Goal: Task Accomplishment & Management: Manage account settings

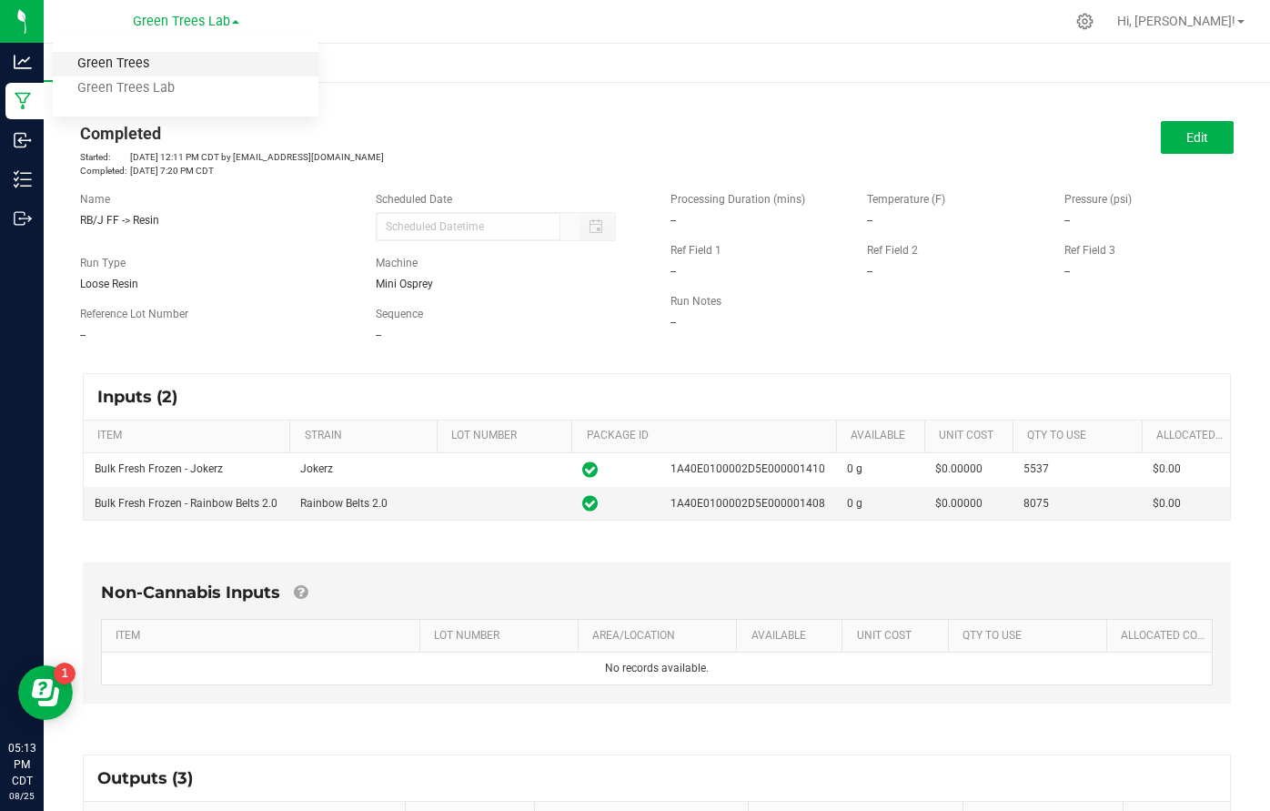
click at [159, 75] on link "Green Trees" at bounding box center [186, 64] width 266 height 25
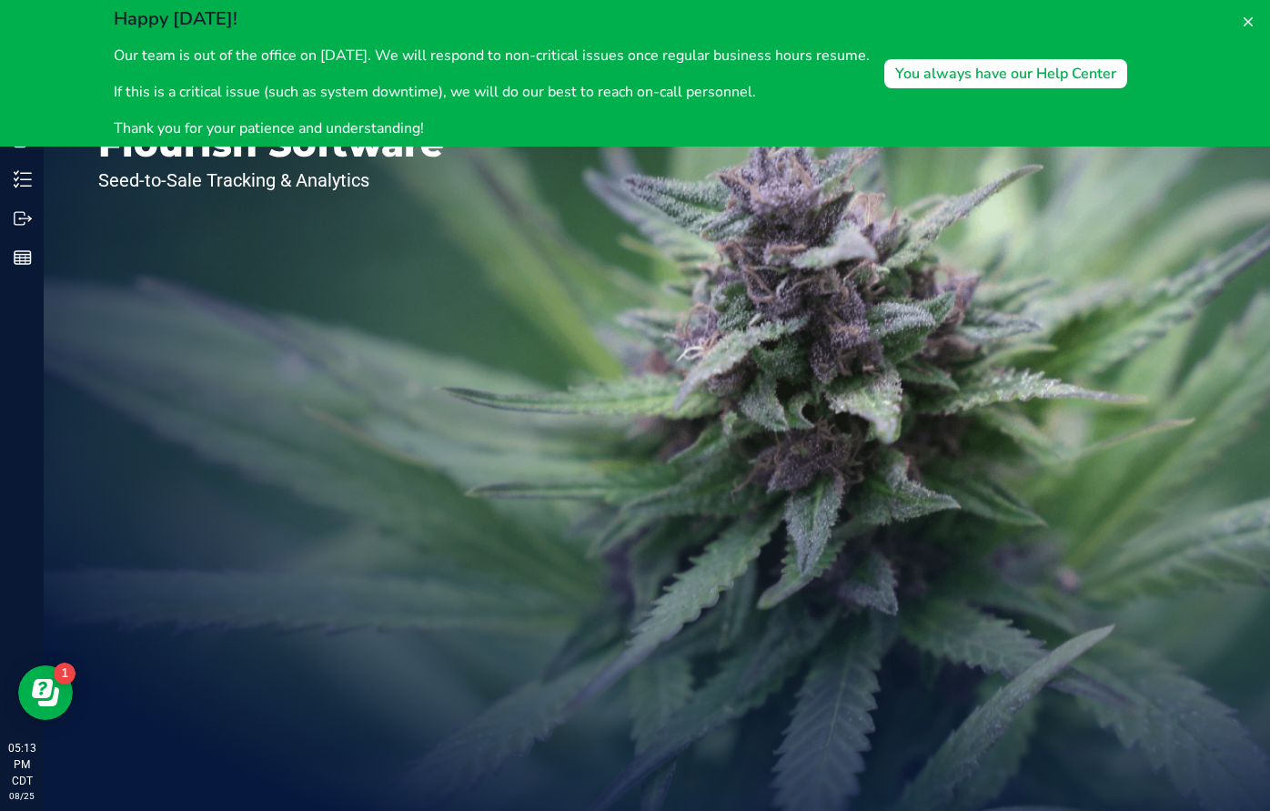
click at [297, 239] on div "Welcome to Flourish Software Seed-to-Sale Tracking & Analytics" at bounding box center [271, 427] width 455 height 767
click at [207, 94] on p "If this is a critical issue (such as system downtime), we will do our best to r…" at bounding box center [492, 92] width 756 height 22
click at [1249, 23] on icon at bounding box center [1248, 21] width 9 height 9
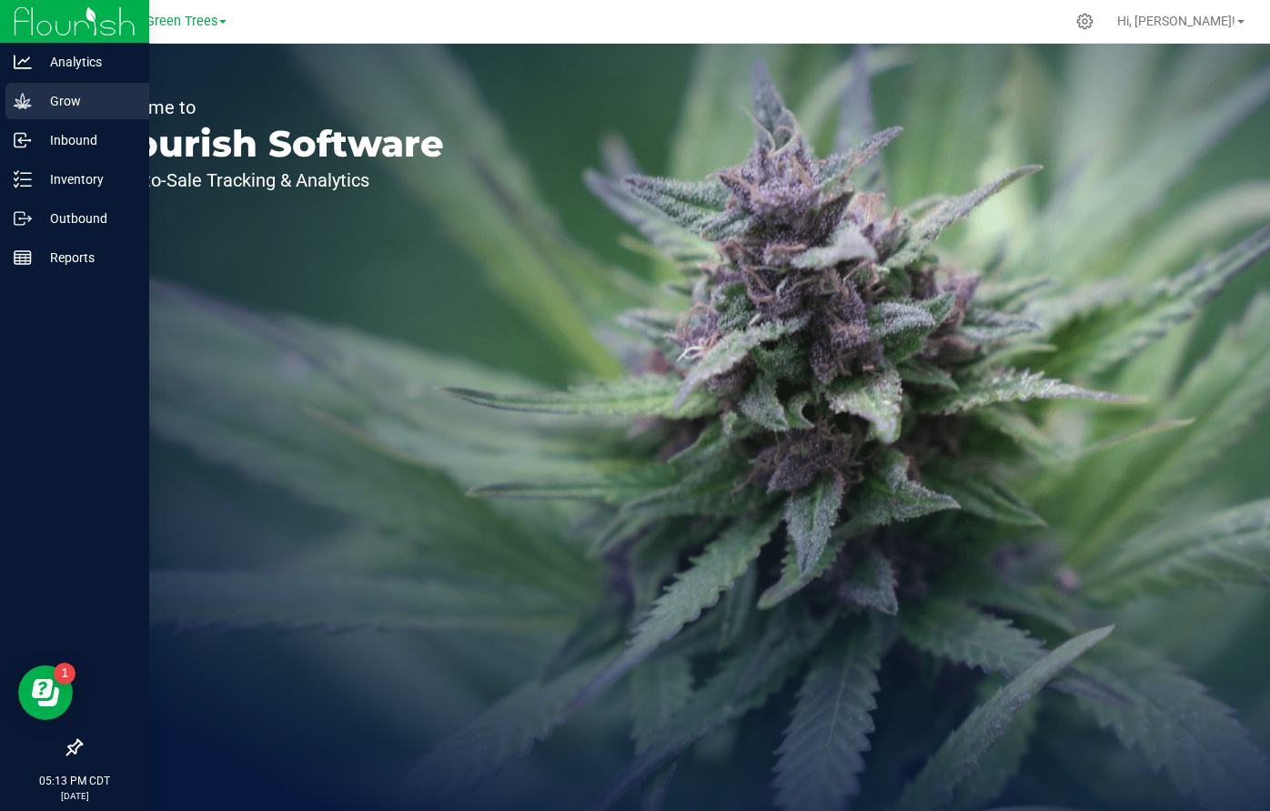
click at [61, 111] on p "Grow" at bounding box center [86, 101] width 109 height 22
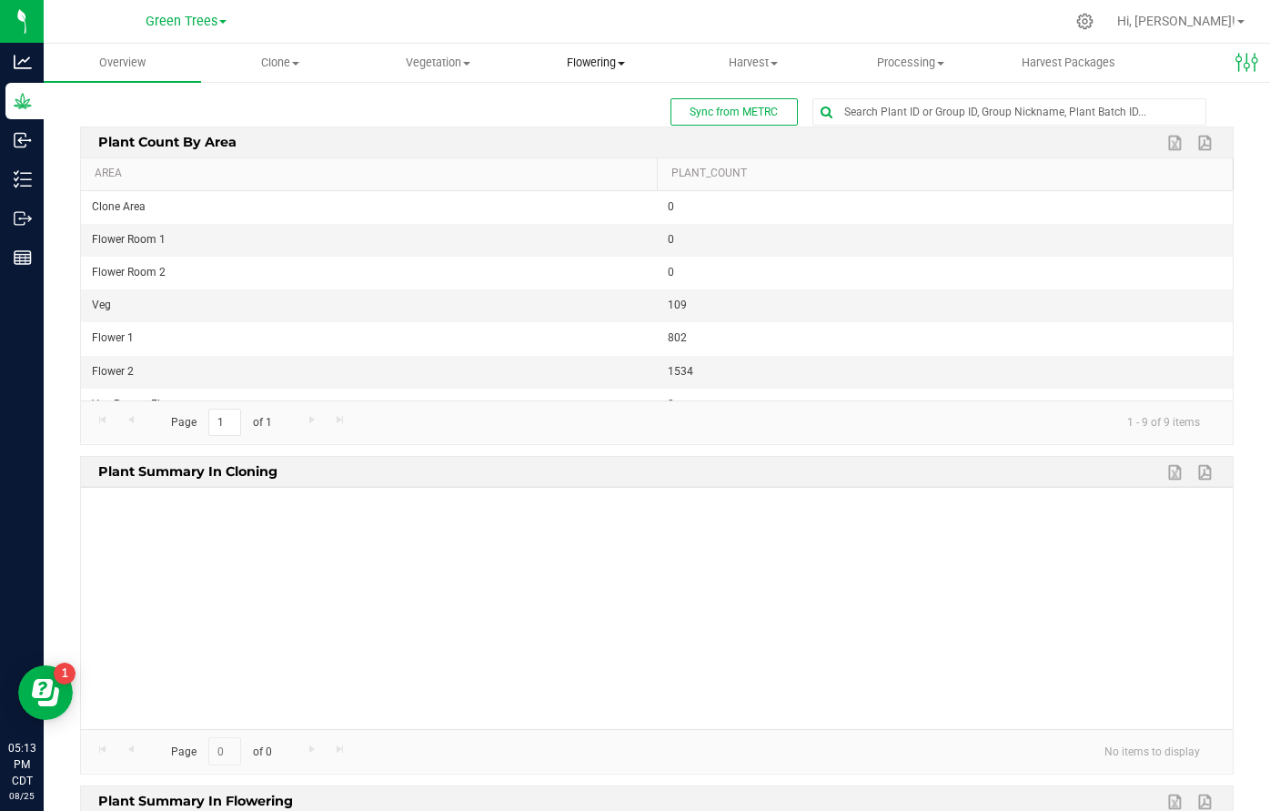
click at [580, 67] on span "Flowering" at bounding box center [596, 63] width 156 height 16
click at [590, 128] on span "Flowering groups" at bounding box center [592, 131] width 151 height 15
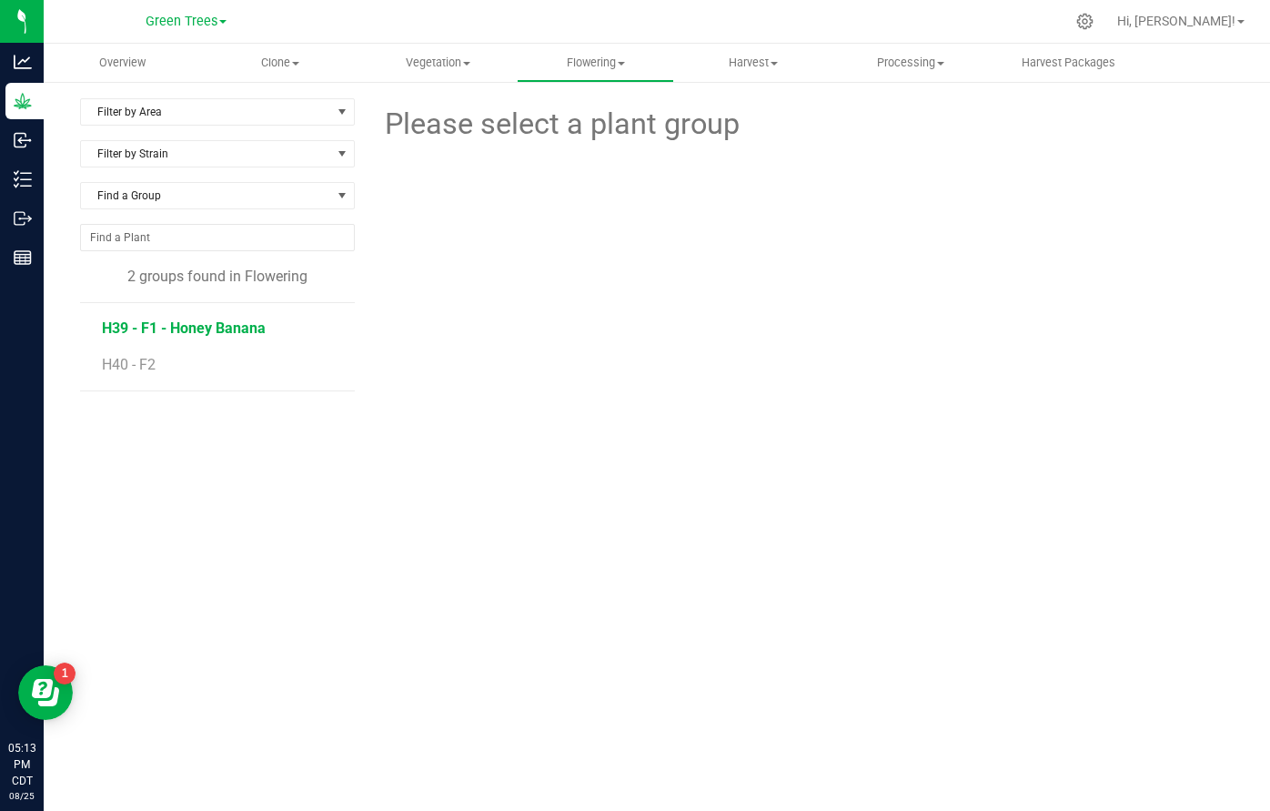
click at [148, 329] on span "H39 - F1 - Honey Banana" at bounding box center [184, 327] width 164 height 17
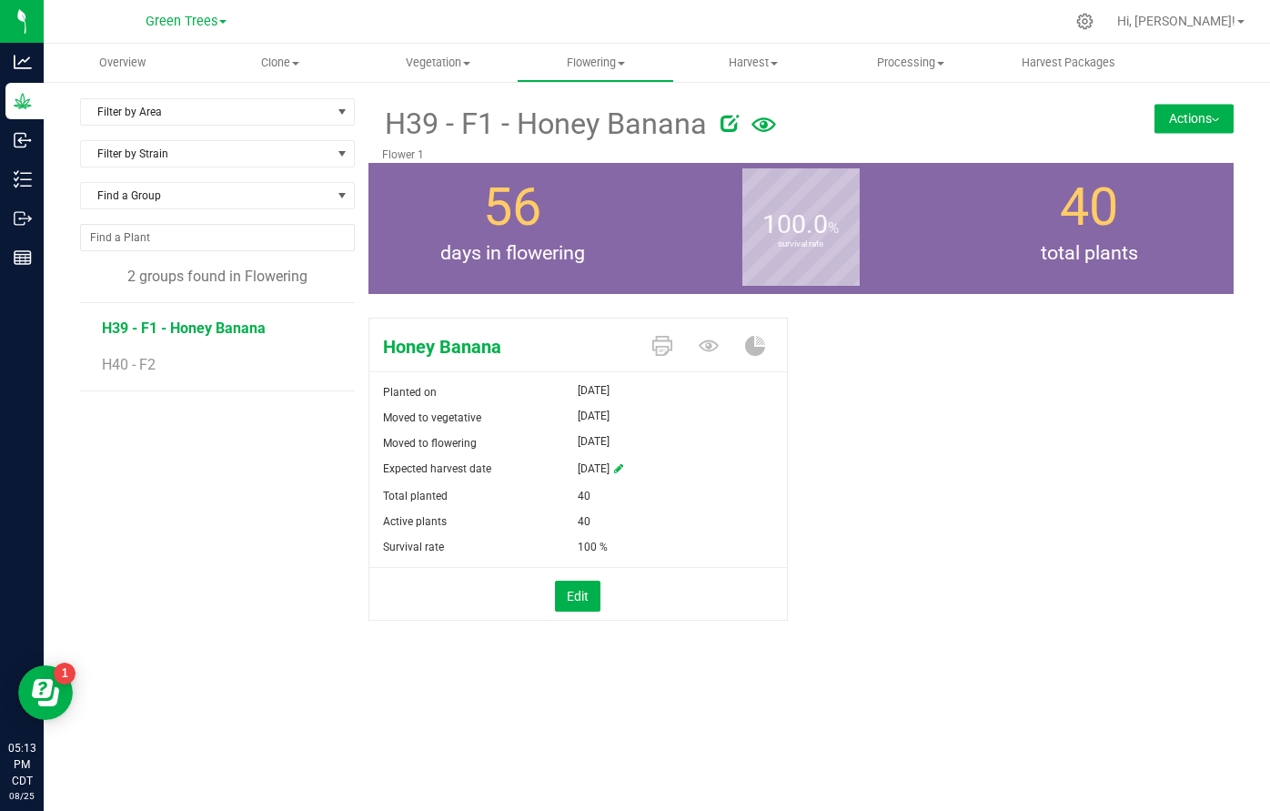
click at [1204, 120] on button "Actions" at bounding box center [1194, 118] width 79 height 29
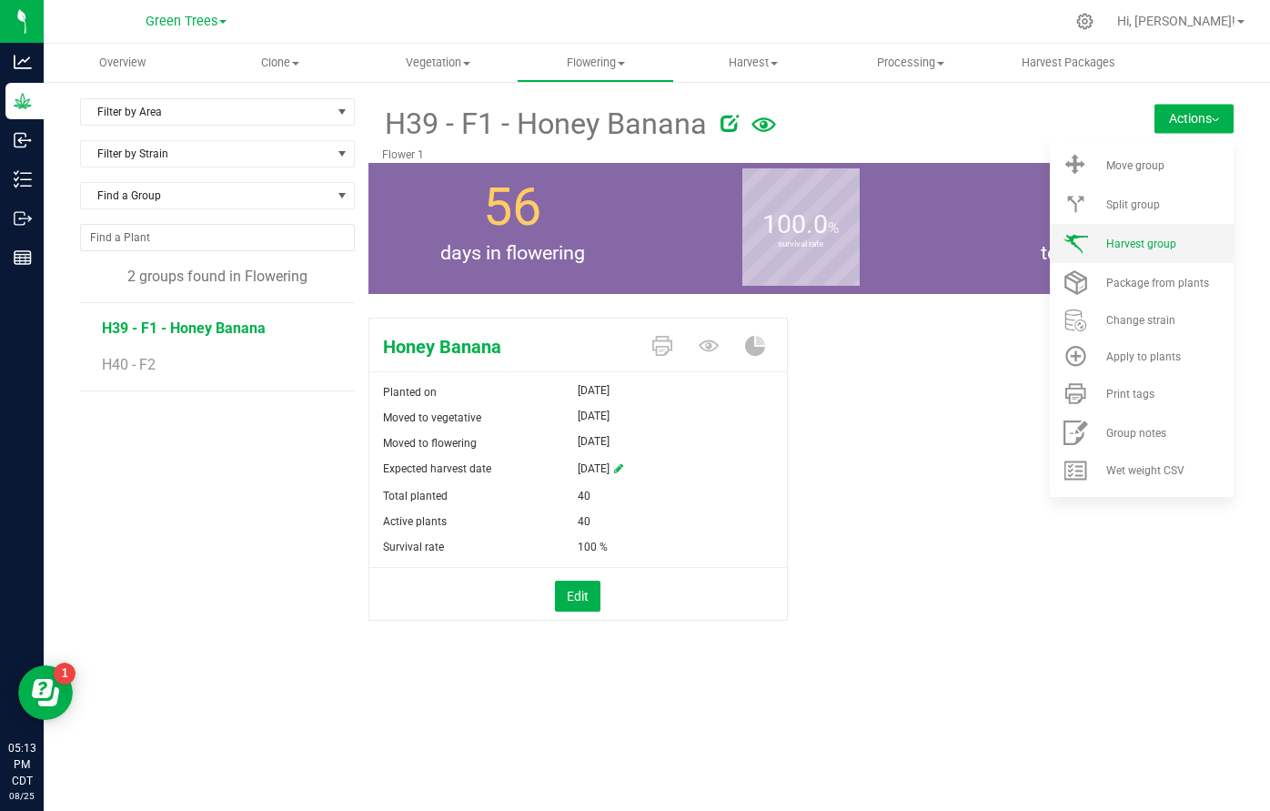
click at [1161, 249] on span "Harvest group" at bounding box center [1141, 243] width 70 height 13
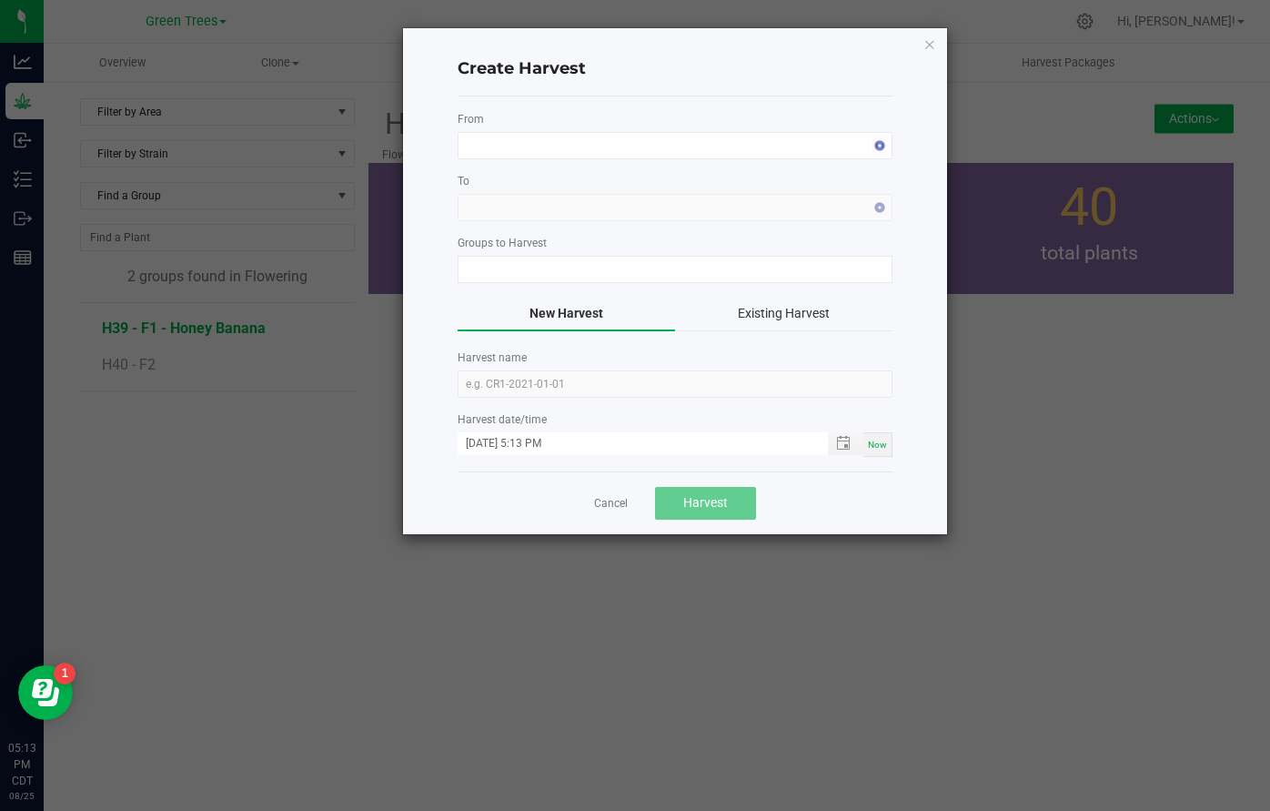
type input "H39 - F1 - Honey Banana"
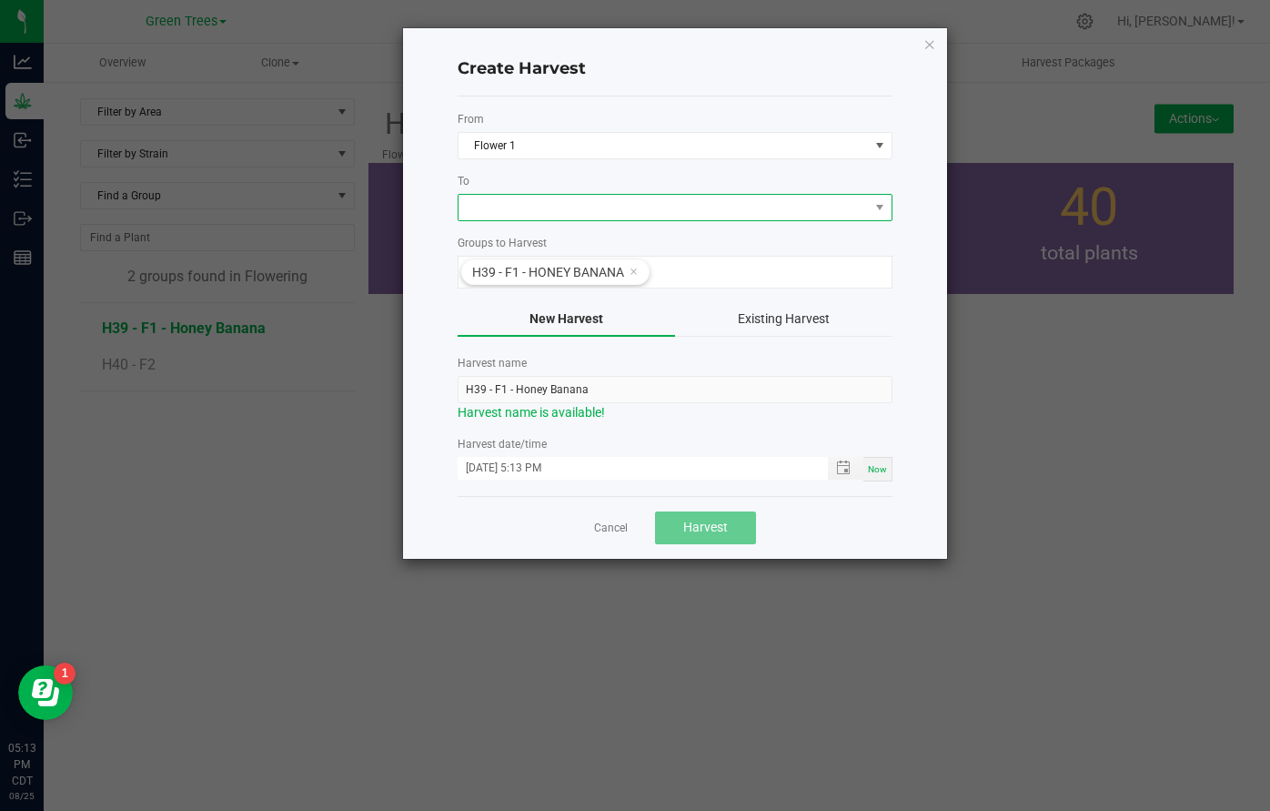
click at [563, 207] on span at bounding box center [664, 207] width 410 height 25
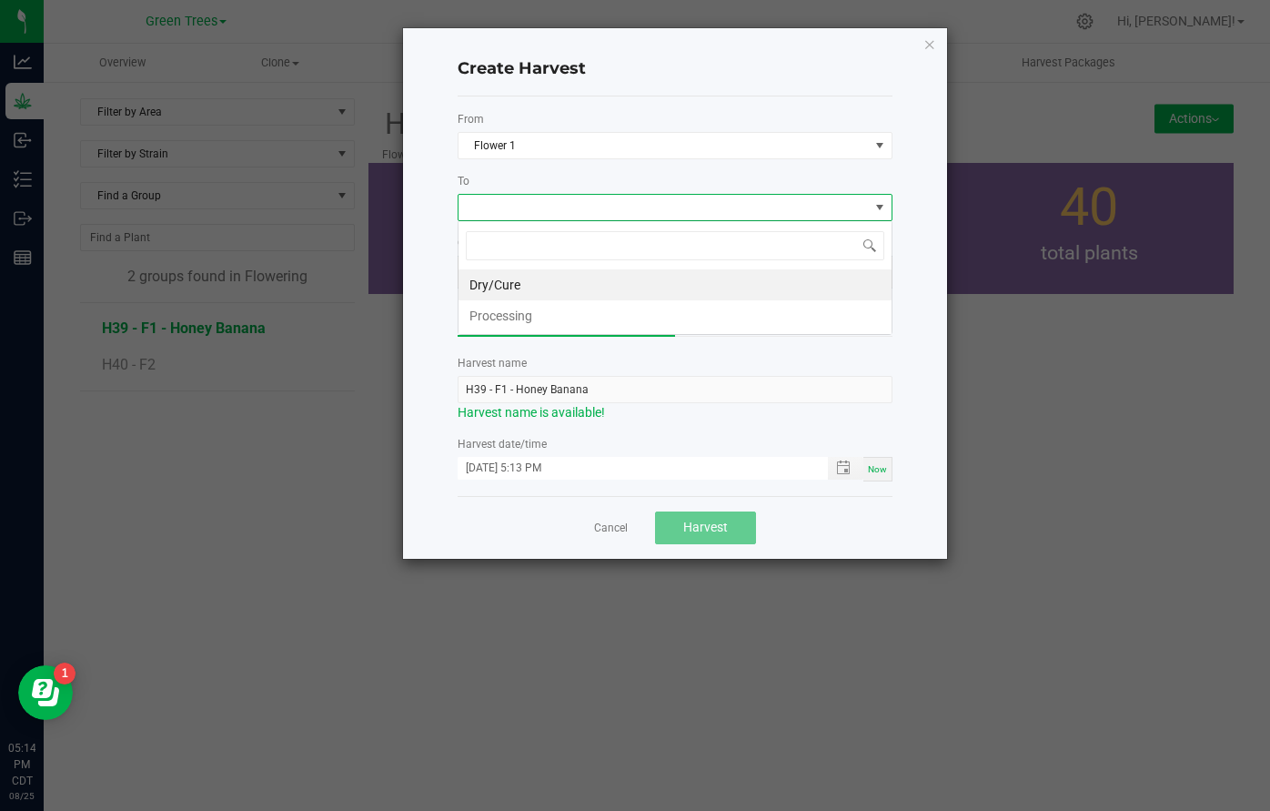
scroll to position [27, 435]
click at [543, 282] on li "Dry/Cure" at bounding box center [675, 284] width 433 height 31
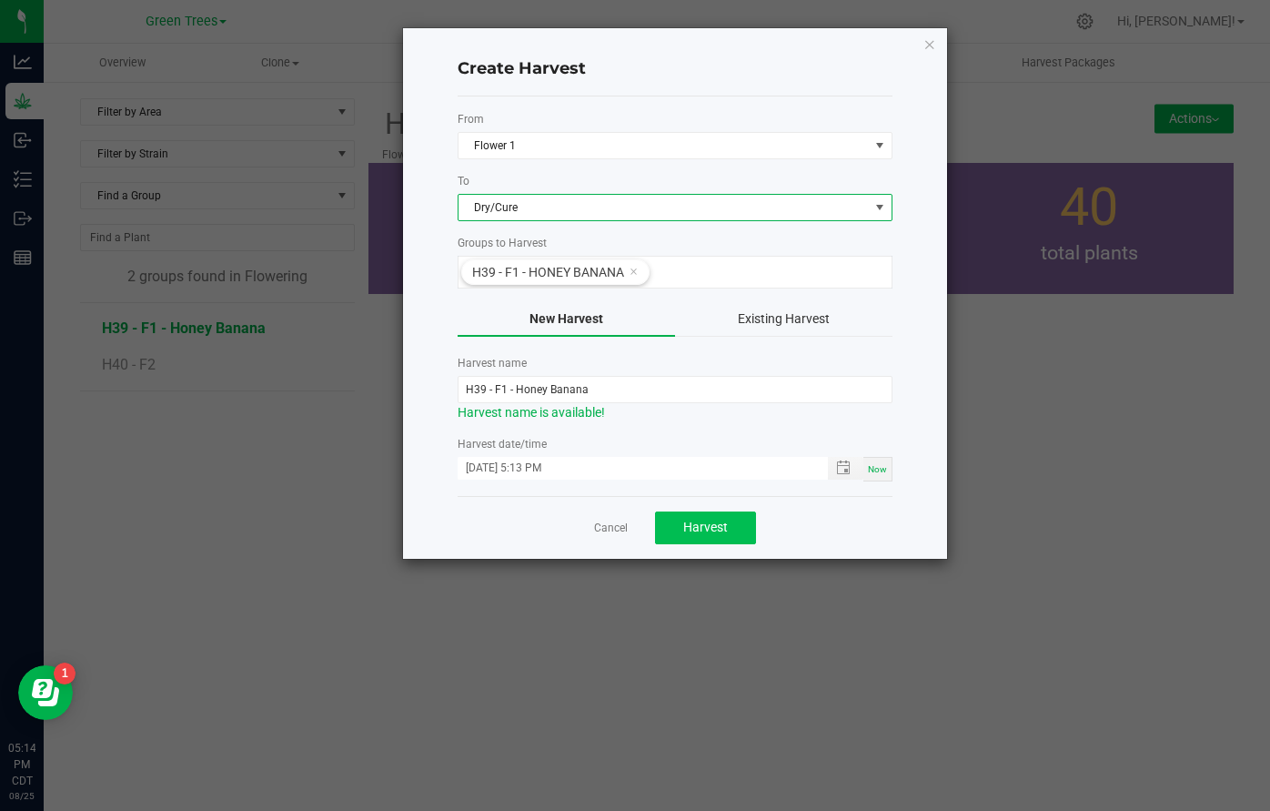
click at [720, 530] on span "Harvest" at bounding box center [705, 527] width 45 height 15
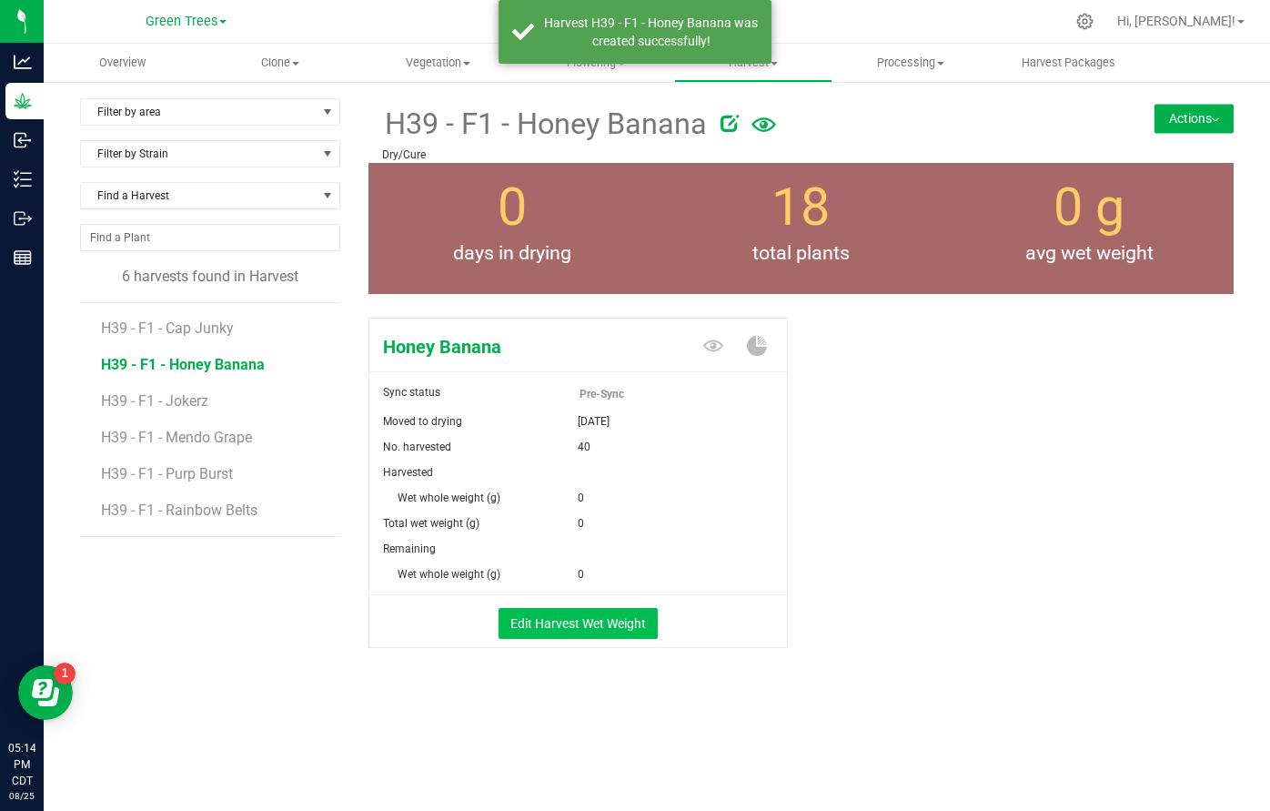
click at [586, 624] on button "Edit Harvest Wet Weight" at bounding box center [578, 623] width 159 height 31
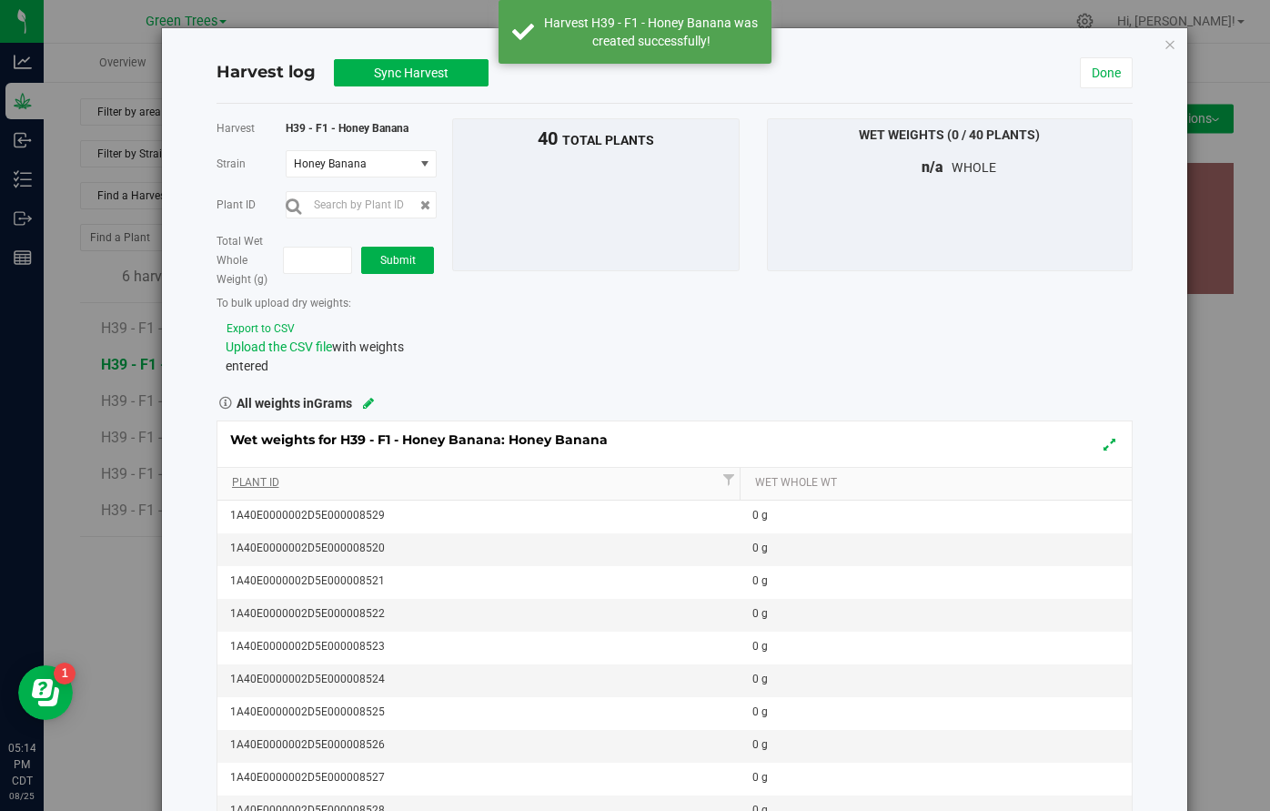
click at [631, 480] on link "Plant Id" at bounding box center [475, 483] width 487 height 15
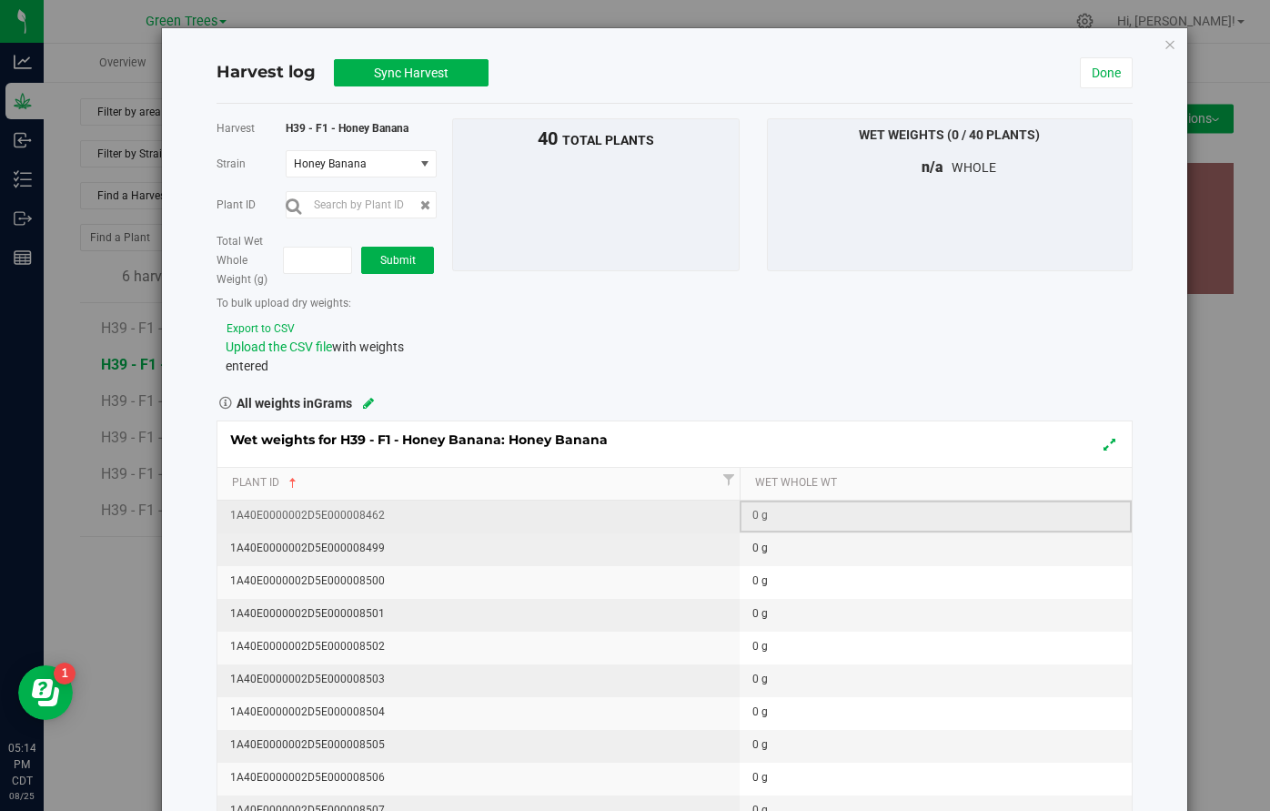
click at [792, 515] on div "0 g" at bounding box center [941, 515] width 378 height 17
type input "540"
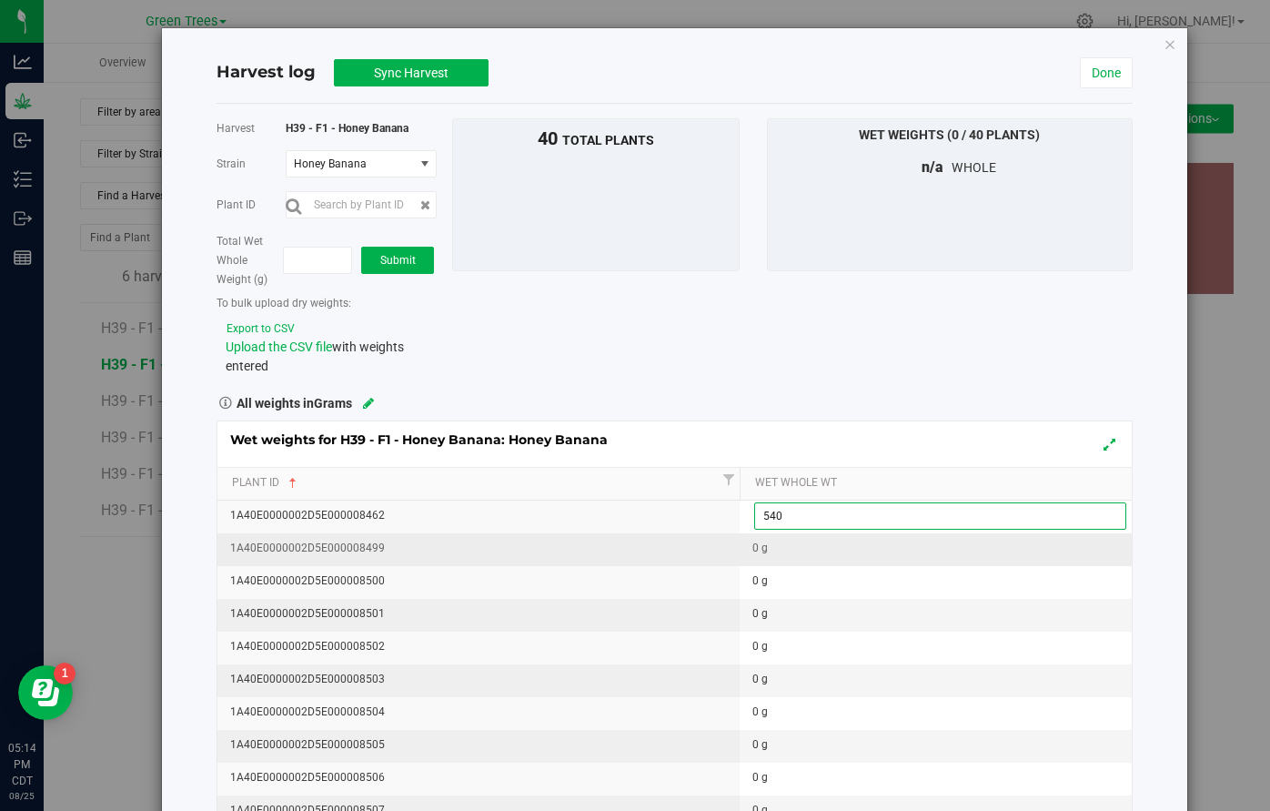
click at [800, 555] on div "Wet weights for H39 - F1 - Honey Banana: Honey Banana Plant Id Wet Whole Wt 1A4…" at bounding box center [675, 663] width 916 height 487
click at [748, 550] on td "0 g" at bounding box center [936, 549] width 392 height 33
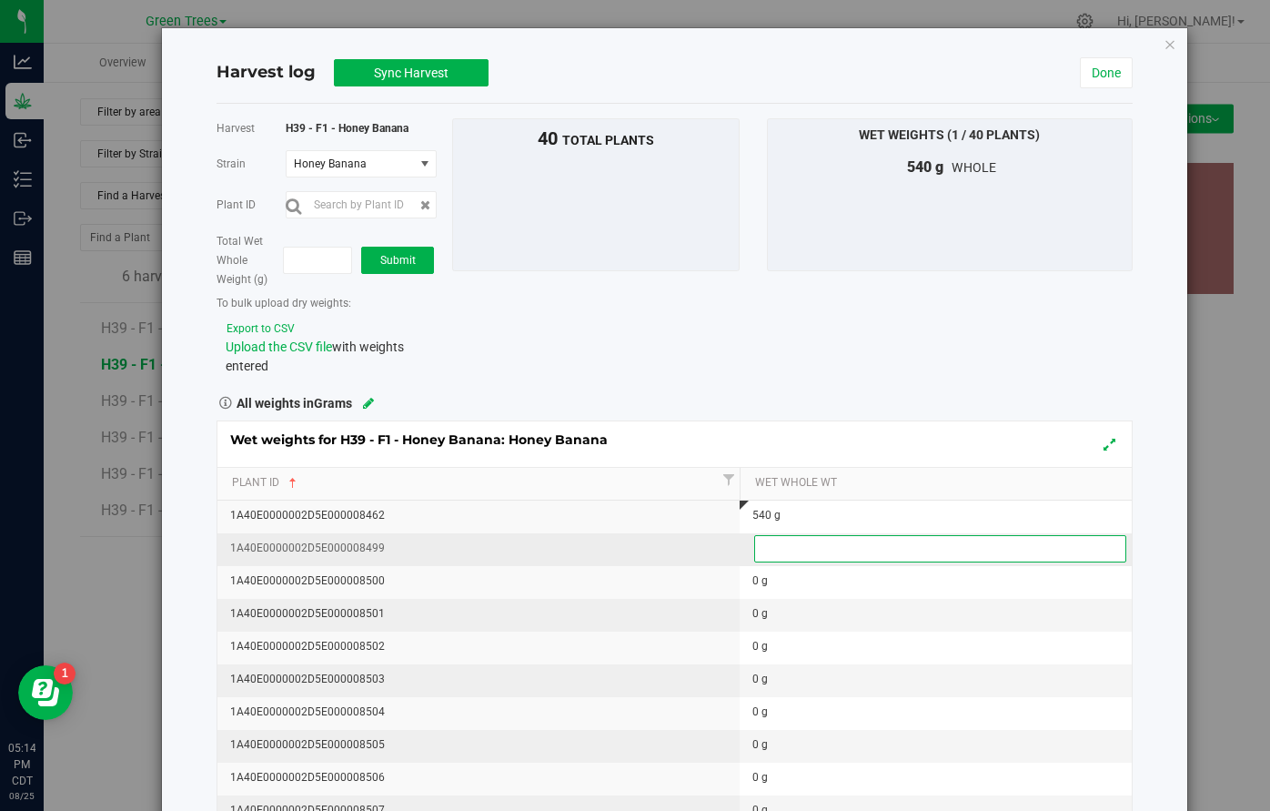
type input "4"
type input "540"
type input "540.0000 g"
click at [752, 560] on div "Wet weights for H39 - F1 - Honey Banana: Honey Banana Plant Id Wet Whole Wt 1A4…" at bounding box center [675, 663] width 916 height 487
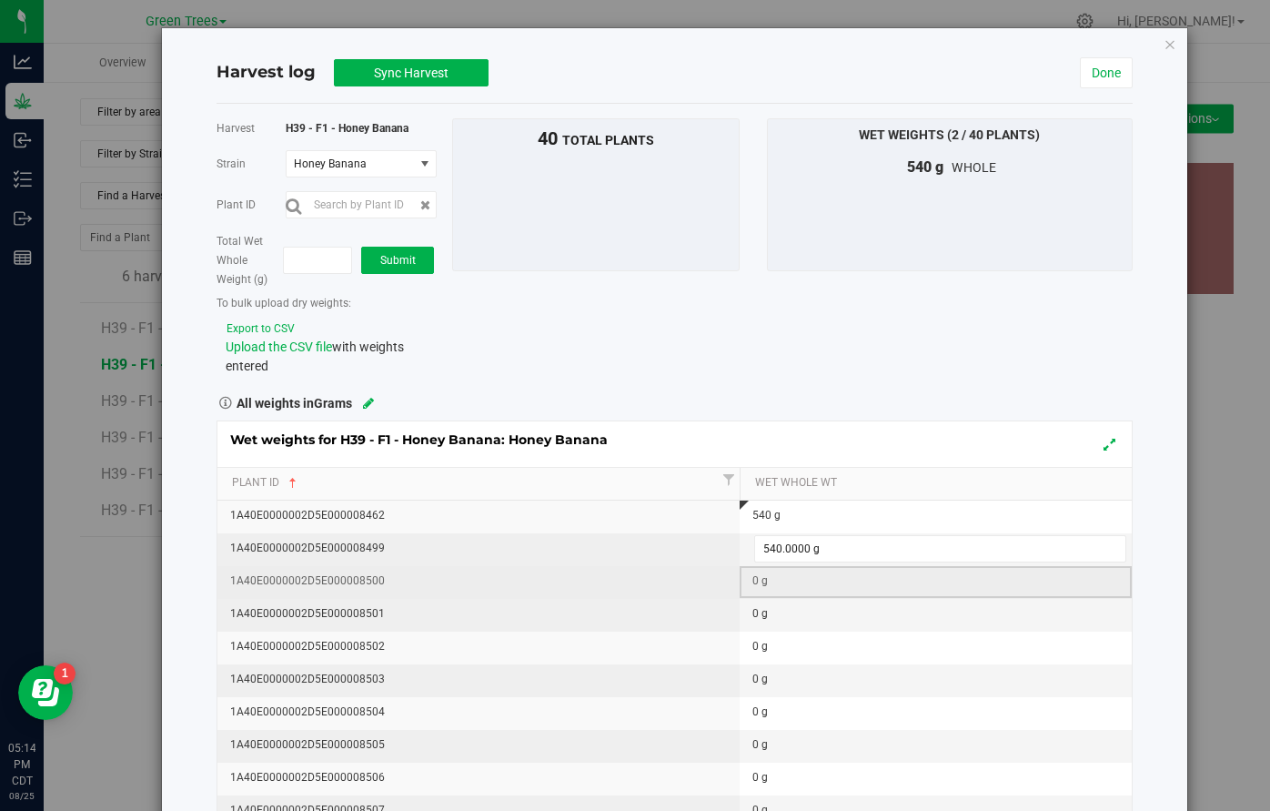
click at [754, 590] on td "0 g" at bounding box center [936, 582] width 392 height 33
type input "540"
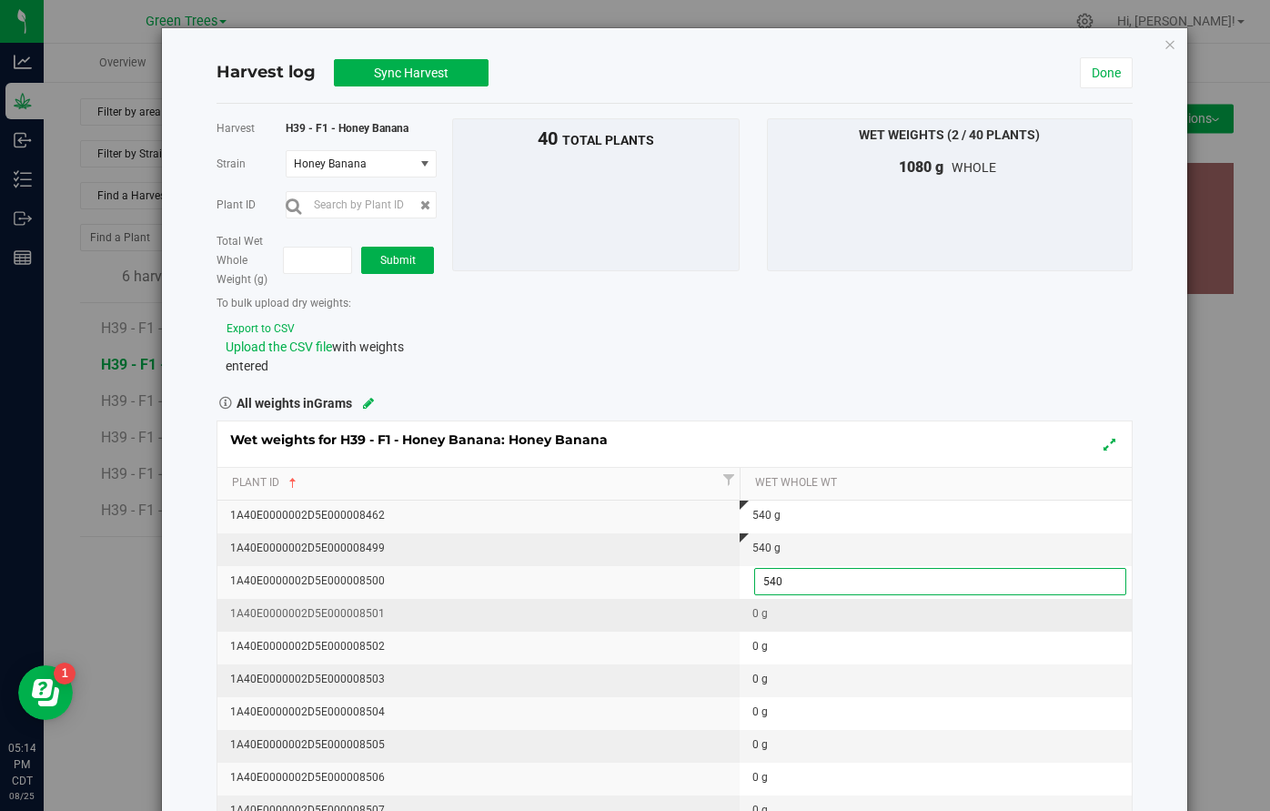
click at [754, 629] on div "Wet weights for H39 - F1 - Honey Banana: Honey Banana Plant Id Wet Whole Wt 1A4…" at bounding box center [675, 663] width 916 height 487
click at [759, 603] on td "0 g" at bounding box center [936, 615] width 392 height 33
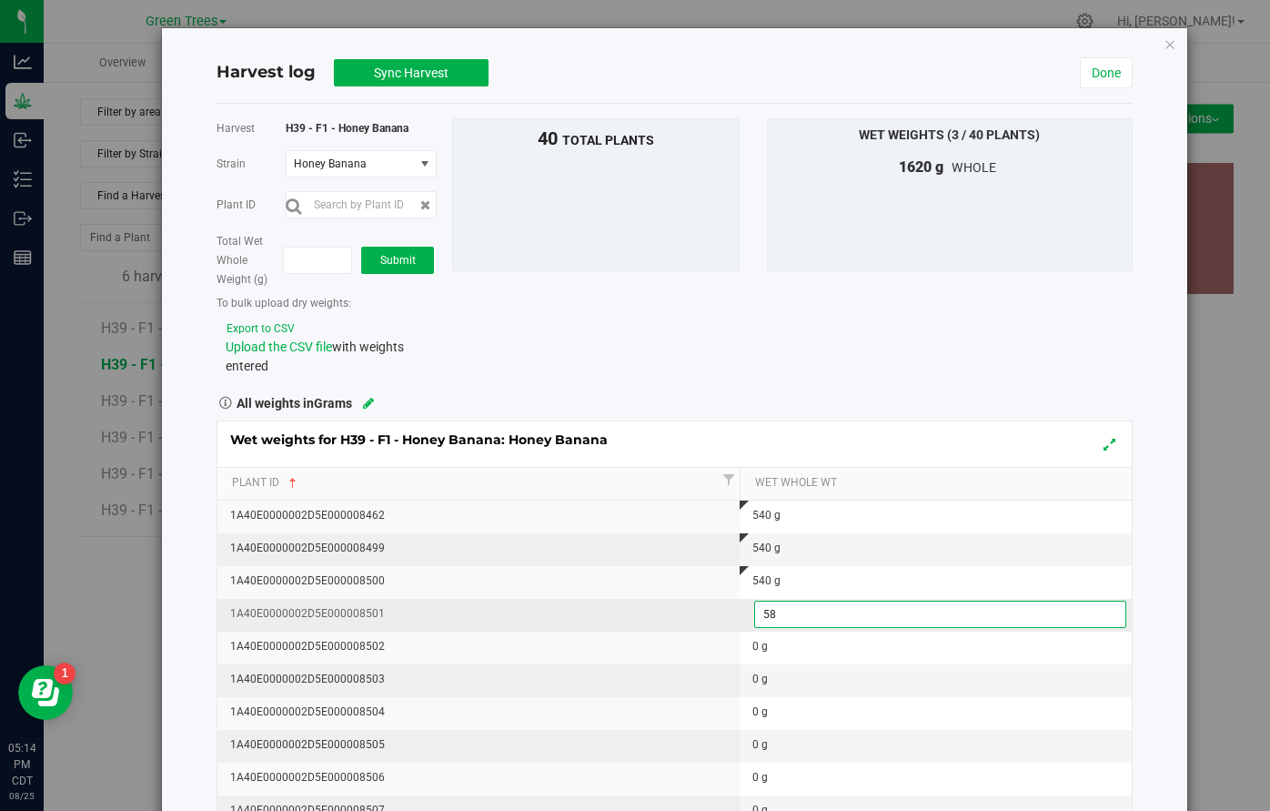
type input "580"
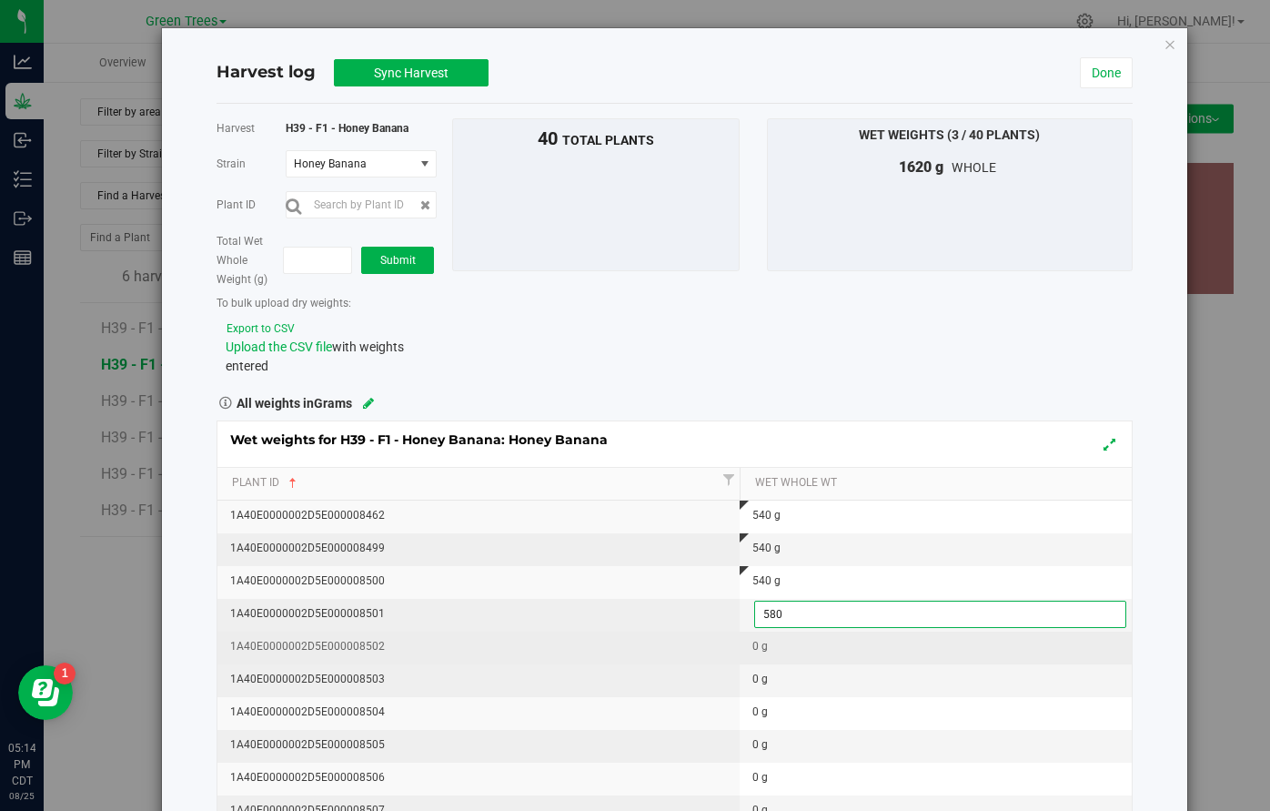
click at [764, 645] on div "Wet weights for H39 - F1 - Honey Banana: Honey Banana Plant Id Wet Whole Wt 1A4…" at bounding box center [675, 663] width 916 height 487
click at [744, 642] on td "0 g" at bounding box center [936, 647] width 392 height 33
type input "540"
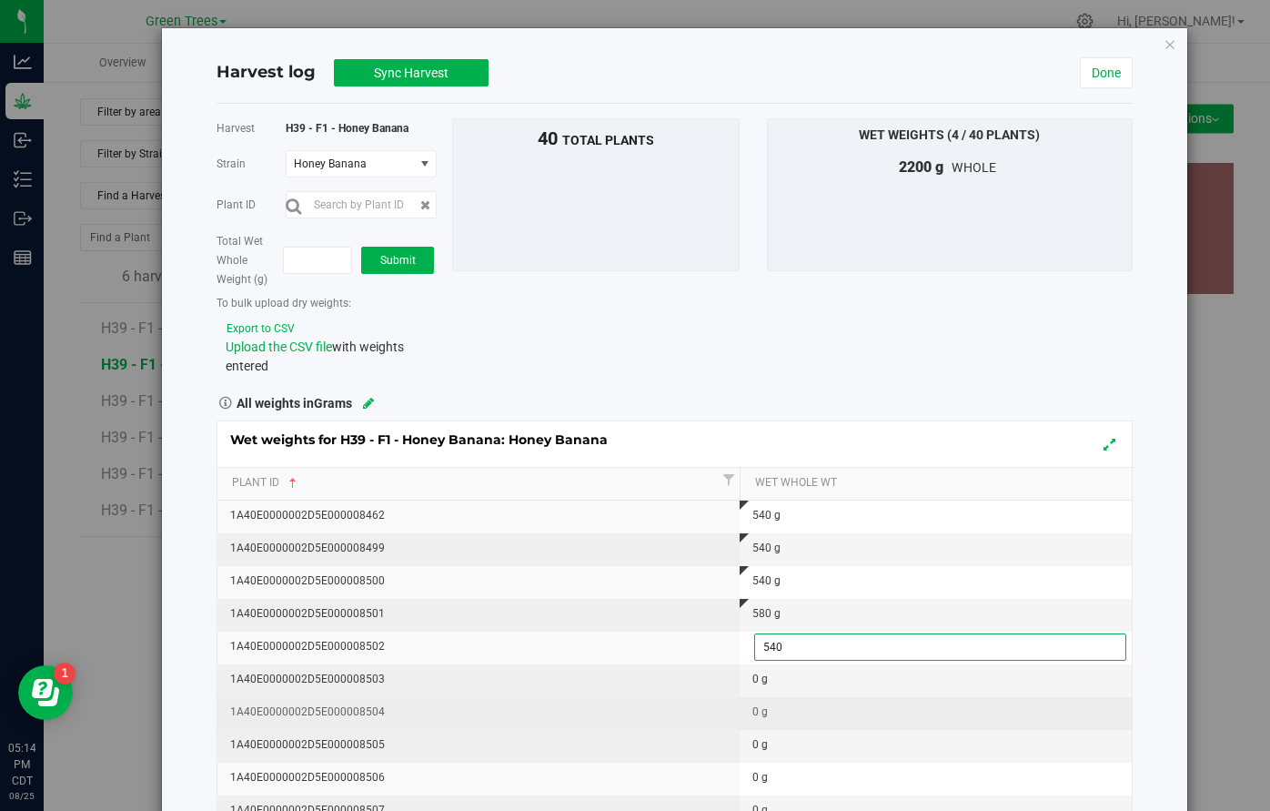
click at [728, 696] on div "Wet weights for H39 - F1 - Honey Banana: Honey Banana Plant Id Wet Whole Wt 1A4…" at bounding box center [675, 663] width 916 height 487
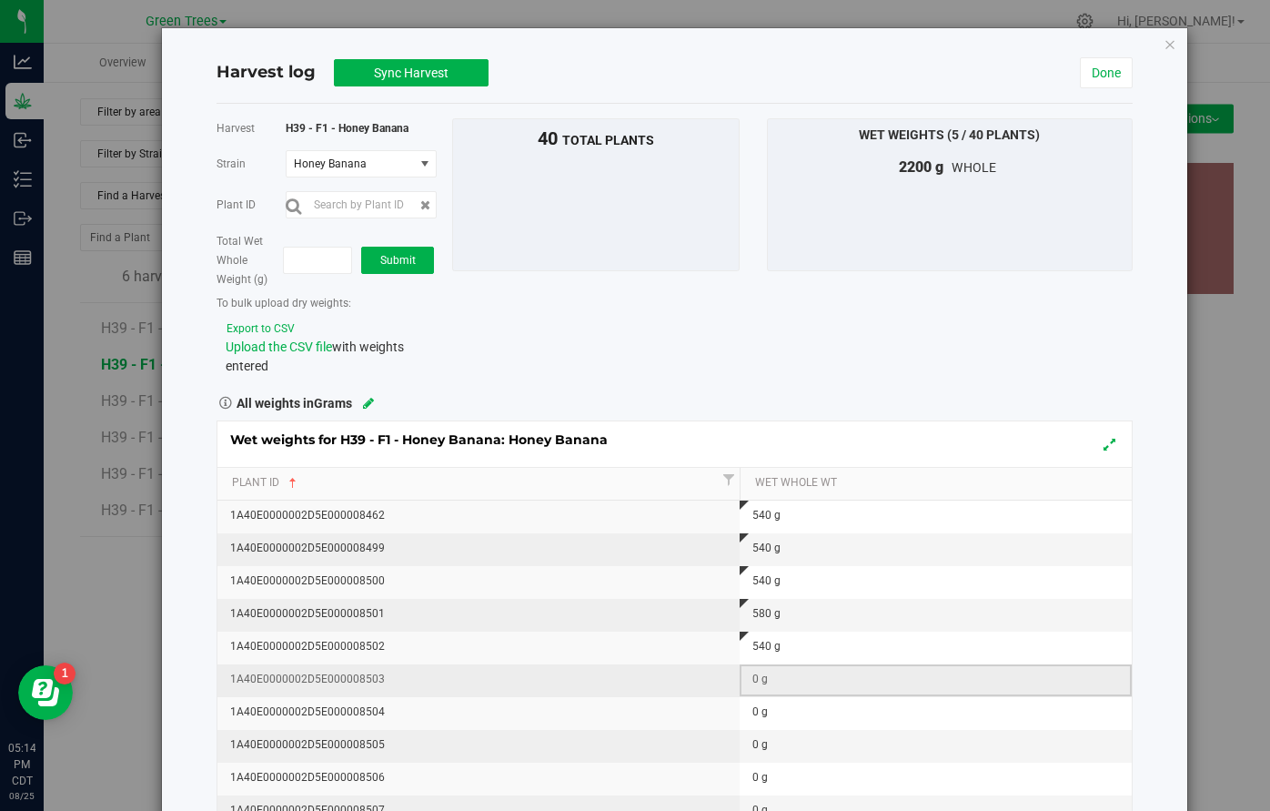
click at [754, 684] on div "0 g" at bounding box center [941, 679] width 378 height 17
type input "580"
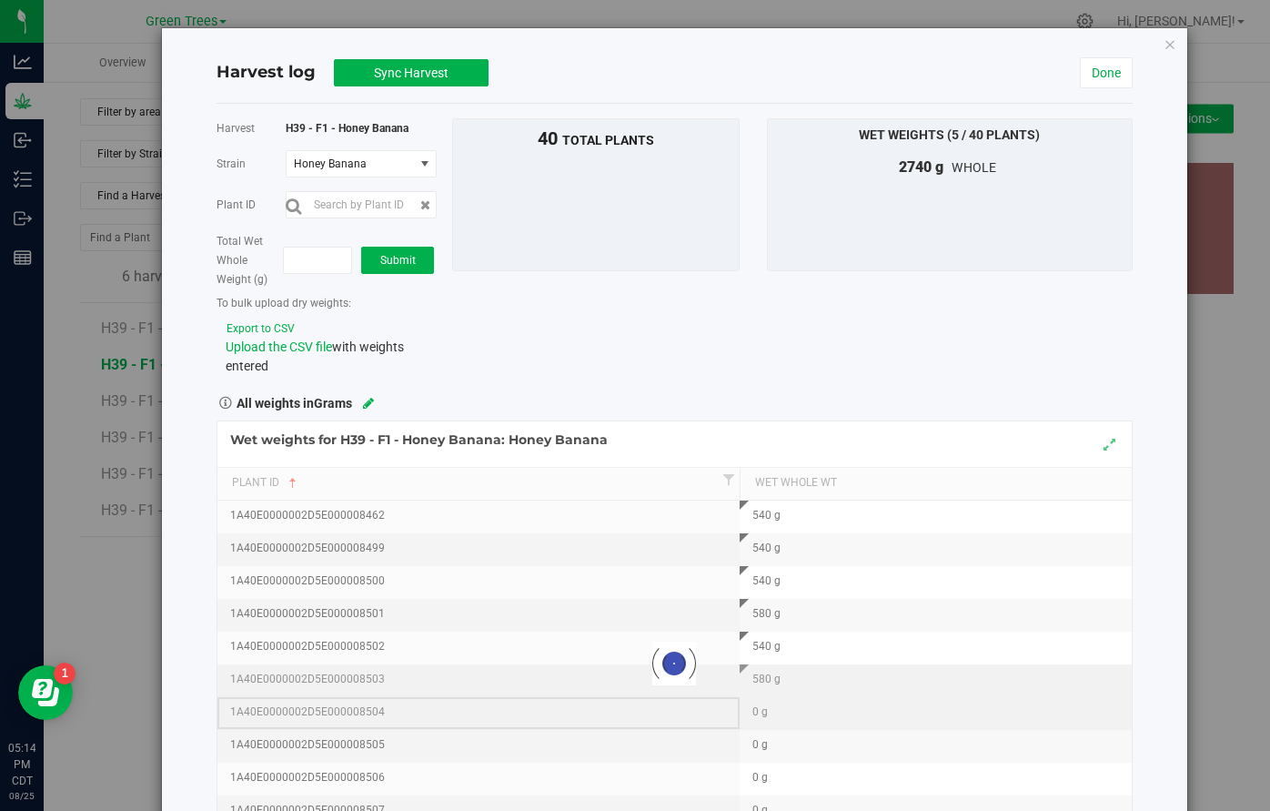
click at [738, 720] on div "Loading... Wet weights for H39 - F1 - Honey Banana: Honey Banana Plant Id Wet W…" at bounding box center [675, 663] width 916 height 487
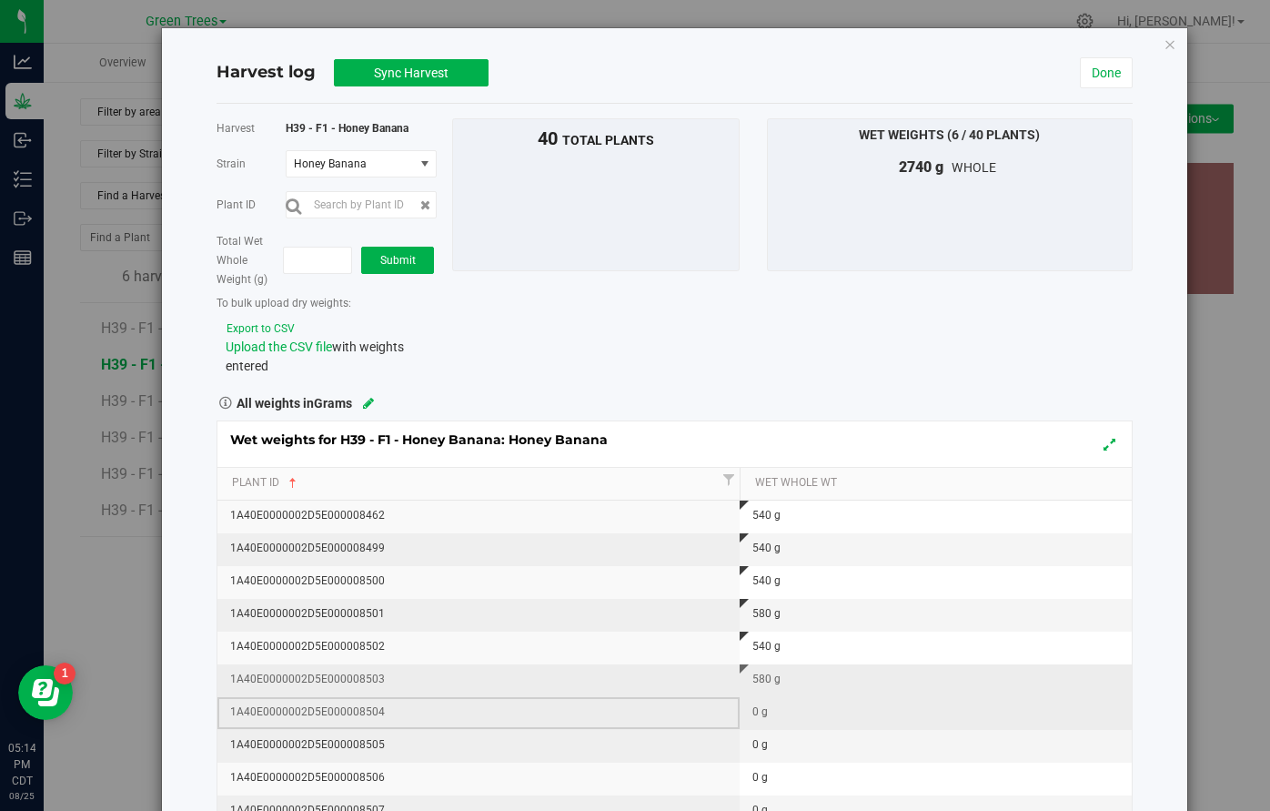
click at [755, 712] on div "0 g" at bounding box center [941, 711] width 378 height 17
type input "560"
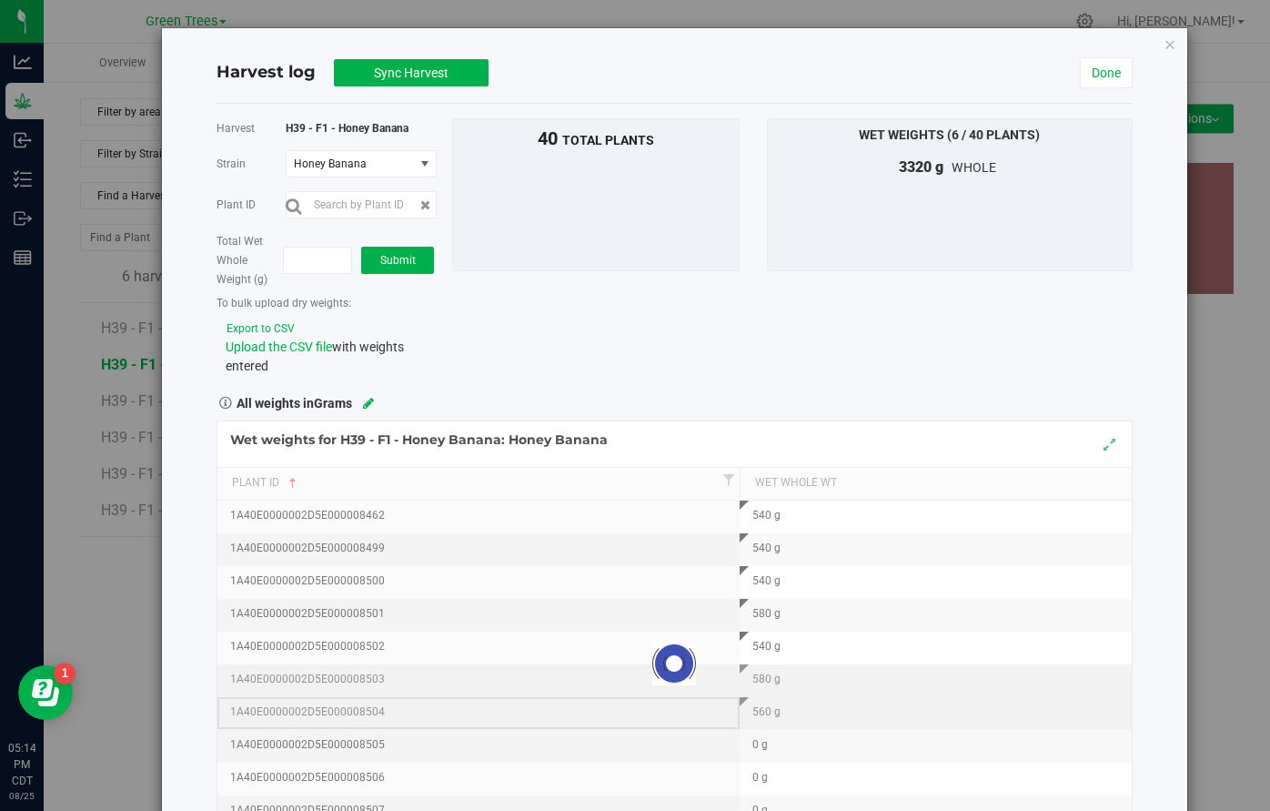
click at [693, 722] on div "Loading... Wet weights for H39 - F1 - Honey Banana: Honey Banana Plant Id Wet W…" at bounding box center [675, 663] width 916 height 487
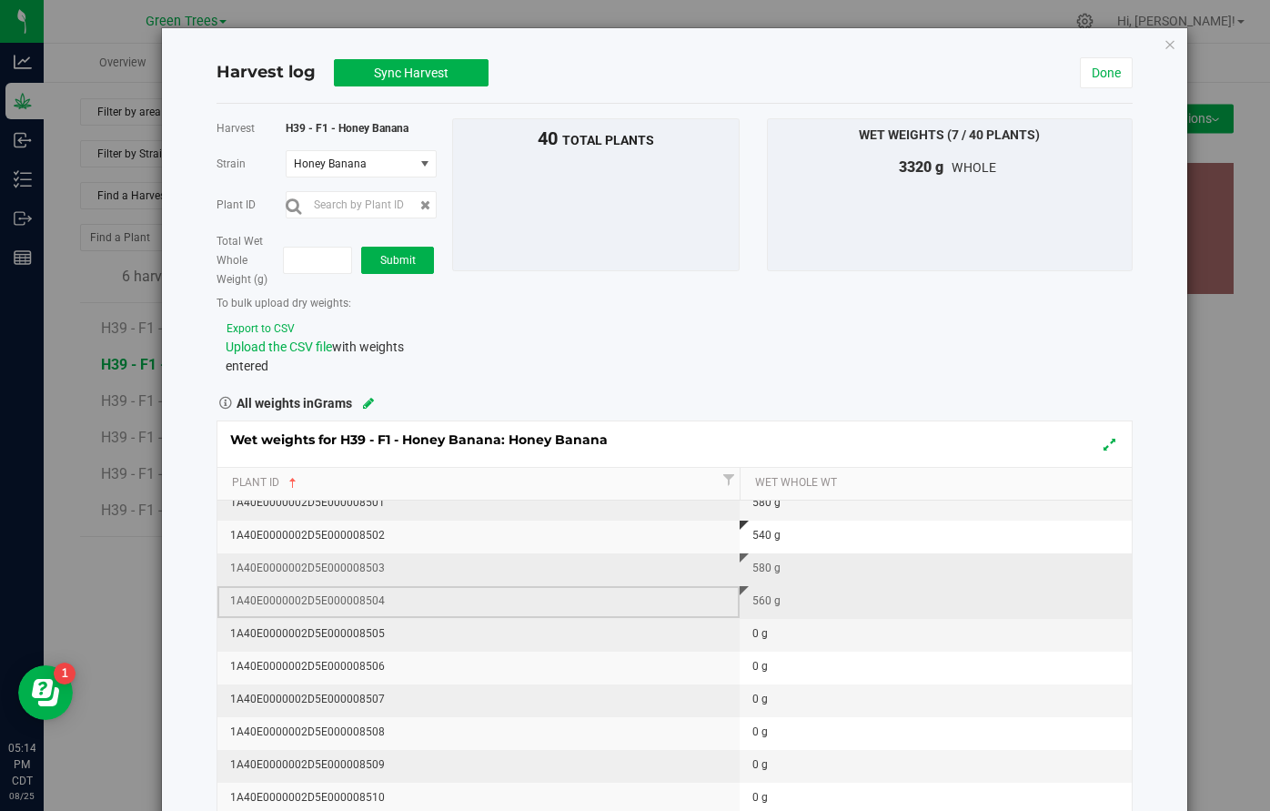
scroll to position [145, 0]
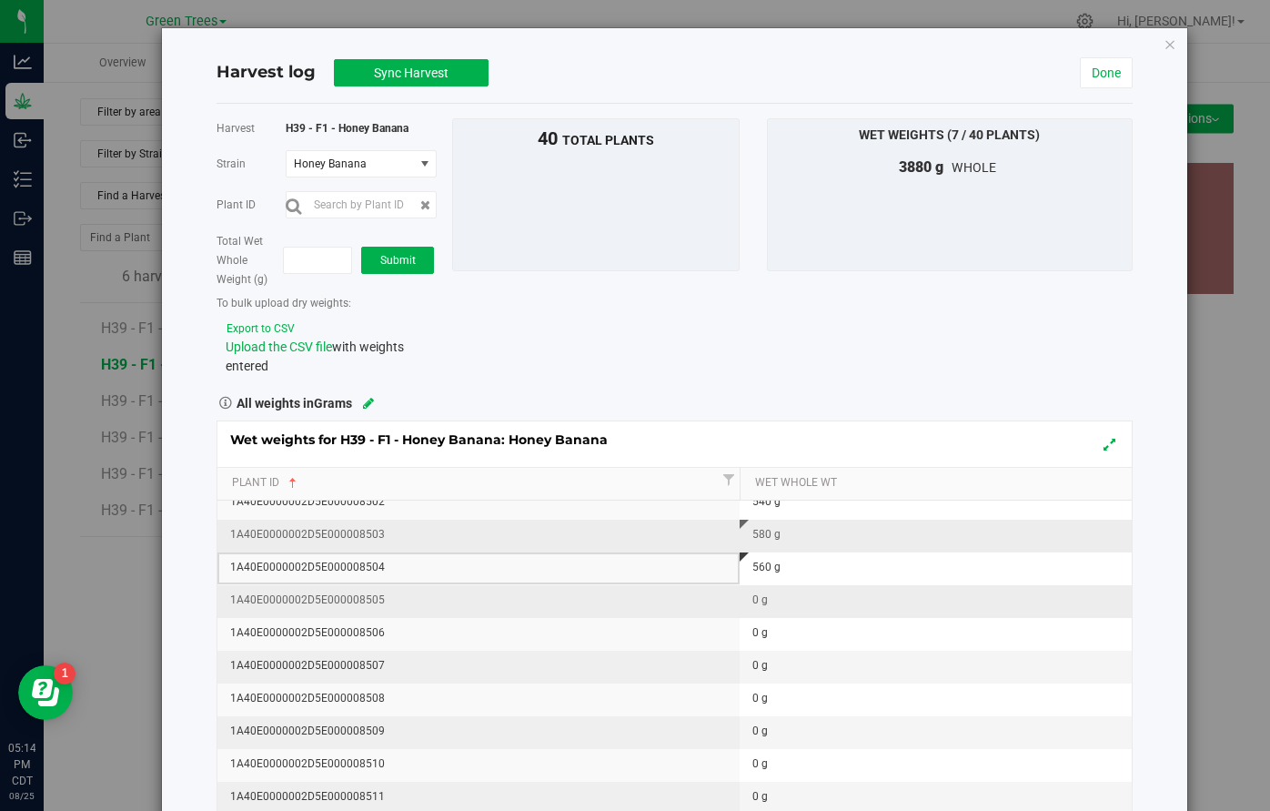
click at [758, 599] on div "0 g" at bounding box center [941, 599] width 378 height 17
type input "400"
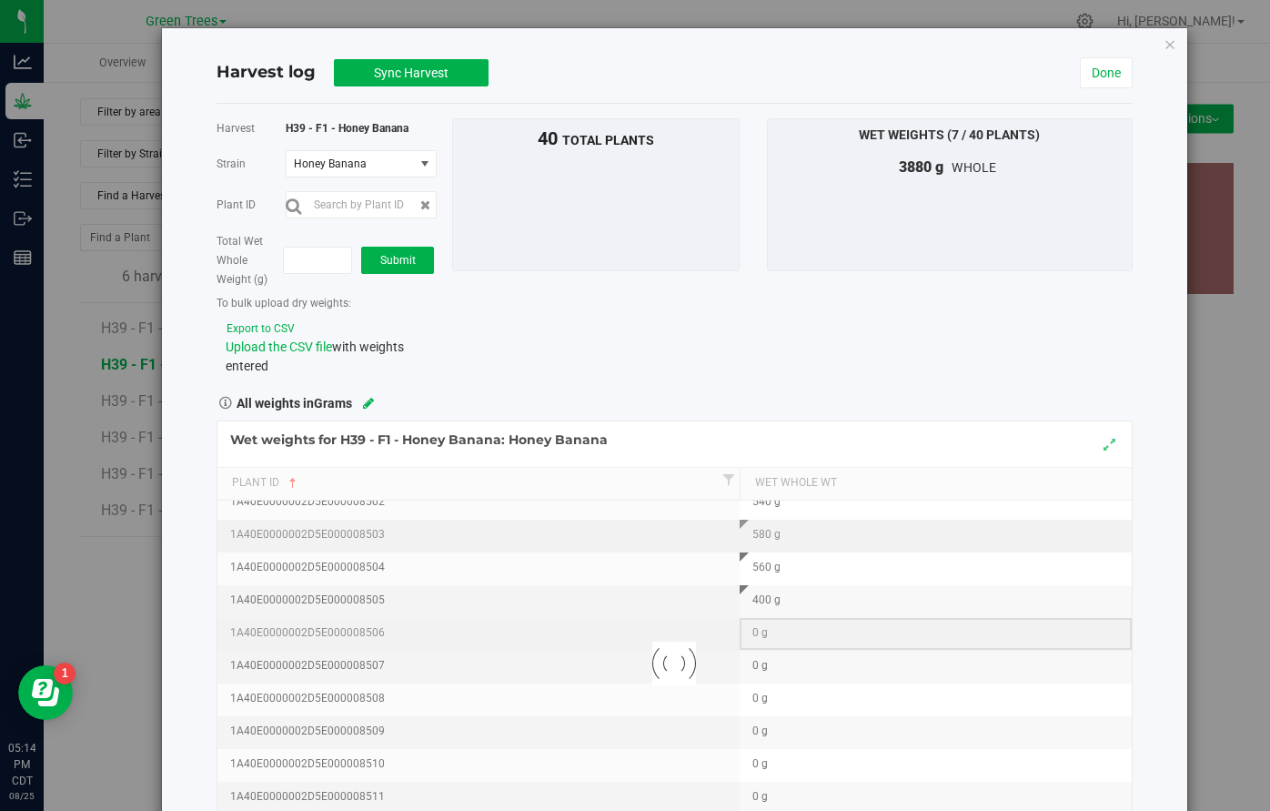
click at [760, 641] on div "Loading... Wet weights for H39 - F1 - Honey Banana: Honey Banana Plant Id Wet W…" at bounding box center [675, 663] width 916 height 487
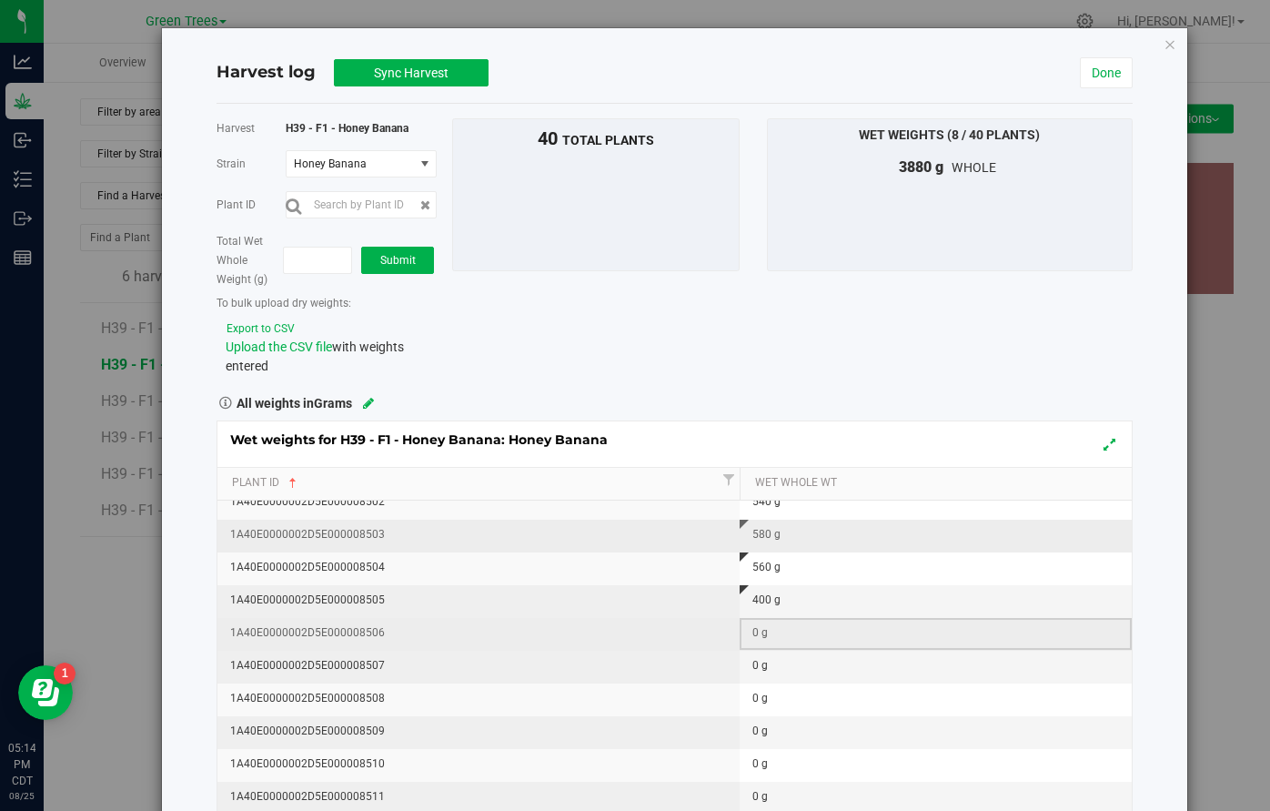
click at [756, 630] on div "0 g" at bounding box center [941, 632] width 378 height 17
type input "440"
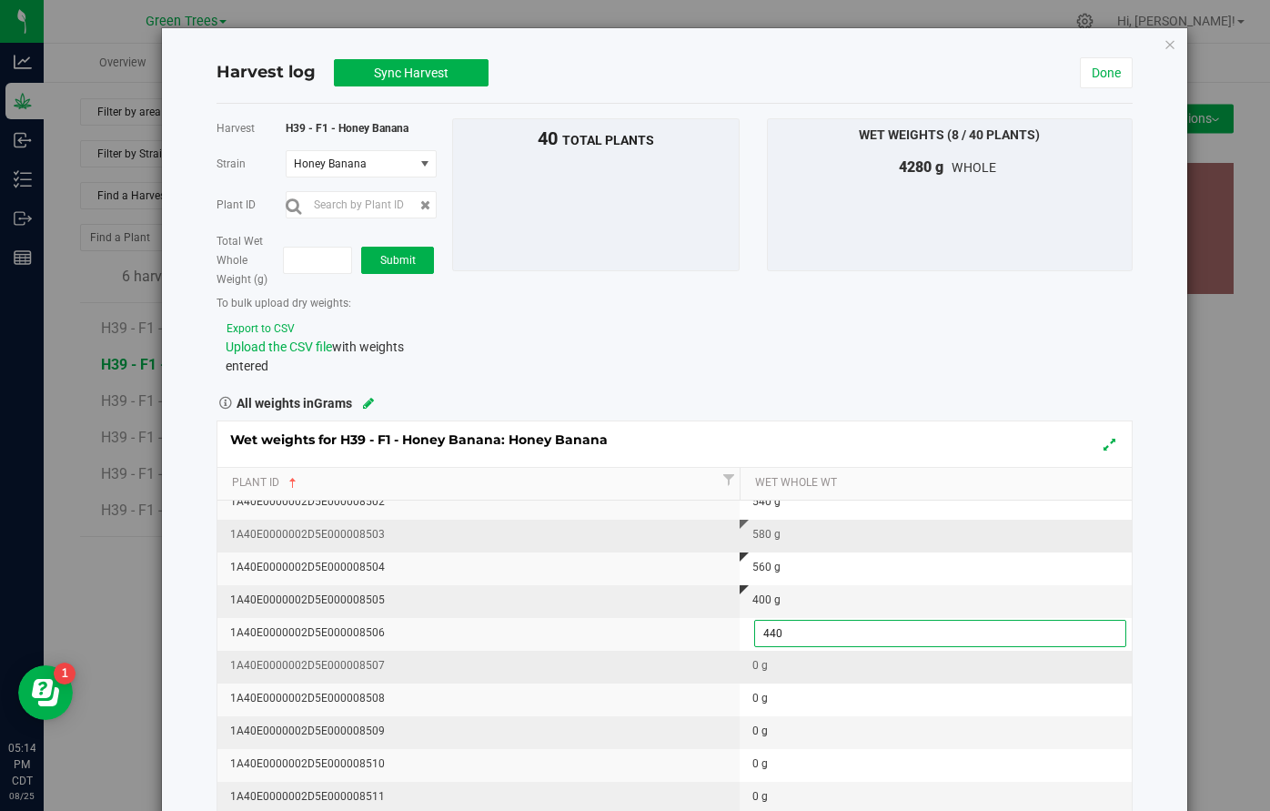
click at [768, 664] on div "Wet weights for H39 - F1 - Honey Banana: Honey Banana Plant Id Wet Whole Wt 1A4…" at bounding box center [675, 663] width 916 height 487
click at [762, 664] on div "0 g" at bounding box center [941, 665] width 378 height 17
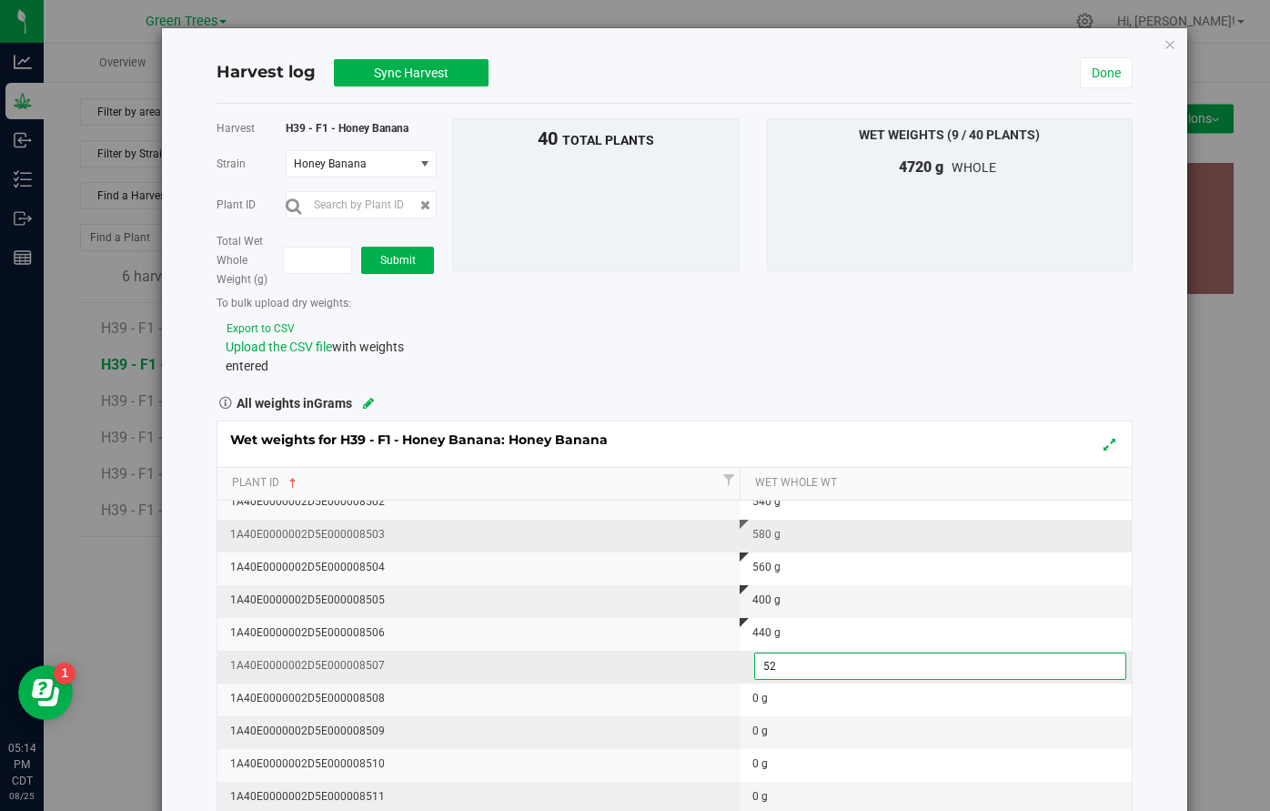
type input "520"
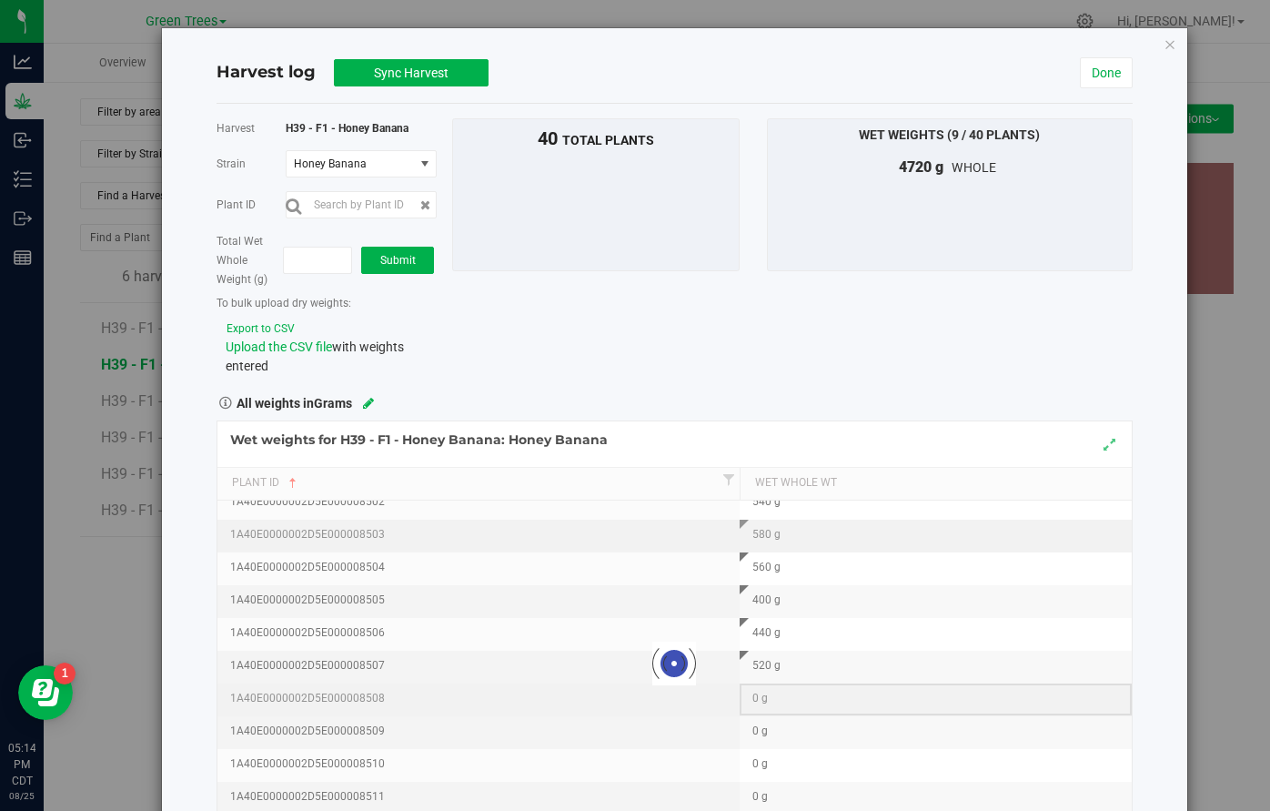
click at [758, 707] on div "Loading... Wet weights for H39 - F1 - Honey Banana: Honey Banana Plant Id Wet W…" at bounding box center [675, 663] width 916 height 487
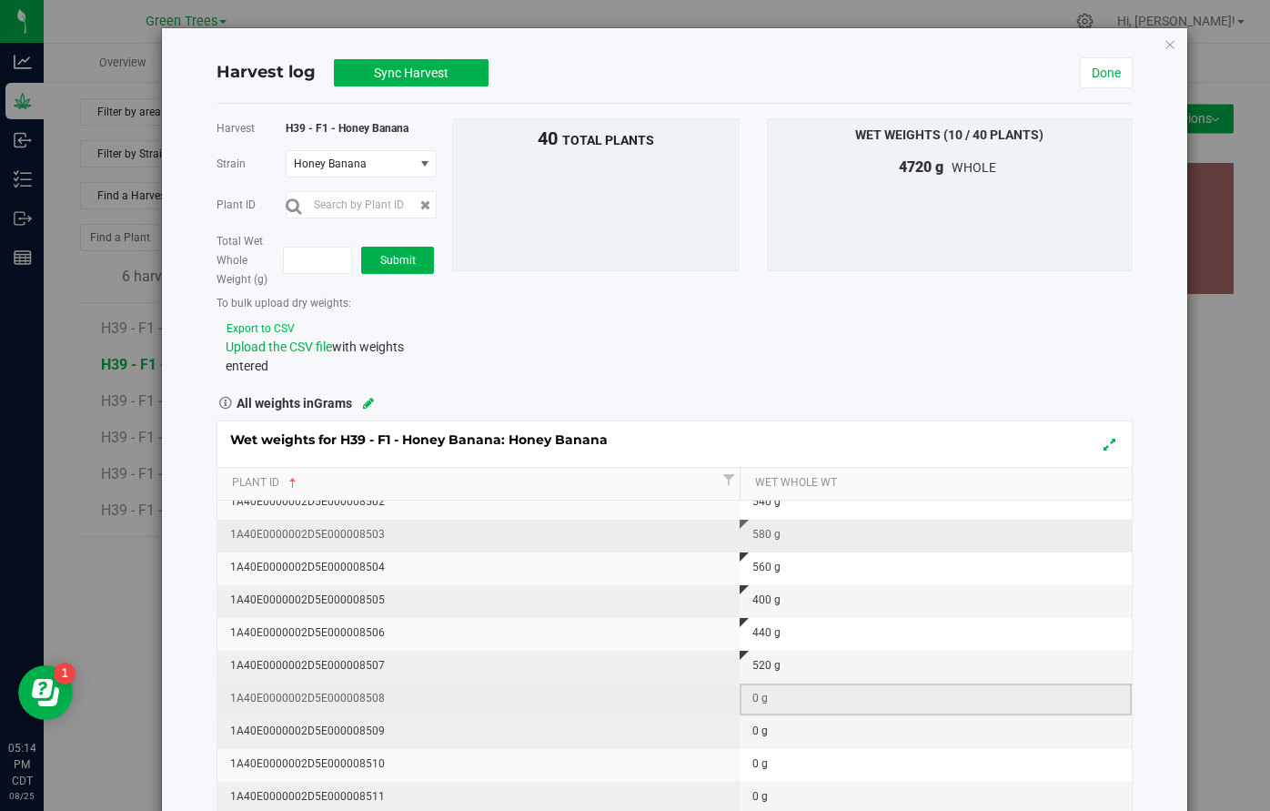
click at [758, 707] on td "0 g" at bounding box center [936, 699] width 392 height 33
type input "540"
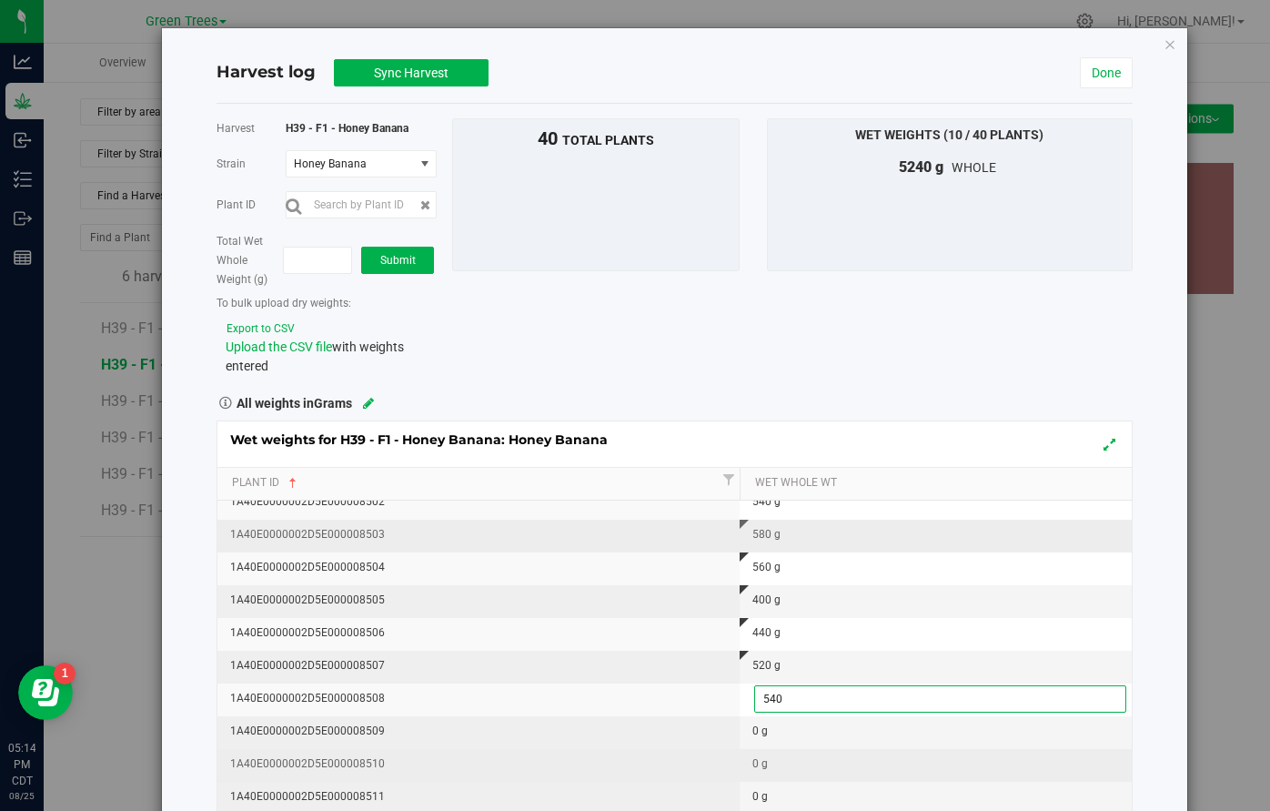
click at [753, 759] on div "Wet weights for H39 - F1 - Honey Banana: Honey Banana Plant Id Wet Whole Wt 1A4…" at bounding box center [675, 663] width 916 height 487
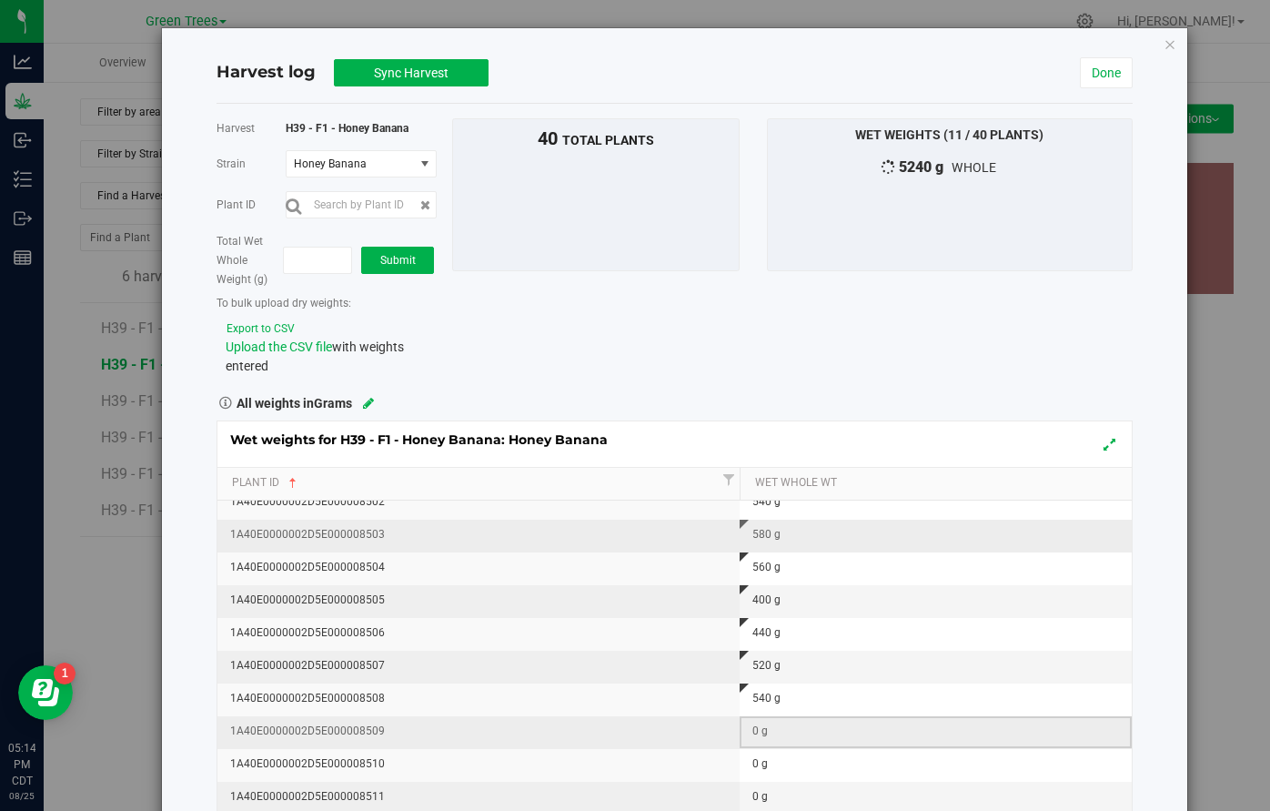
click at [758, 739] on div "0 g" at bounding box center [941, 730] width 378 height 17
type input "480"
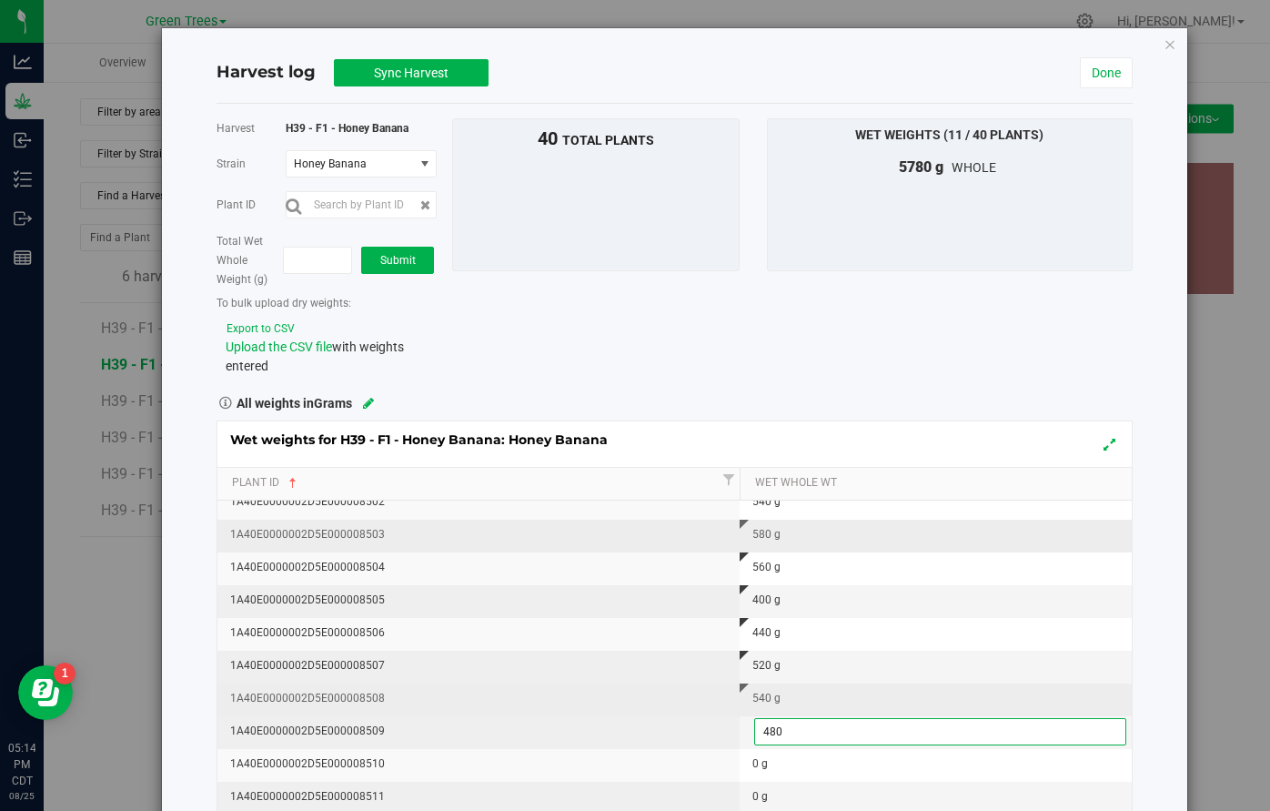
click at [693, 711] on div "Wet weights for H39 - F1 - Honey Banana: Honey Banana Plant Id Wet Whole Wt 1A4…" at bounding box center [675, 663] width 916 height 487
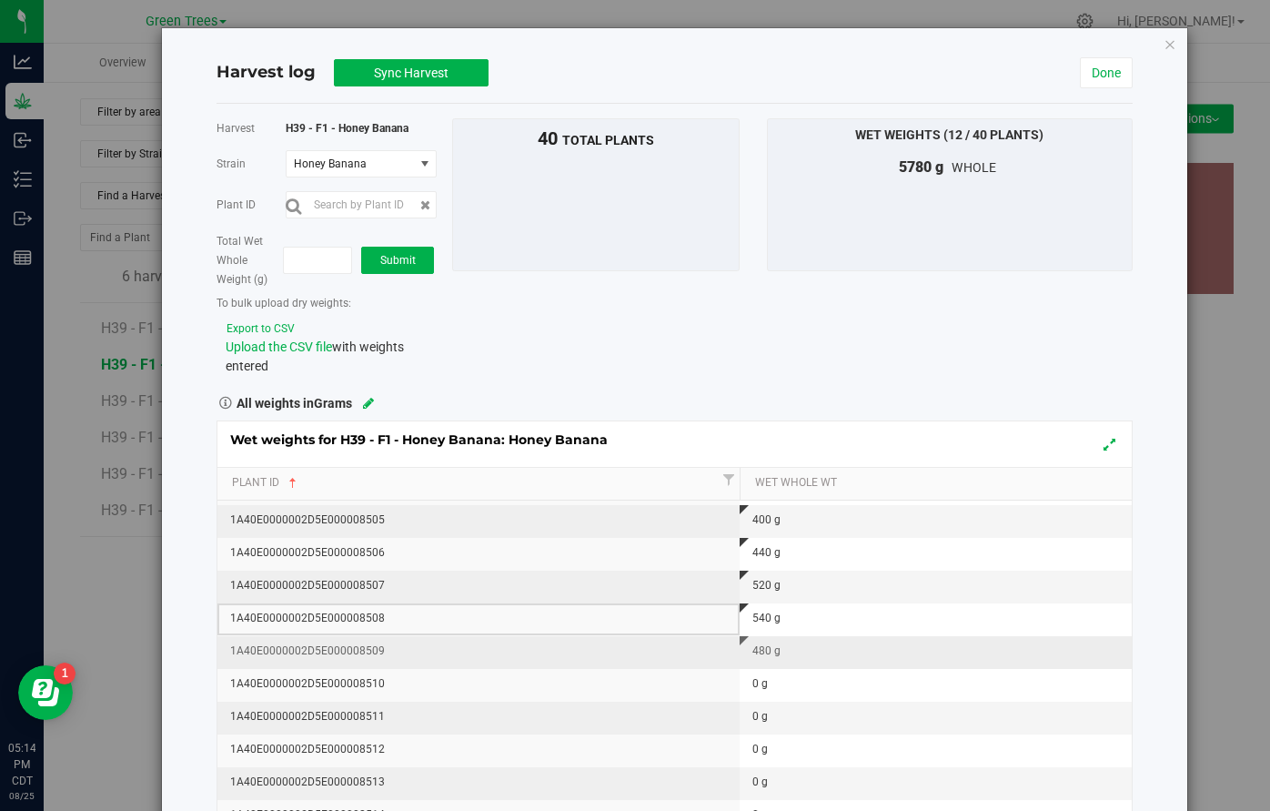
scroll to position [321, 0]
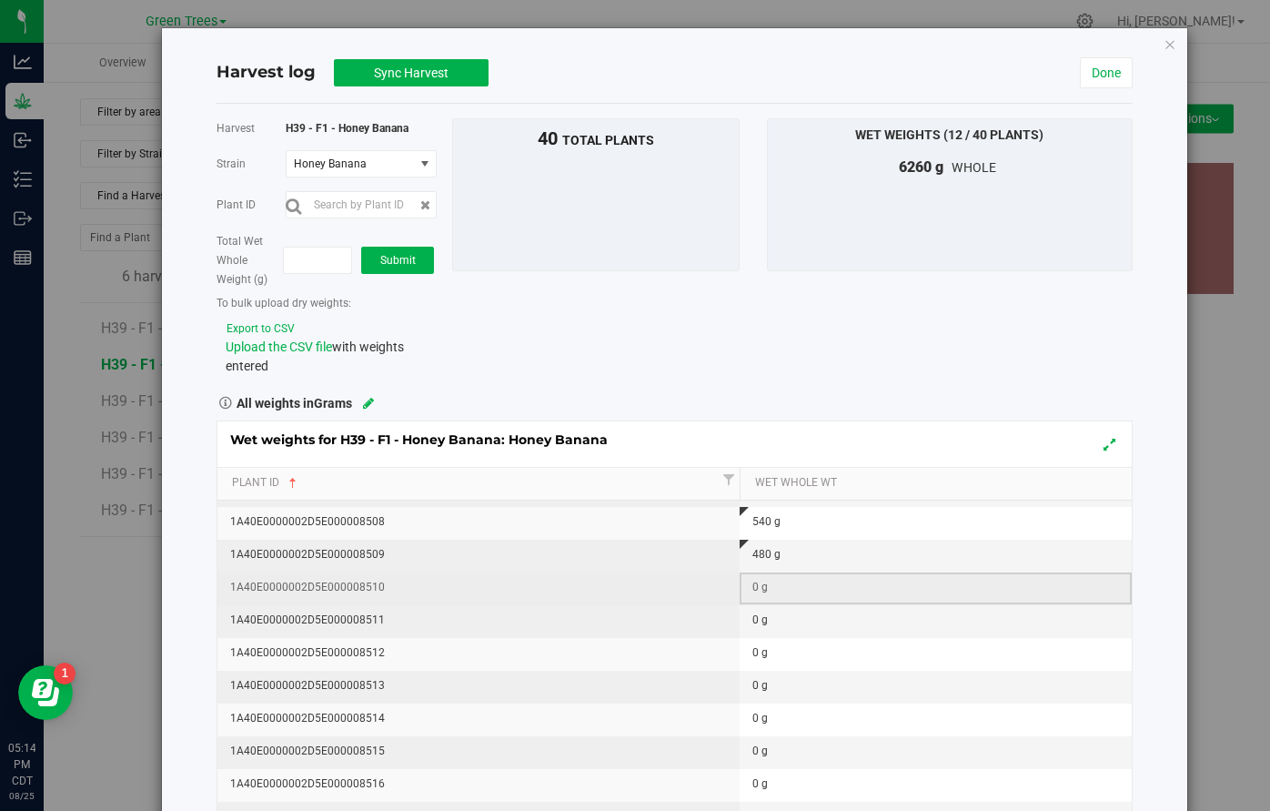
click at [765, 580] on div "0 g" at bounding box center [941, 587] width 378 height 17
type input "400"
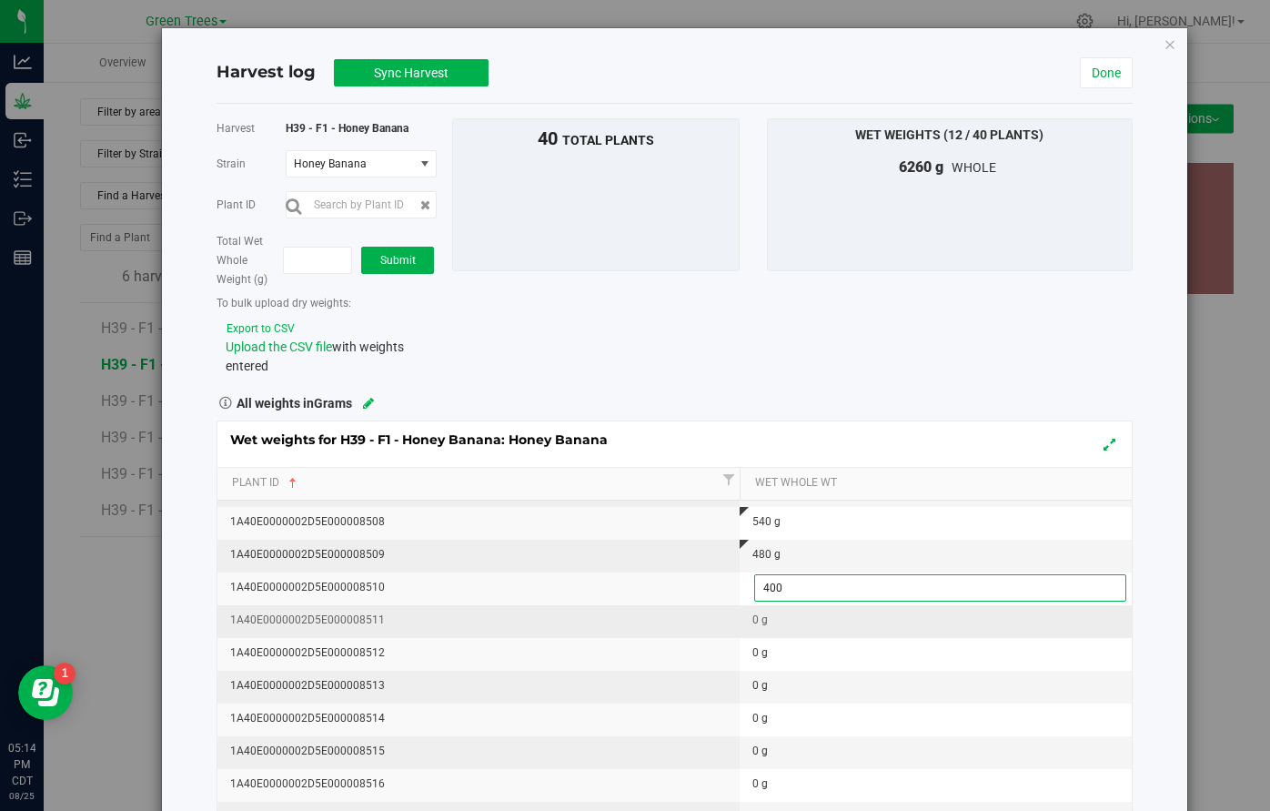
click at [749, 620] on div "Wet weights for H39 - F1 - Honey Banana: Honey Banana Plant Id Wet Whole Wt 1A4…" at bounding box center [675, 663] width 916 height 487
click at [751, 620] on td "0 g" at bounding box center [936, 621] width 392 height 33
type input "360"
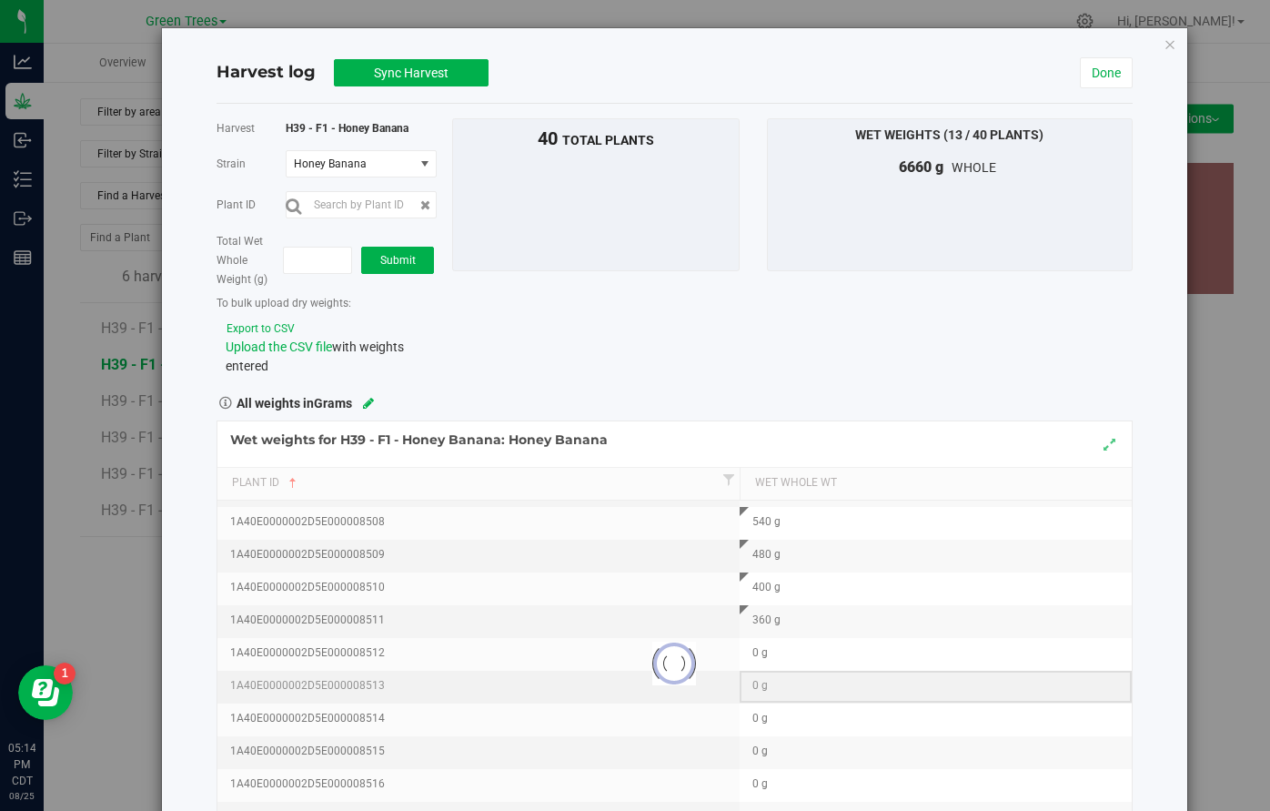
click at [747, 684] on div "Loading... Wet weights for H39 - F1 - Honey Banana: Honey Banana Plant Id Wet W…" at bounding box center [675, 663] width 916 height 487
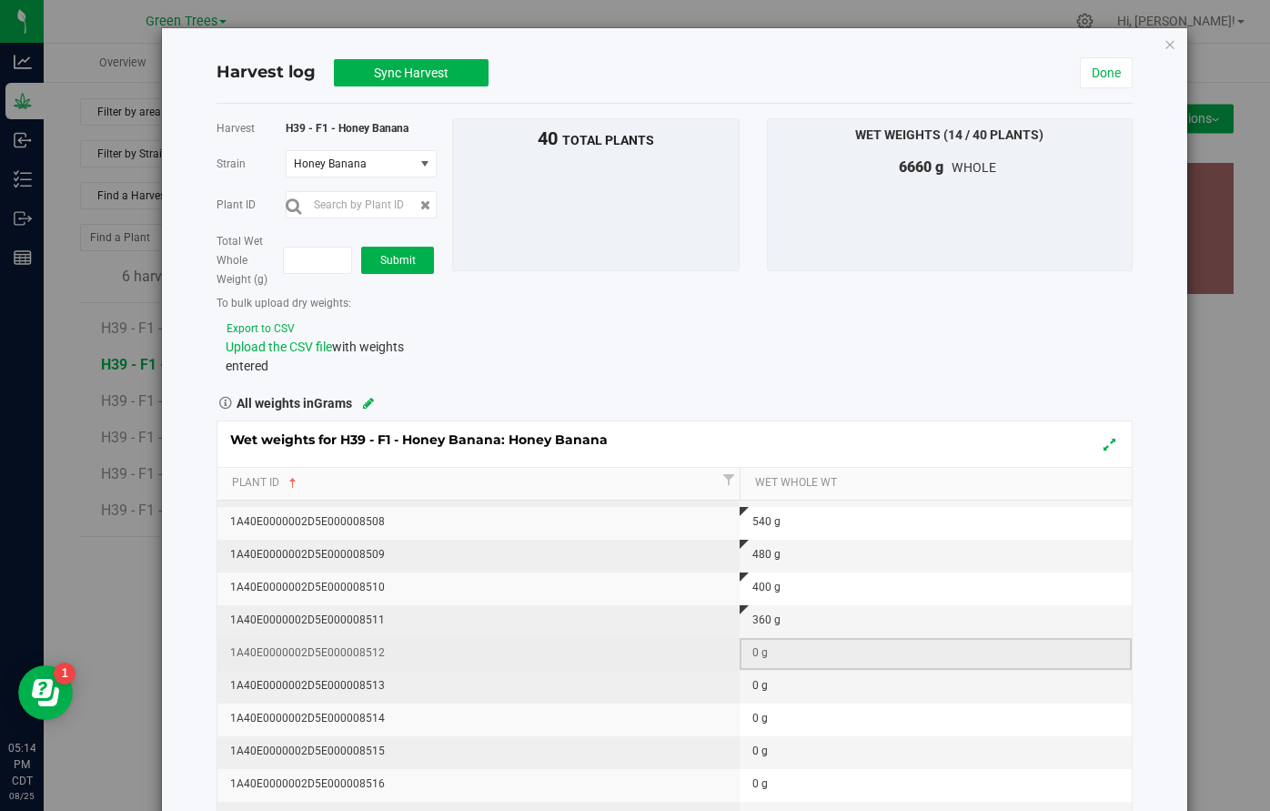
click at [755, 655] on div "0 g" at bounding box center [941, 652] width 378 height 17
type input "520"
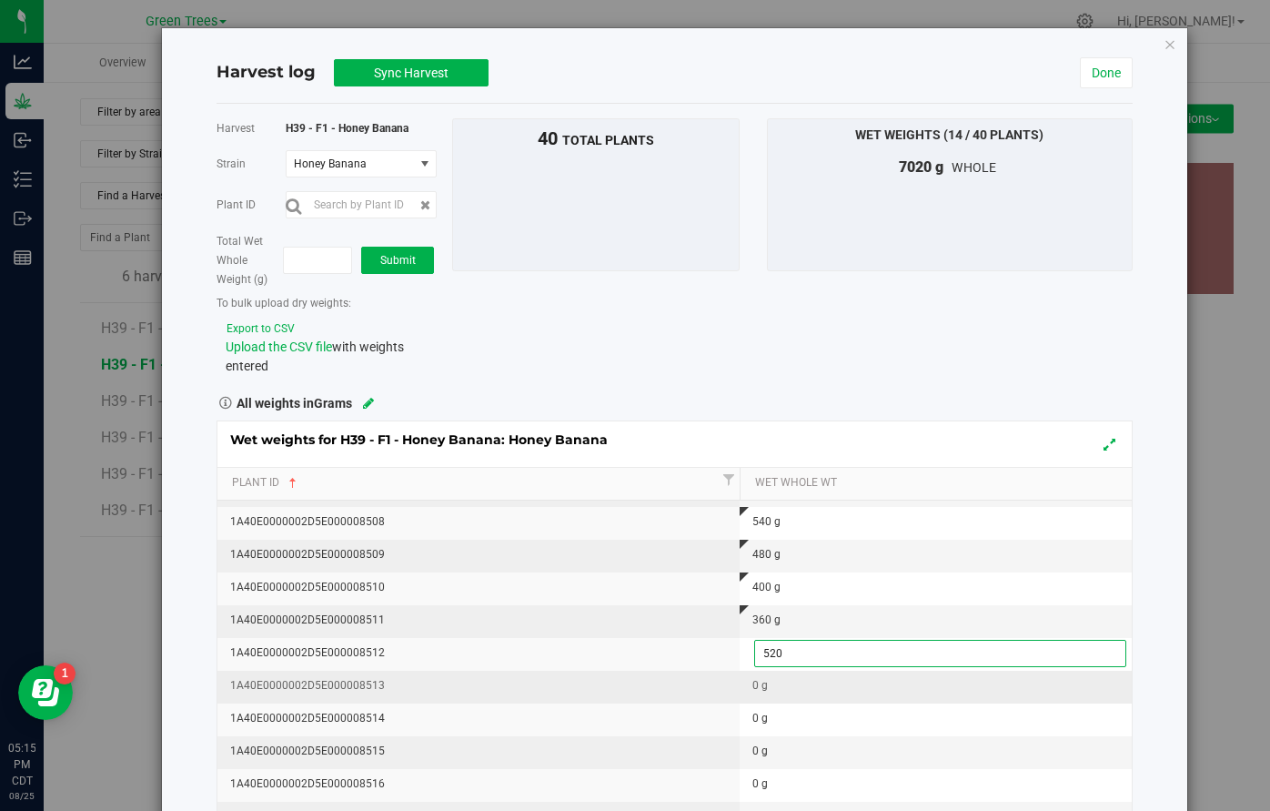
click at [754, 689] on div "Wet weights for H39 - F1 - Honey Banana: Honey Banana Plant Id Wet Whole Wt 1A4…" at bounding box center [675, 663] width 916 height 487
click at [755, 689] on div "0 g" at bounding box center [941, 685] width 378 height 17
type input "440"
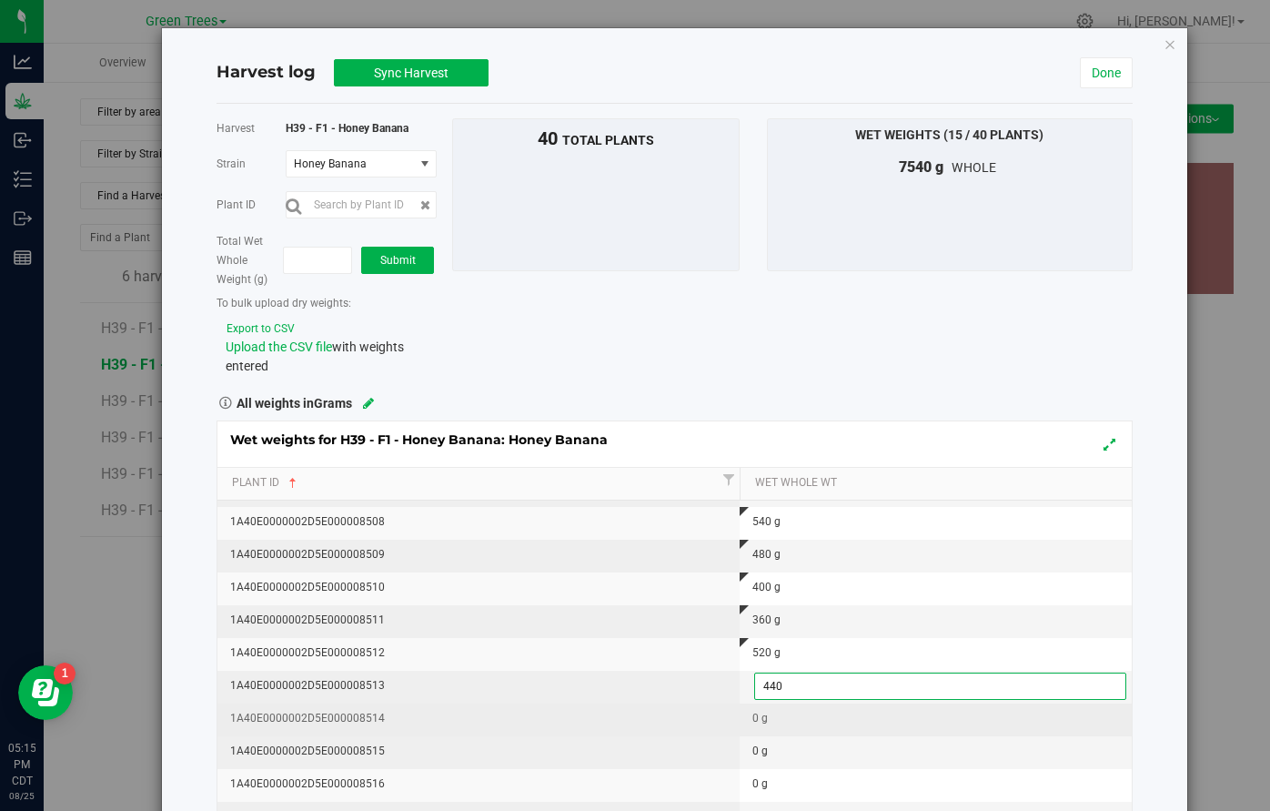
click at [755, 712] on div "Wet weights for H39 - F1 - Honey Banana: Honey Banana Plant Id Wet Whole Wt 1A4…" at bounding box center [675, 663] width 916 height 487
click at [755, 721] on div "0 g" at bounding box center [941, 718] width 378 height 17
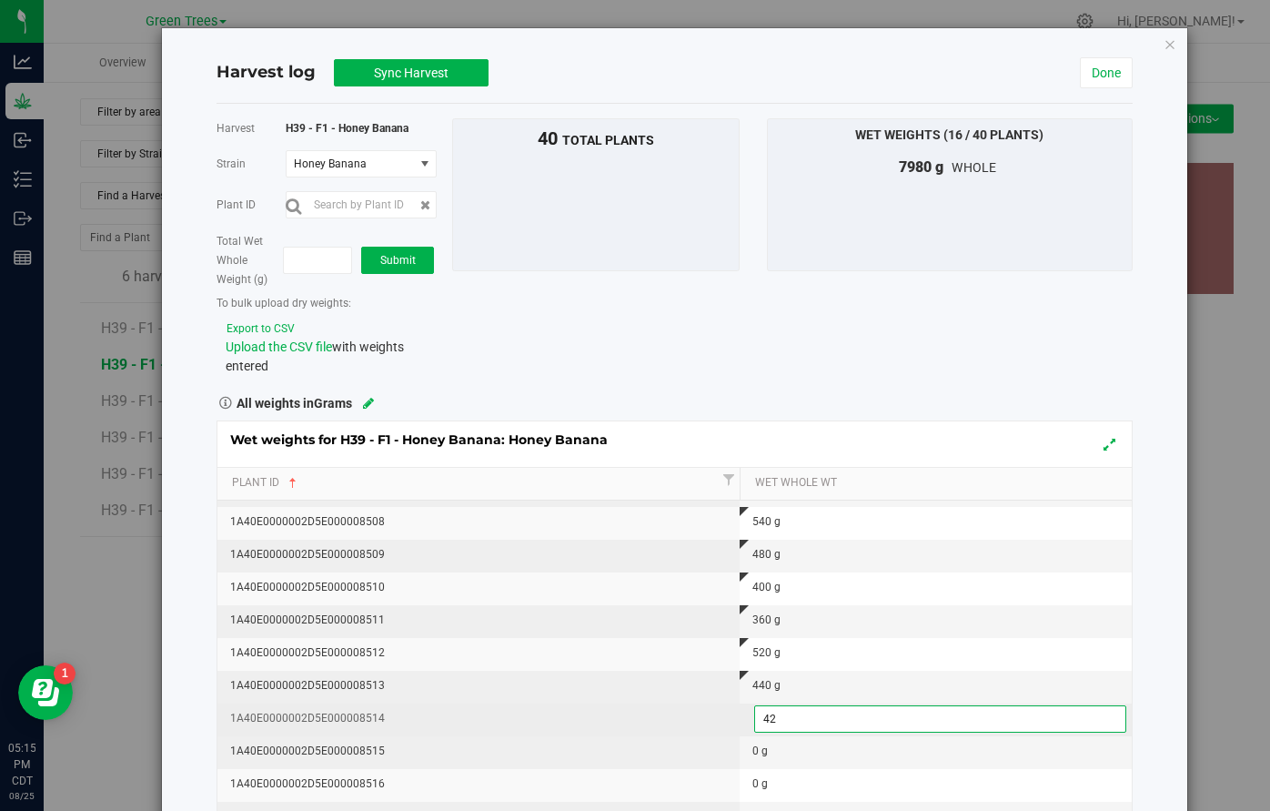
type input "420"
click at [756, 740] on div "Wet weights for H39 - F1 - Honey Banana: Honey Banana Plant Id Wet Whole Wt 1A4…" at bounding box center [675, 663] width 916 height 487
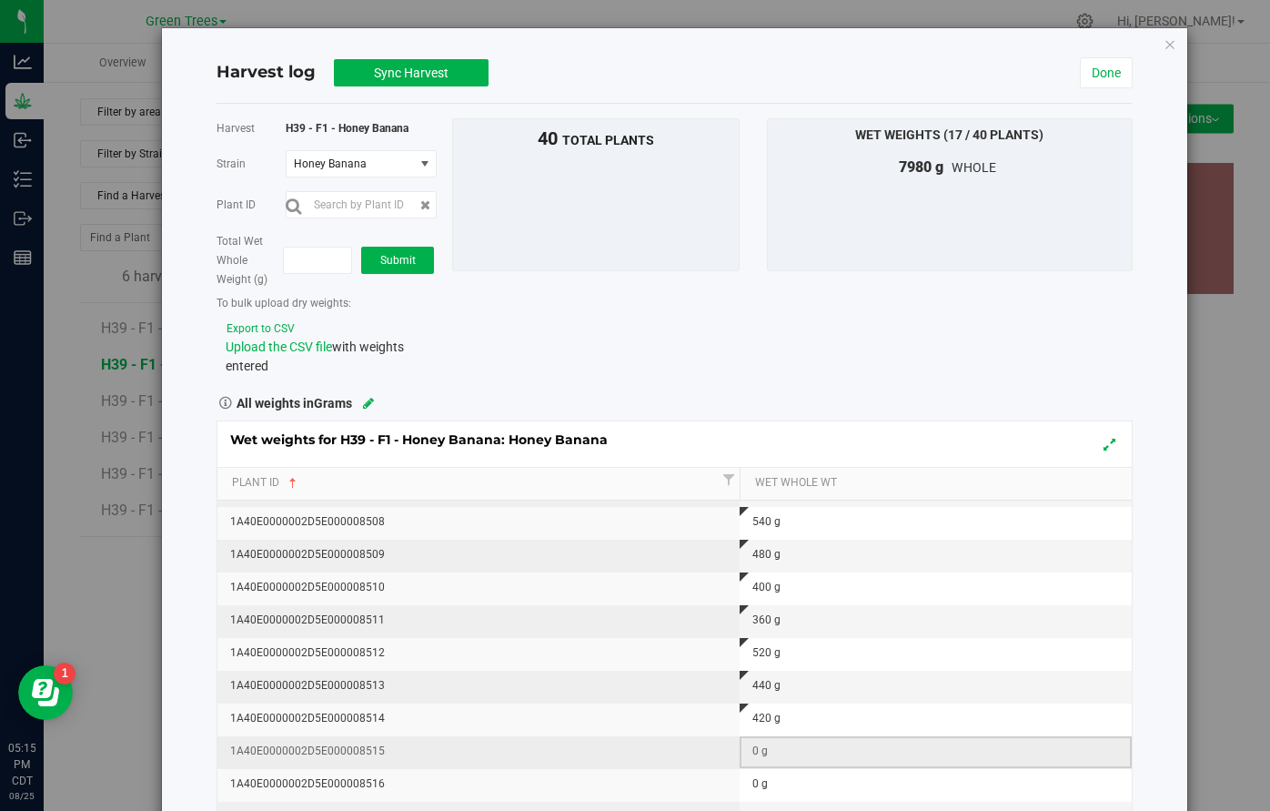
click at [756, 749] on div "0 g" at bounding box center [941, 750] width 378 height 17
type input "260"
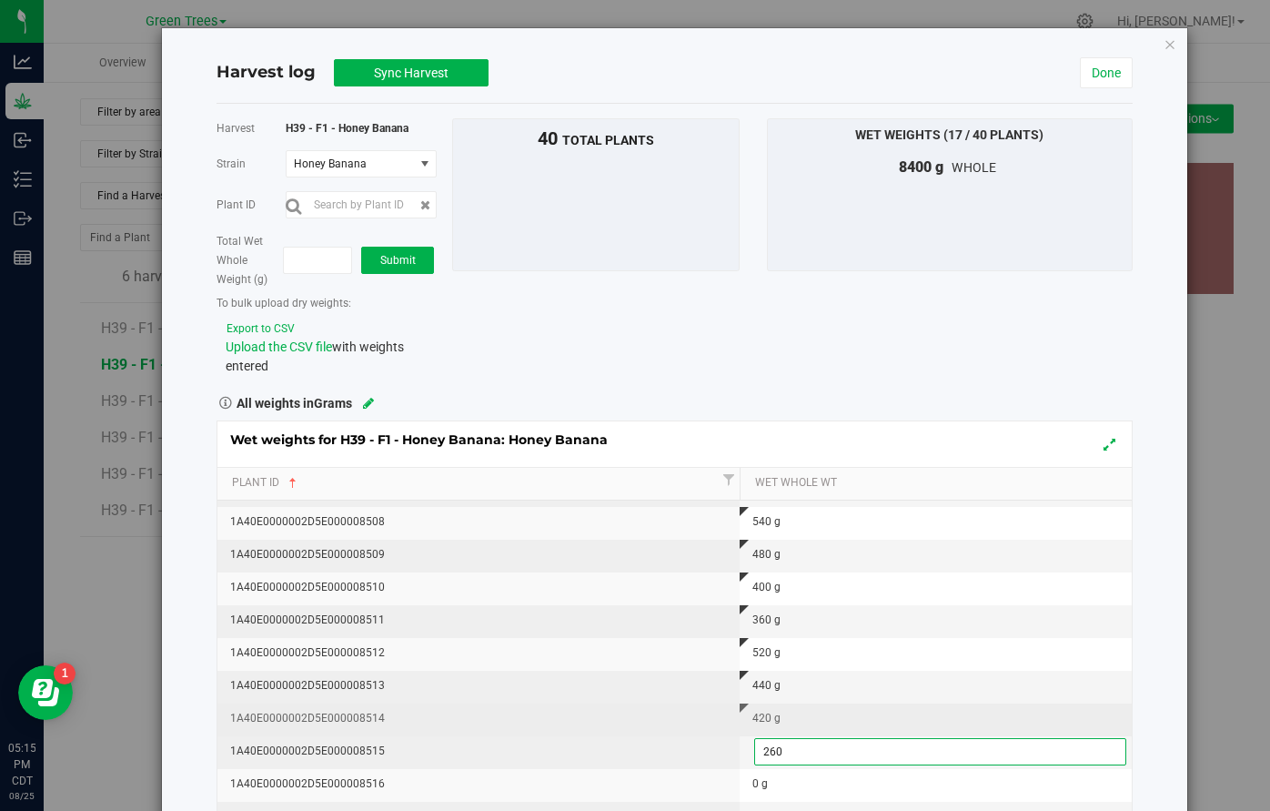
click at [703, 722] on div "Wet weights for H39 - F1 - Honey Banana: Honey Banana Plant Id Wet Whole Wt 1A4…" at bounding box center [675, 663] width 916 height 487
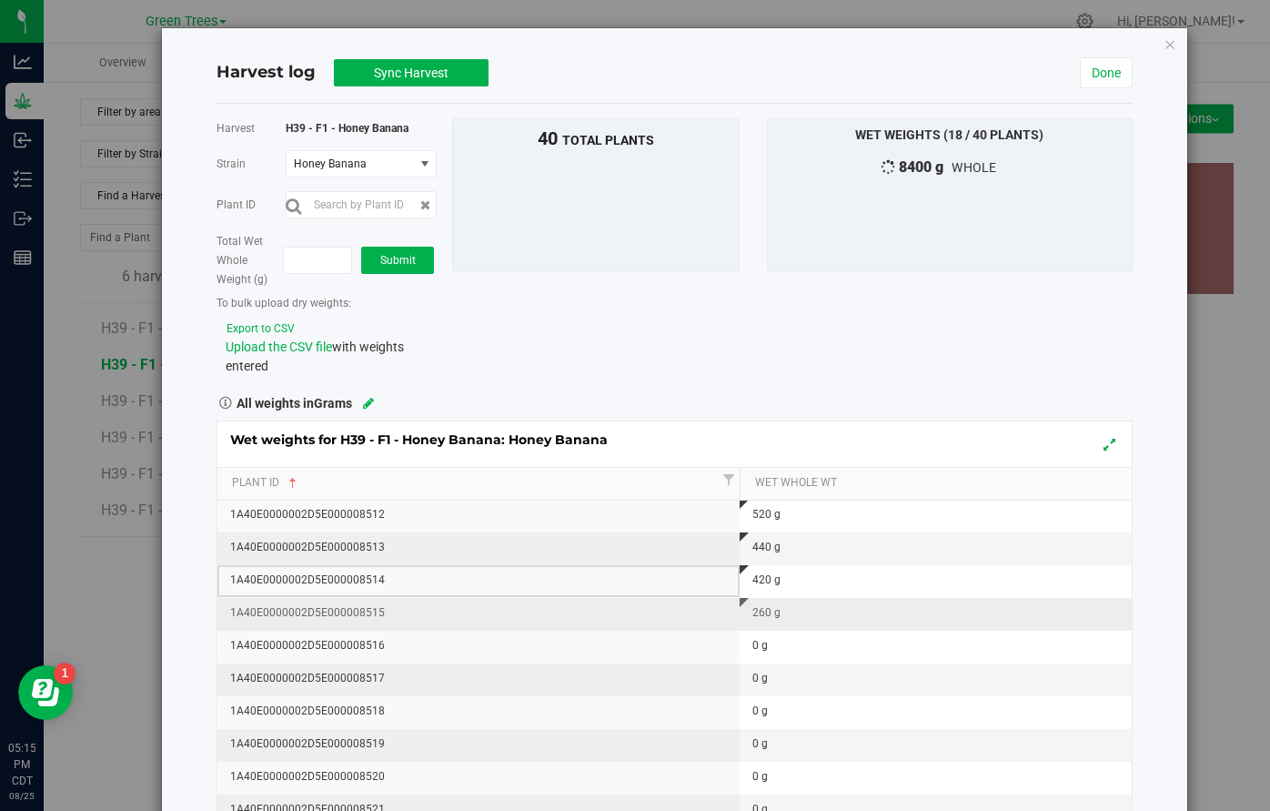
scroll to position [467, 0]
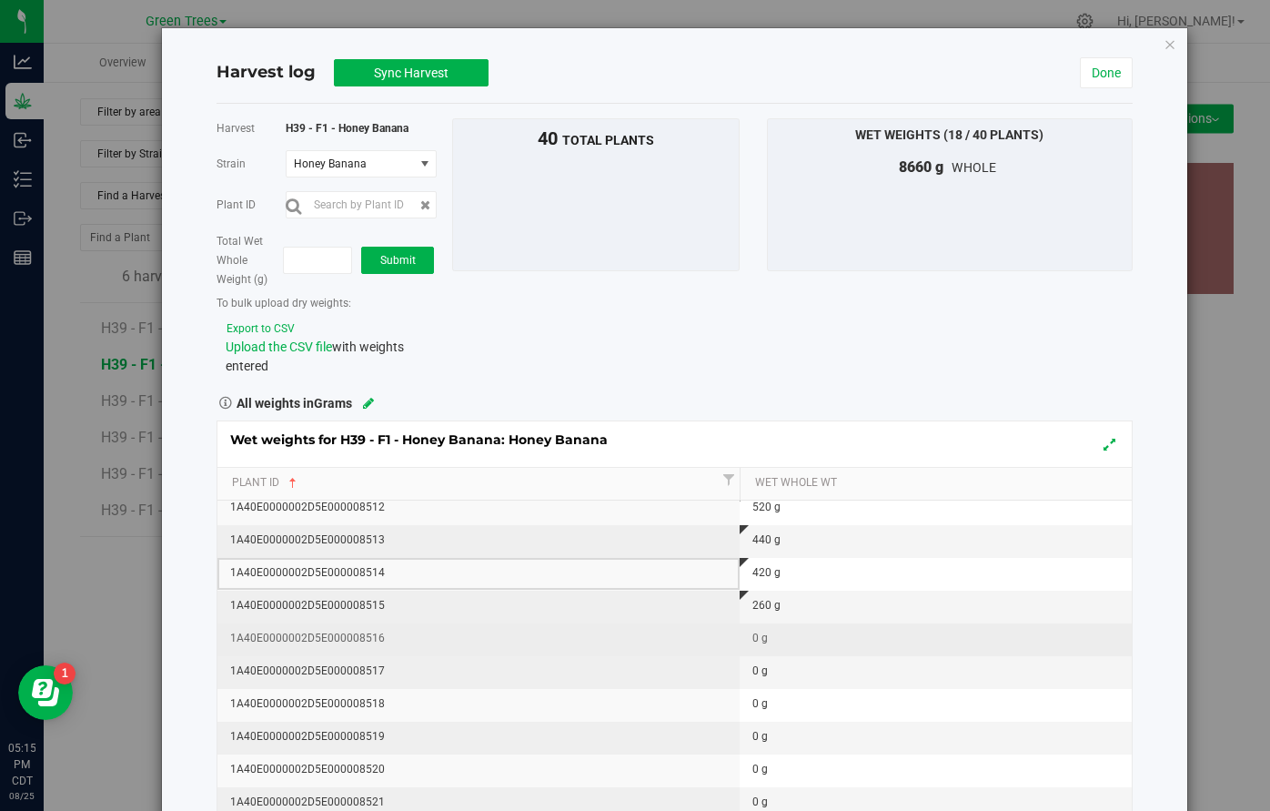
click at [762, 641] on div "0 g" at bounding box center [941, 638] width 378 height 17
type input "440"
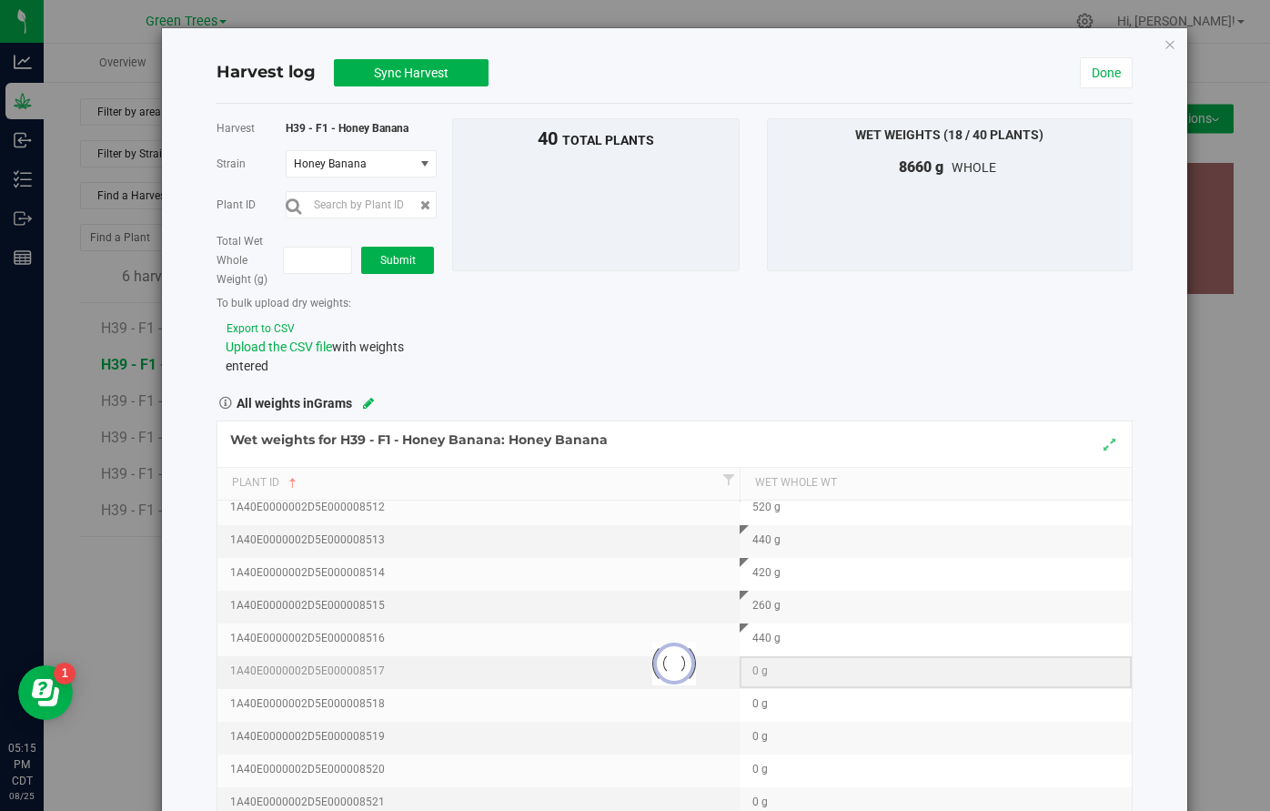
click at [762, 667] on div "Loading... Wet weights for H39 - F1 - Honey Banana: Honey Banana Plant Id Wet W…" at bounding box center [675, 663] width 916 height 487
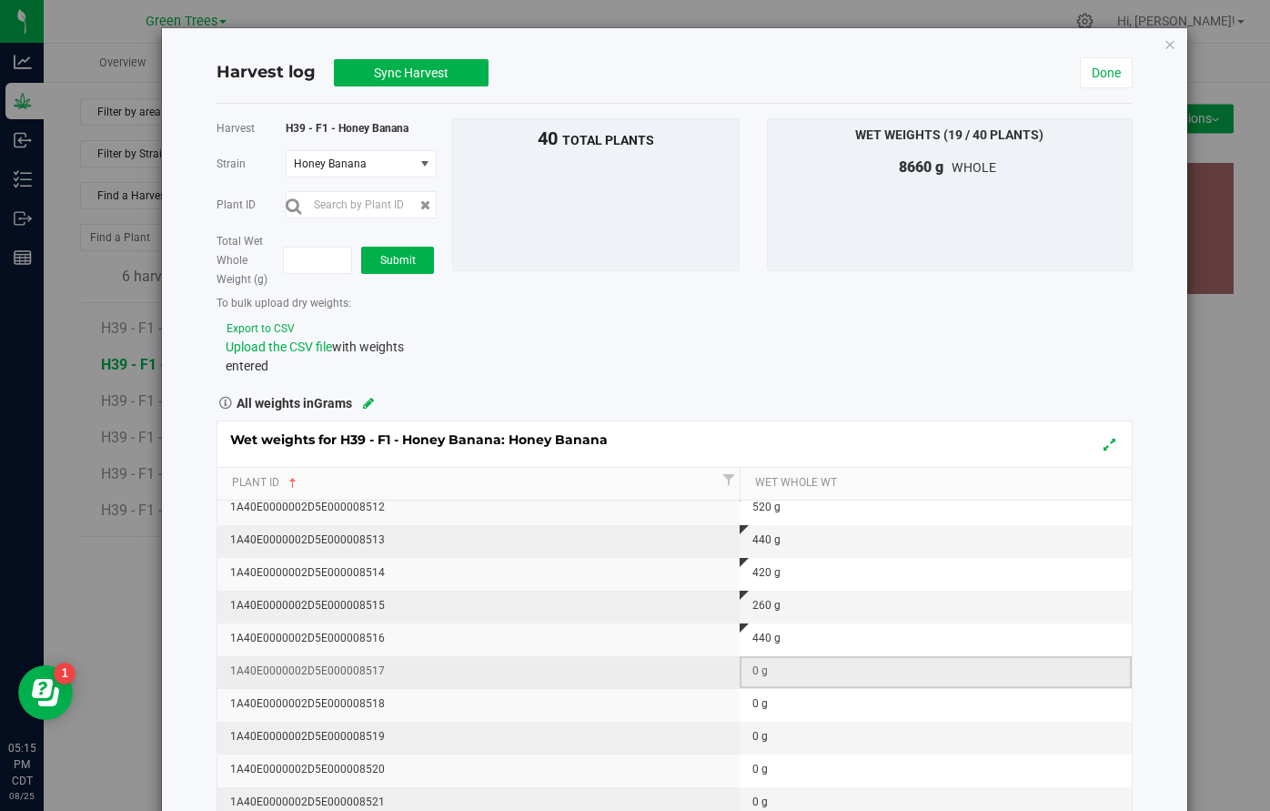
click at [762, 667] on div "0 g" at bounding box center [941, 670] width 378 height 17
type input "400"
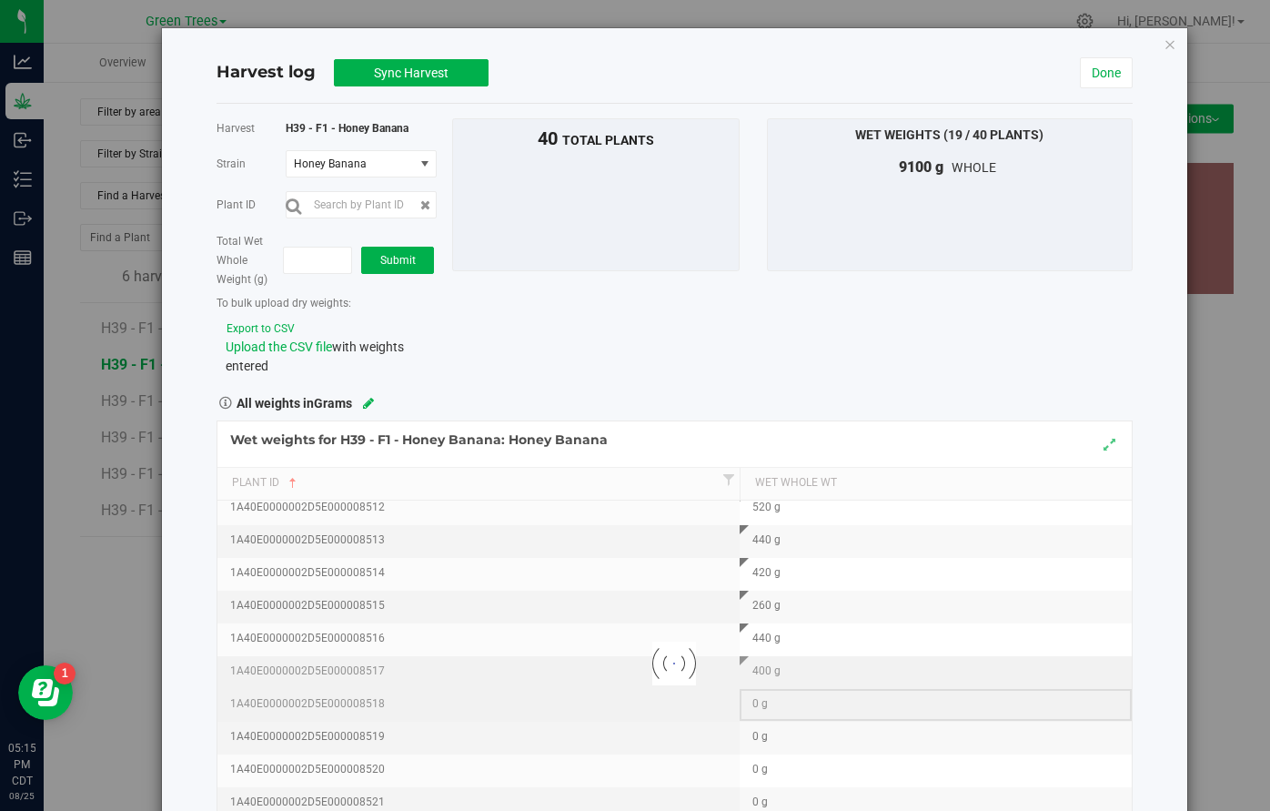
click at [755, 710] on div "Loading... Wet weights for H39 - F1 - Honey Banana: Honey Banana Plant Id Wet W…" at bounding box center [675, 663] width 916 height 487
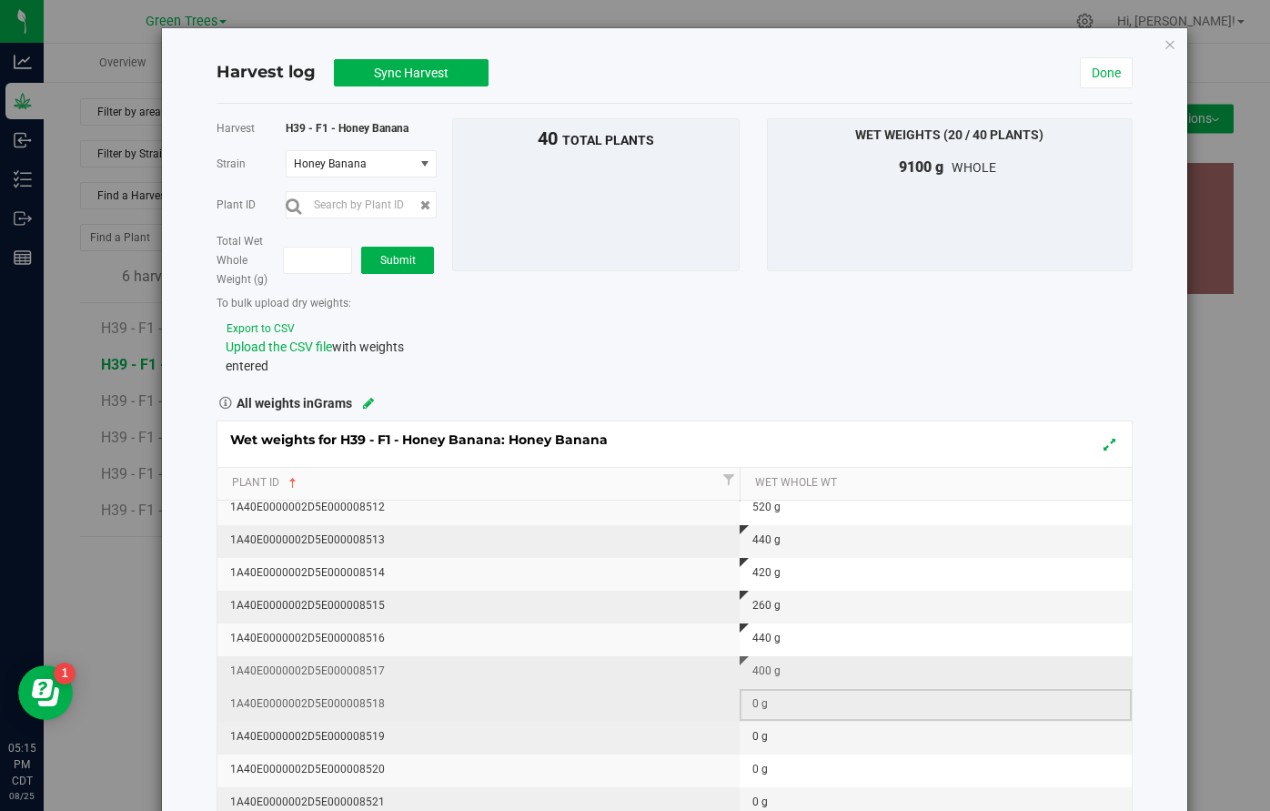
click at [759, 700] on div "0 g" at bounding box center [941, 703] width 378 height 17
type input "420"
click at [692, 710] on div "Wet weights for H39 - F1 - Honey Banana: Honey Banana Plant Id Wet Whole Wt 1A4…" at bounding box center [675, 663] width 916 height 487
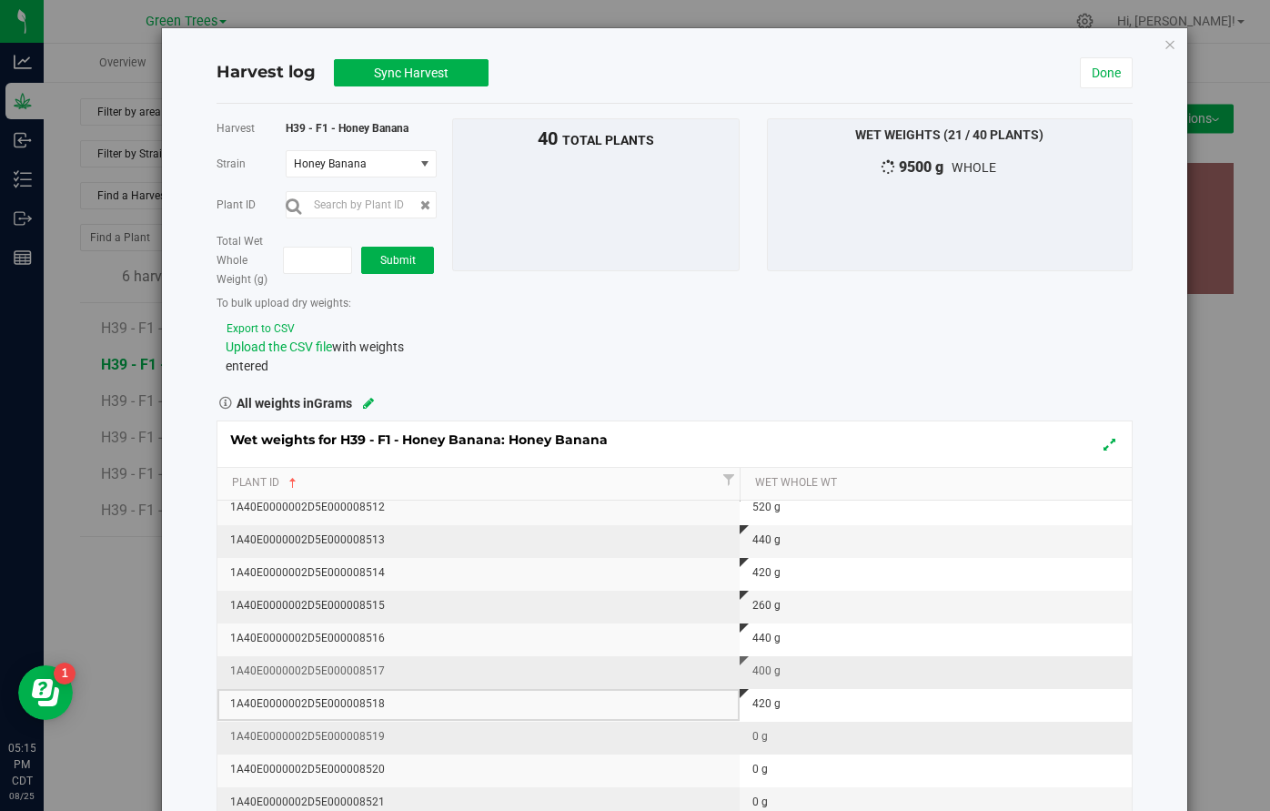
click at [758, 740] on div "0 g" at bounding box center [941, 736] width 378 height 17
type input "360"
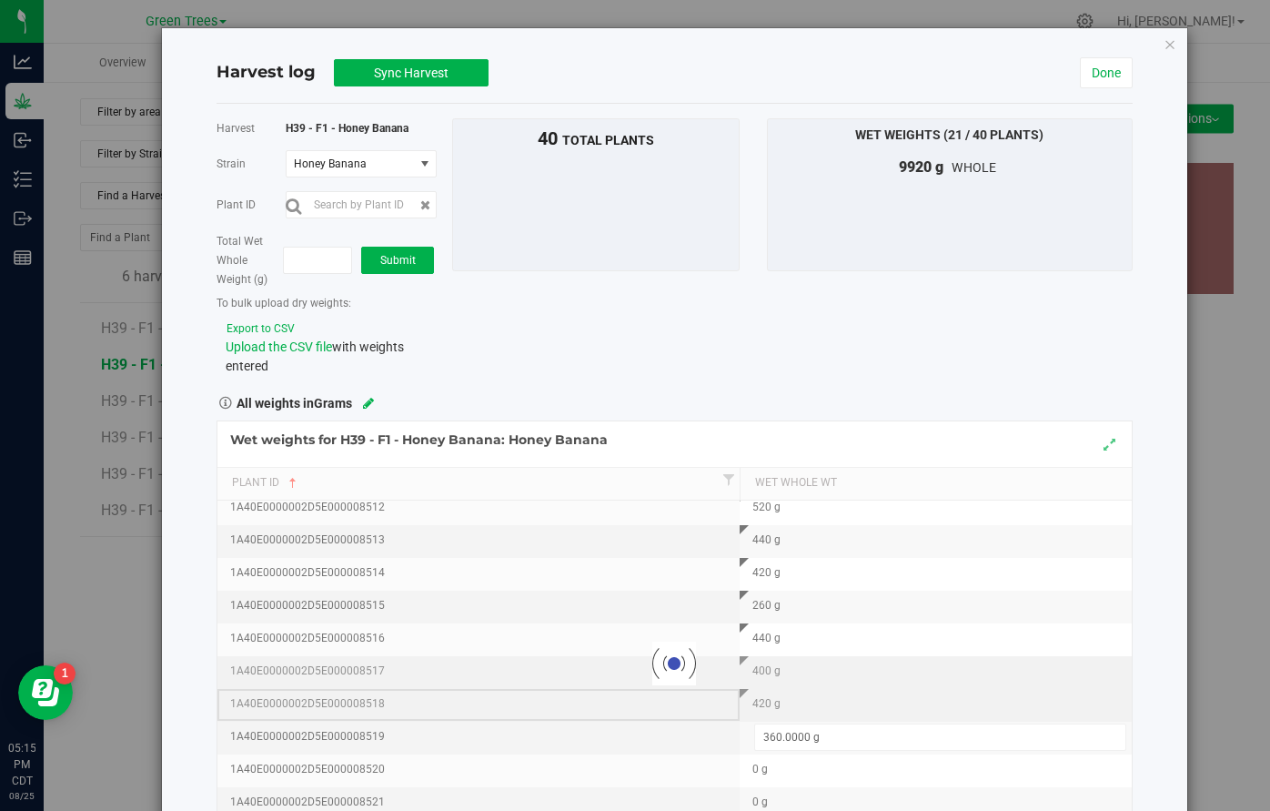
click at [641, 707] on div "Loading... Wet weights for H39 - F1 - Honey Banana: Honey Banana Plant Id Wet W…" at bounding box center [675, 663] width 916 height 487
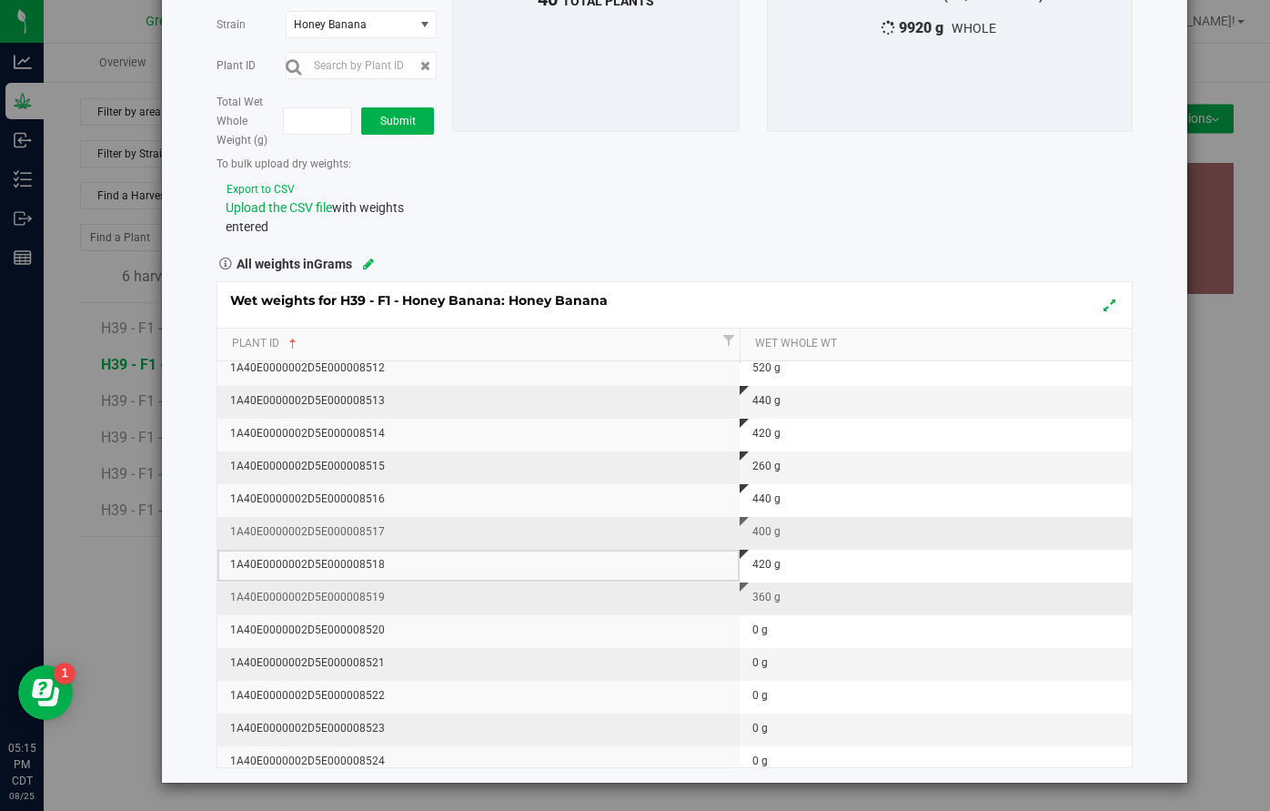
scroll to position [138, 0]
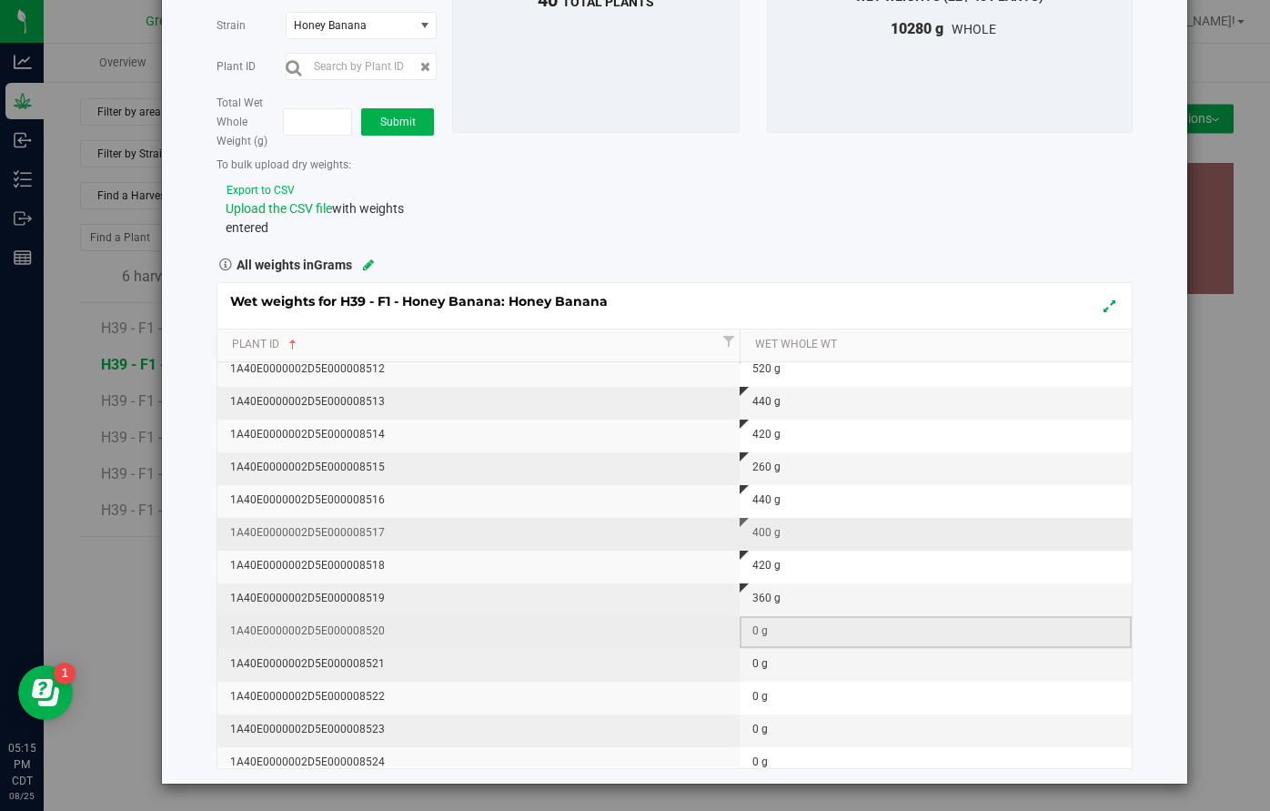
click at [757, 631] on div "0 g" at bounding box center [941, 630] width 378 height 17
type input "360"
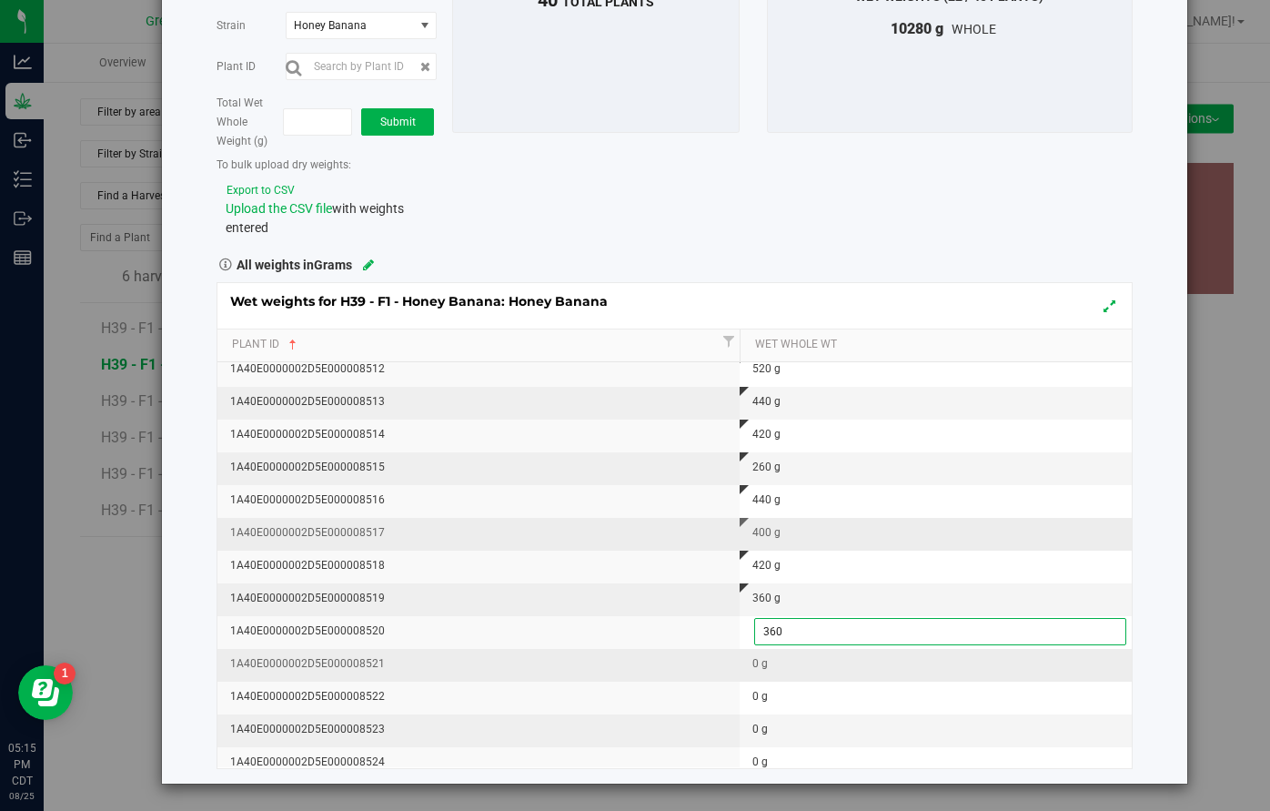
click at [757, 664] on div "Wet weights for H39 - F1 - Honey Banana: Honey Banana Plant Id Wet Whole Wt 1A4…" at bounding box center [675, 525] width 916 height 487
click at [760, 665] on div "0 g" at bounding box center [941, 663] width 378 height 17
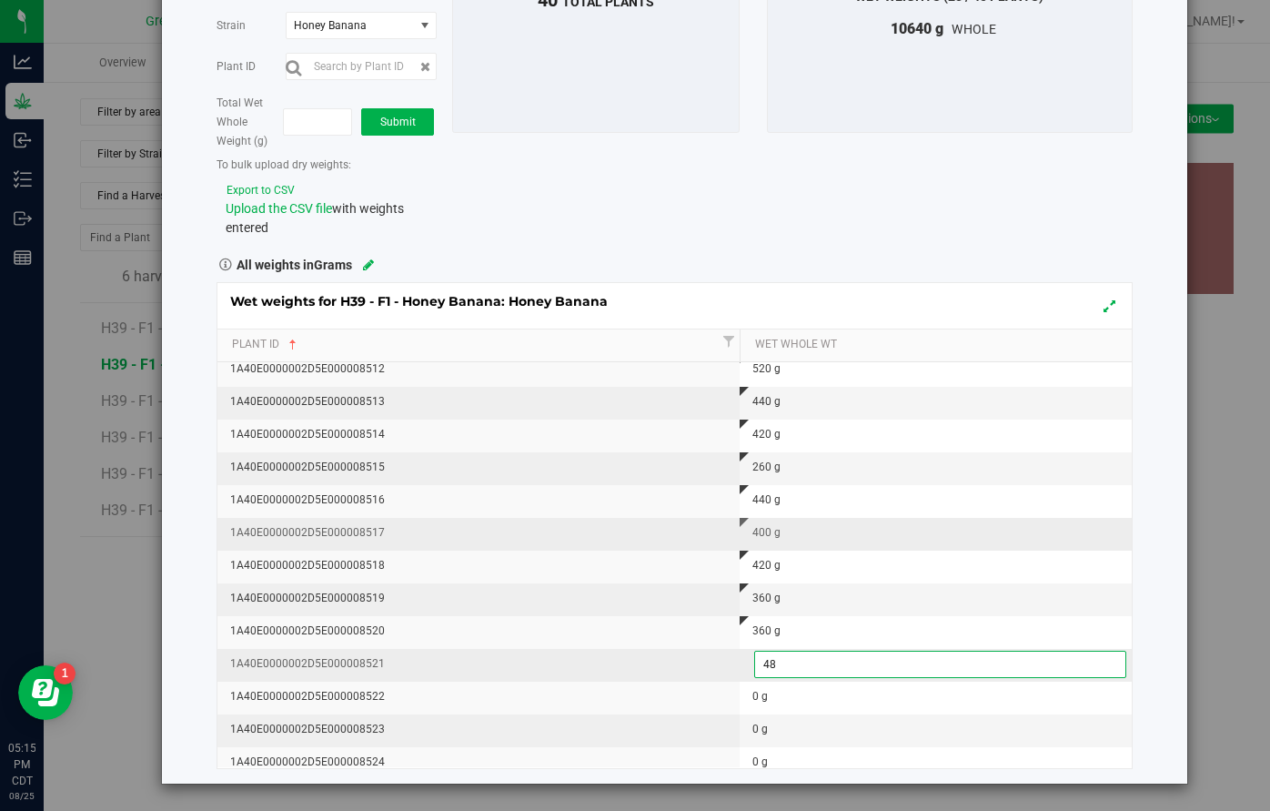
type input "480"
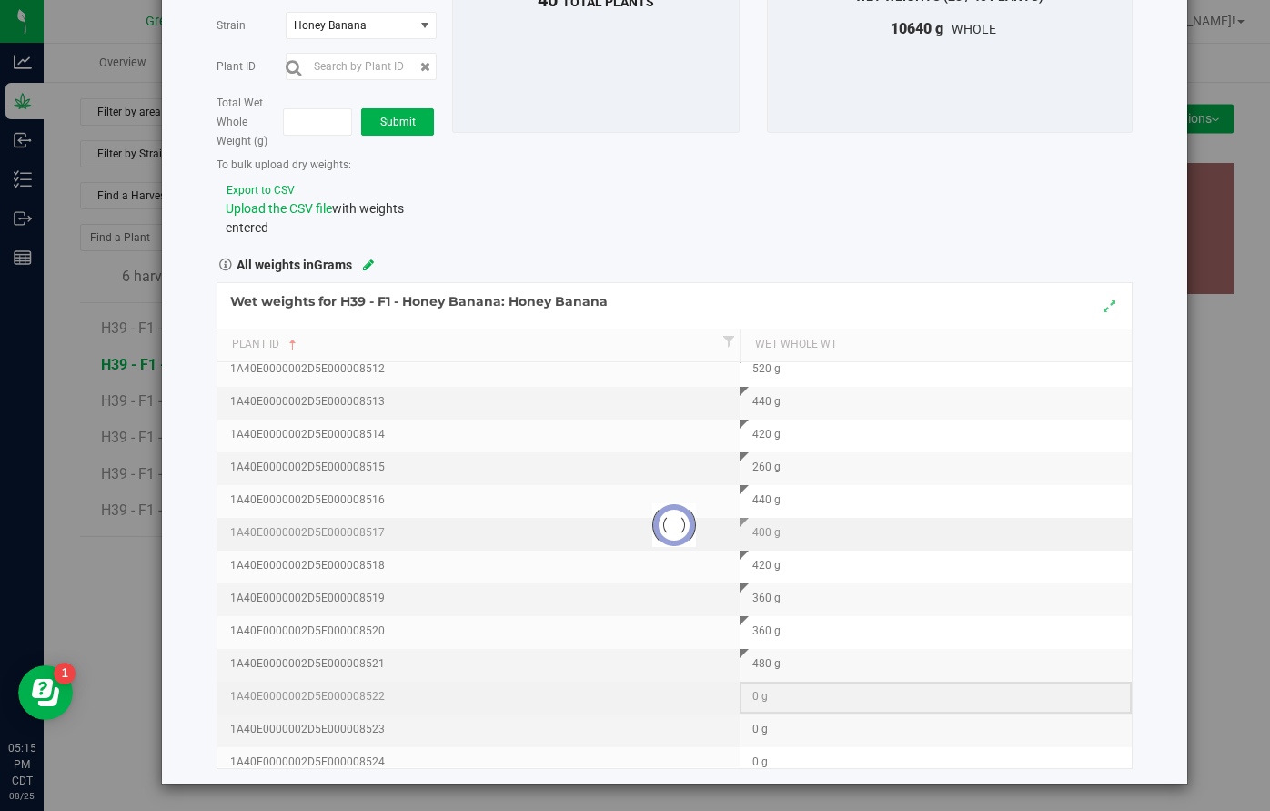
click at [753, 691] on div "Loading... Wet weights for H39 - F1 - Honey Banana: Honey Banana Plant Id Wet W…" at bounding box center [675, 525] width 916 height 487
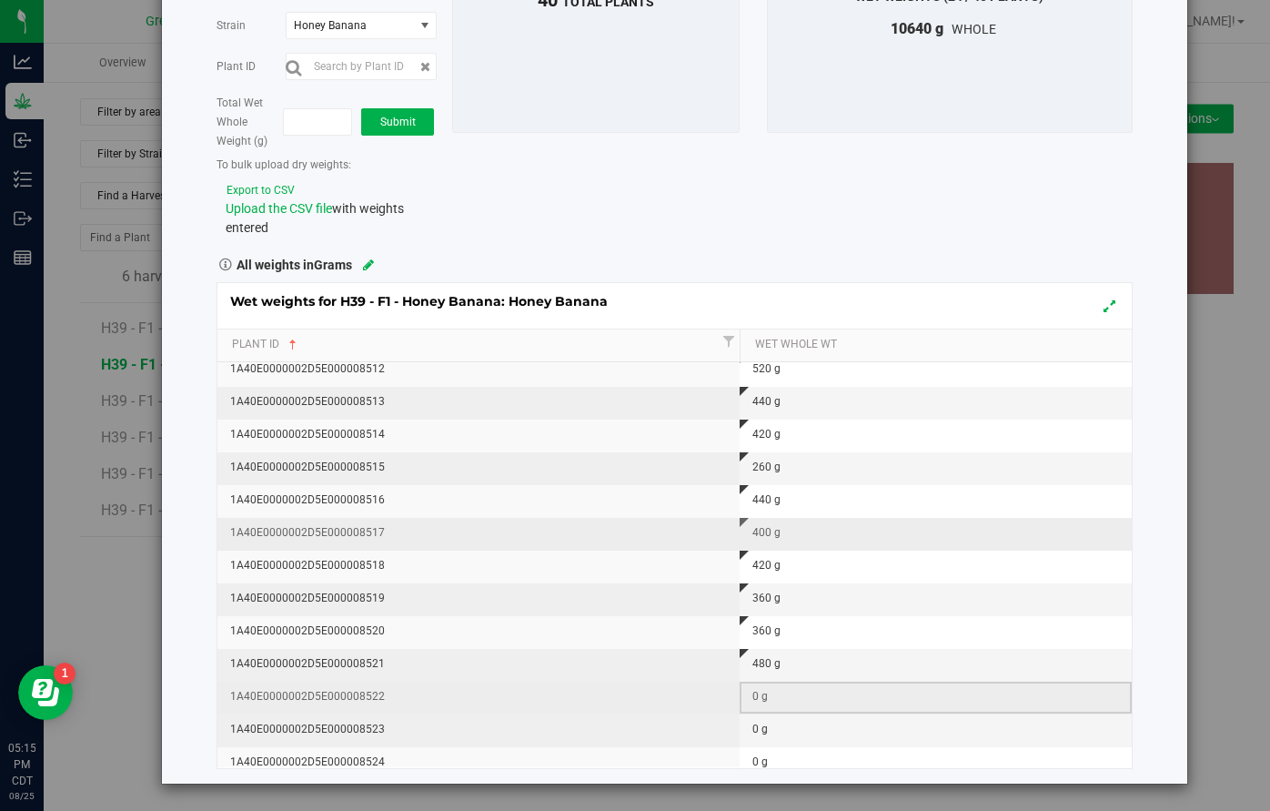
click at [760, 697] on div "0 g" at bounding box center [941, 696] width 378 height 17
type input "340"
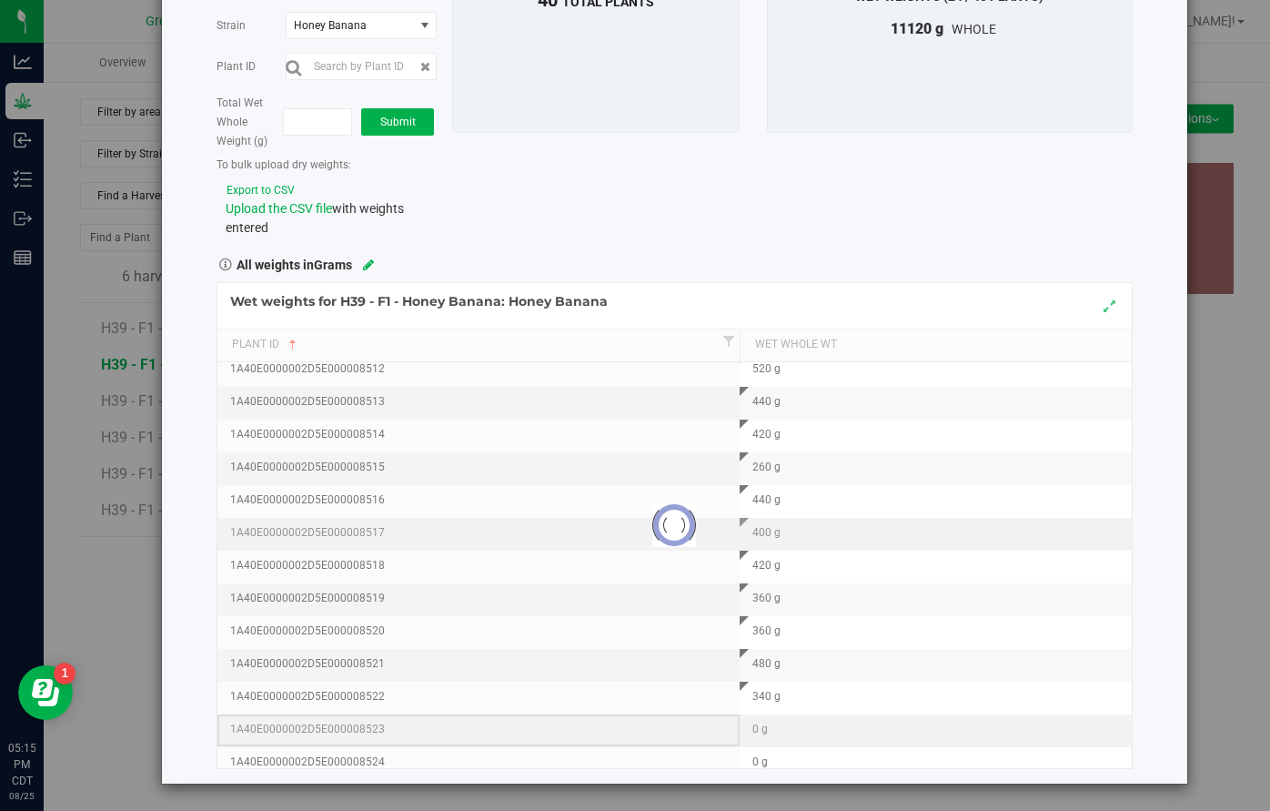
click at [722, 717] on div "Loading... Wet weights for H39 - F1 - Honey Banana: Honey Banana Plant Id Wet W…" at bounding box center [675, 525] width 916 height 487
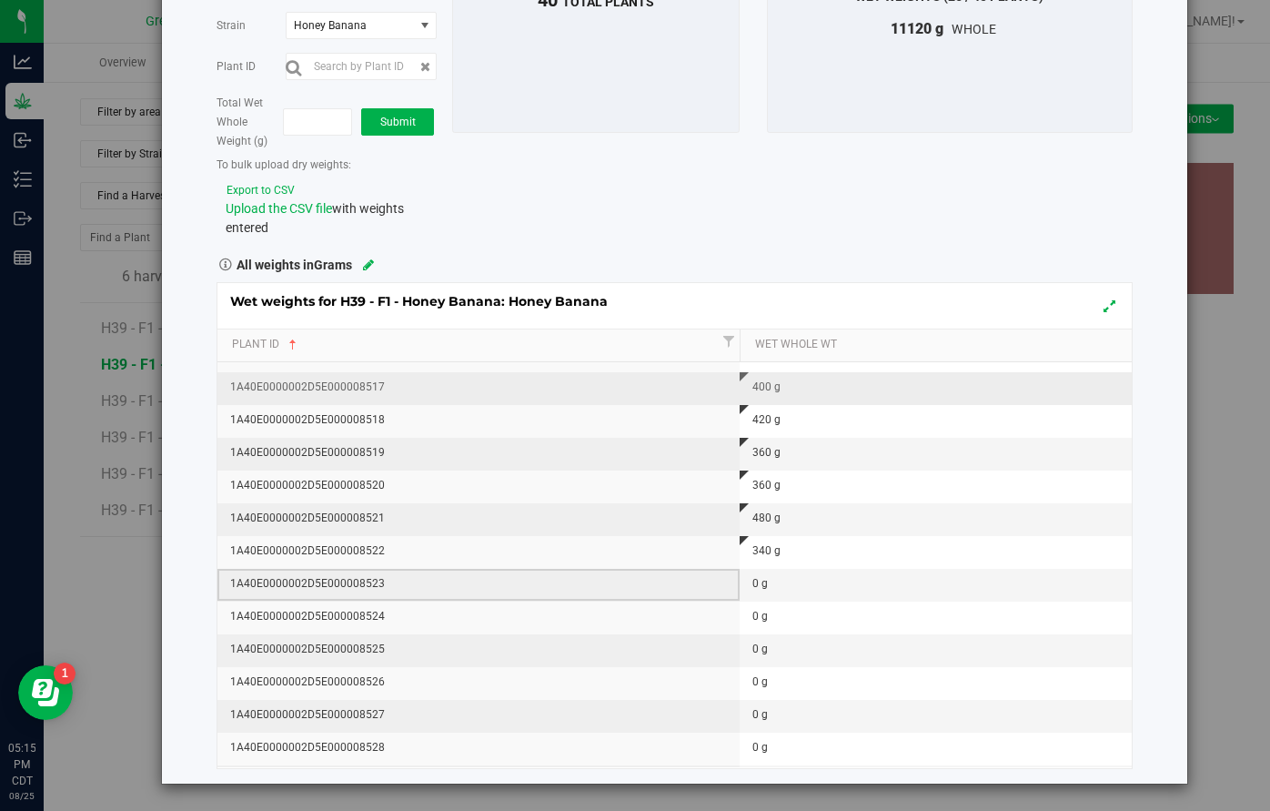
scroll to position [638, 0]
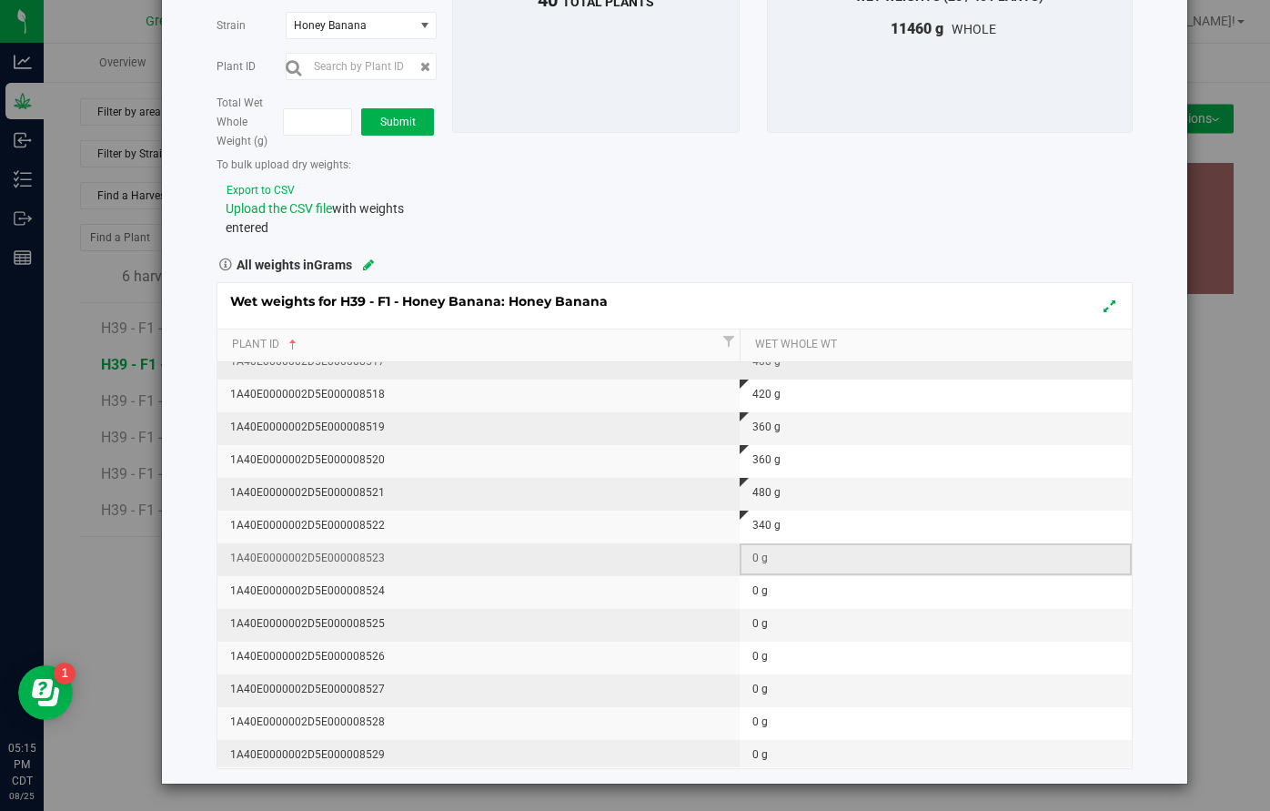
click at [763, 562] on div "0 g" at bounding box center [941, 558] width 378 height 17
type input "280"
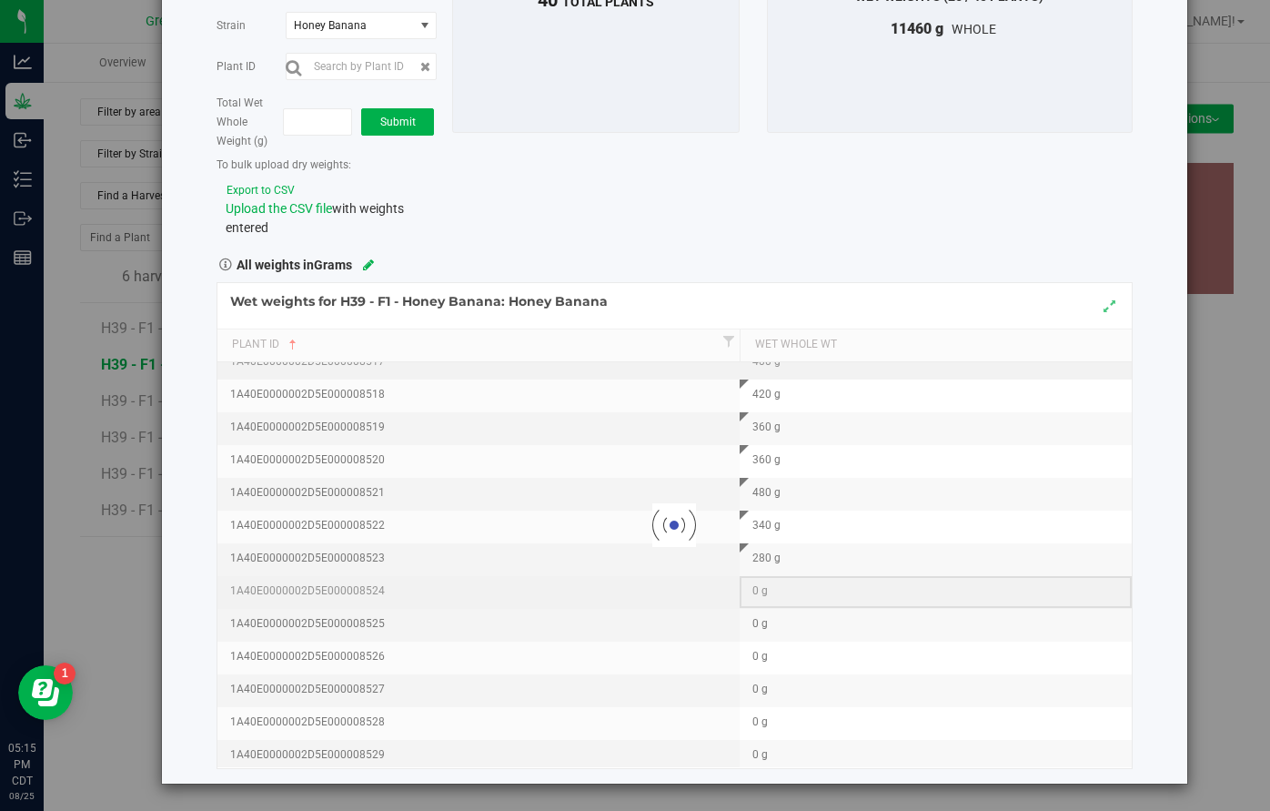
click at [754, 601] on div "Loading... Wet weights for H39 - F1 - Honey Banana: Honey Banana Plant Id Wet W…" at bounding box center [675, 525] width 916 height 487
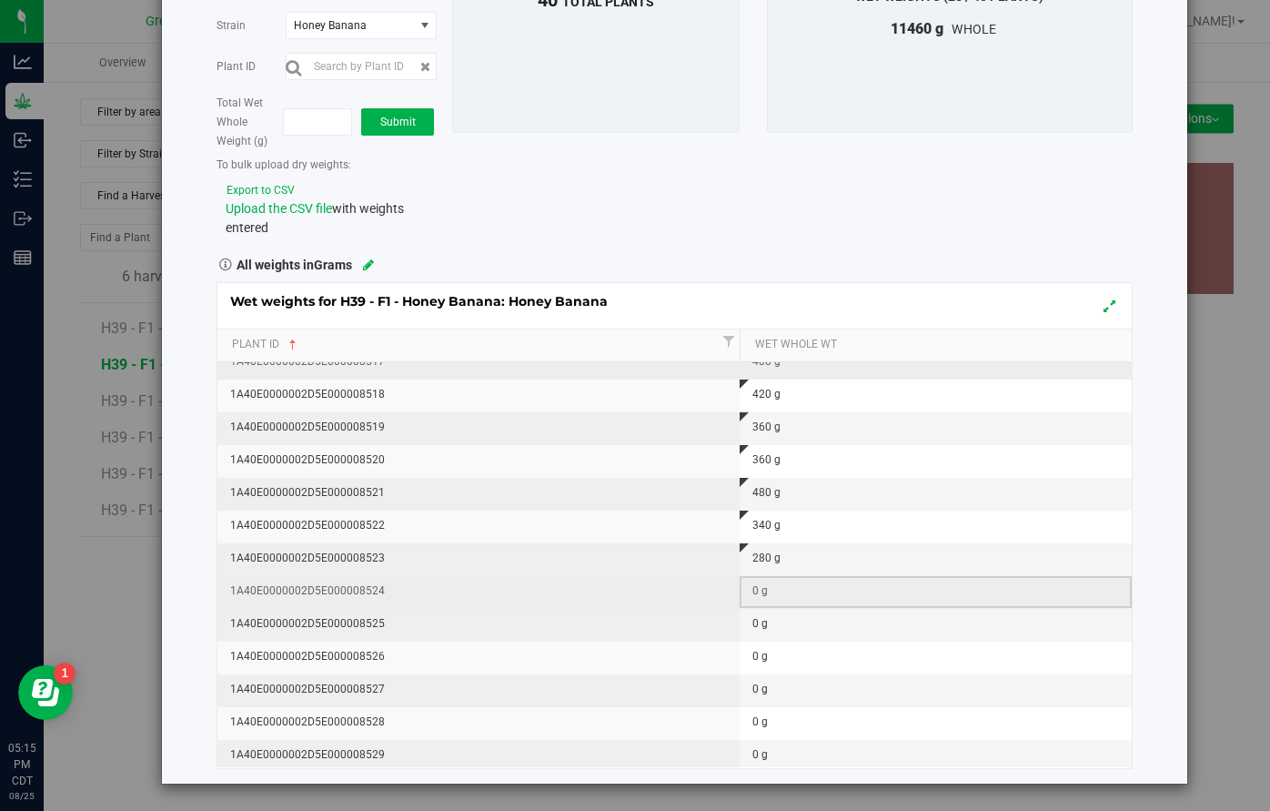
click at [756, 591] on div "0 g" at bounding box center [941, 590] width 378 height 17
type input "400"
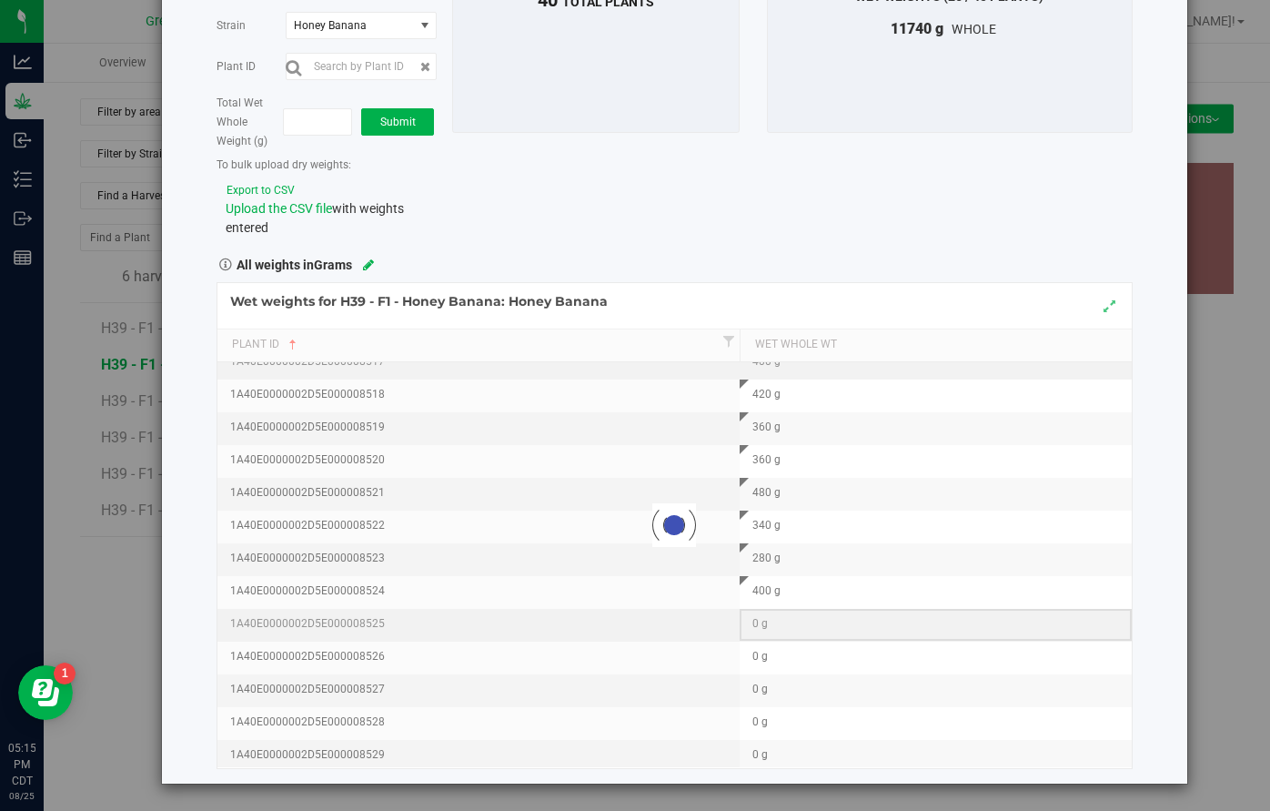
click at [763, 609] on div "Loading... Wet weights for H39 - F1 - Honey Banana: Honey Banana Plant Id Wet W…" at bounding box center [675, 525] width 916 height 487
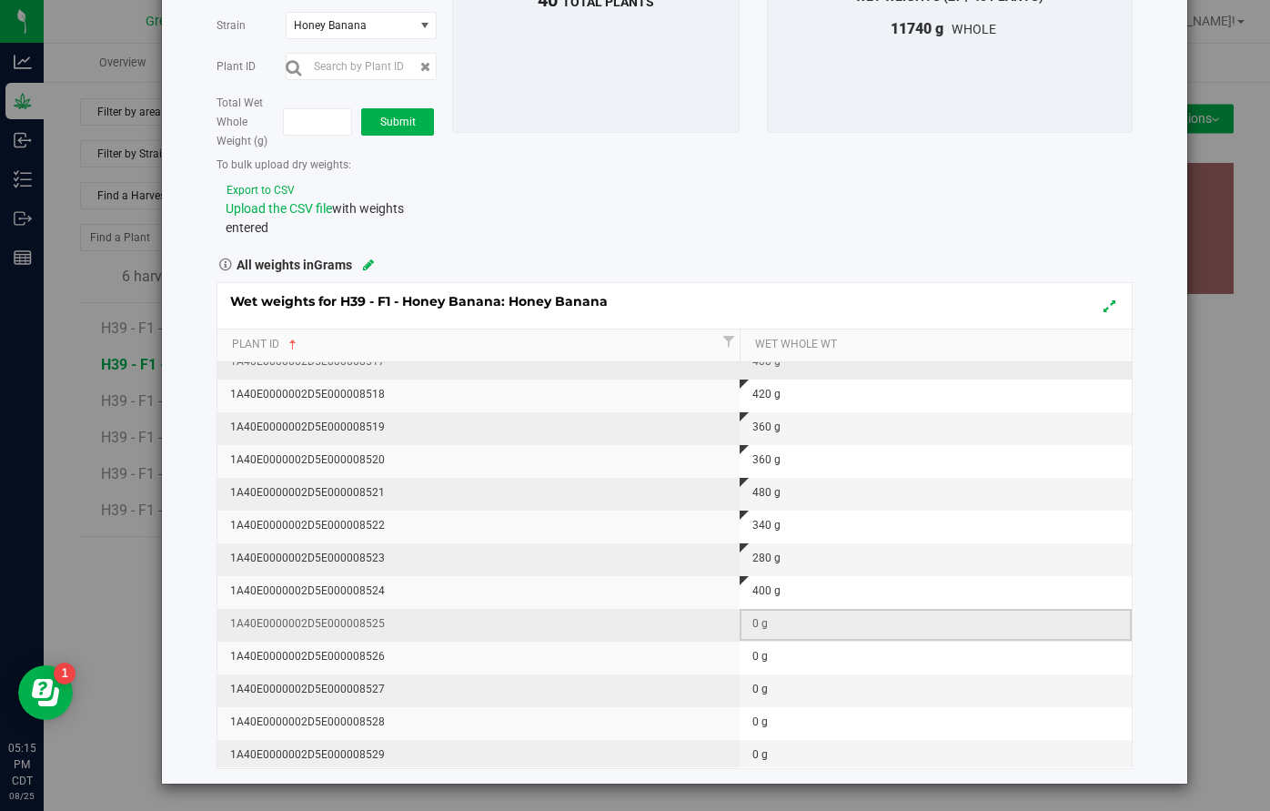
click at [755, 623] on div "0 g" at bounding box center [941, 623] width 378 height 17
type input "340"
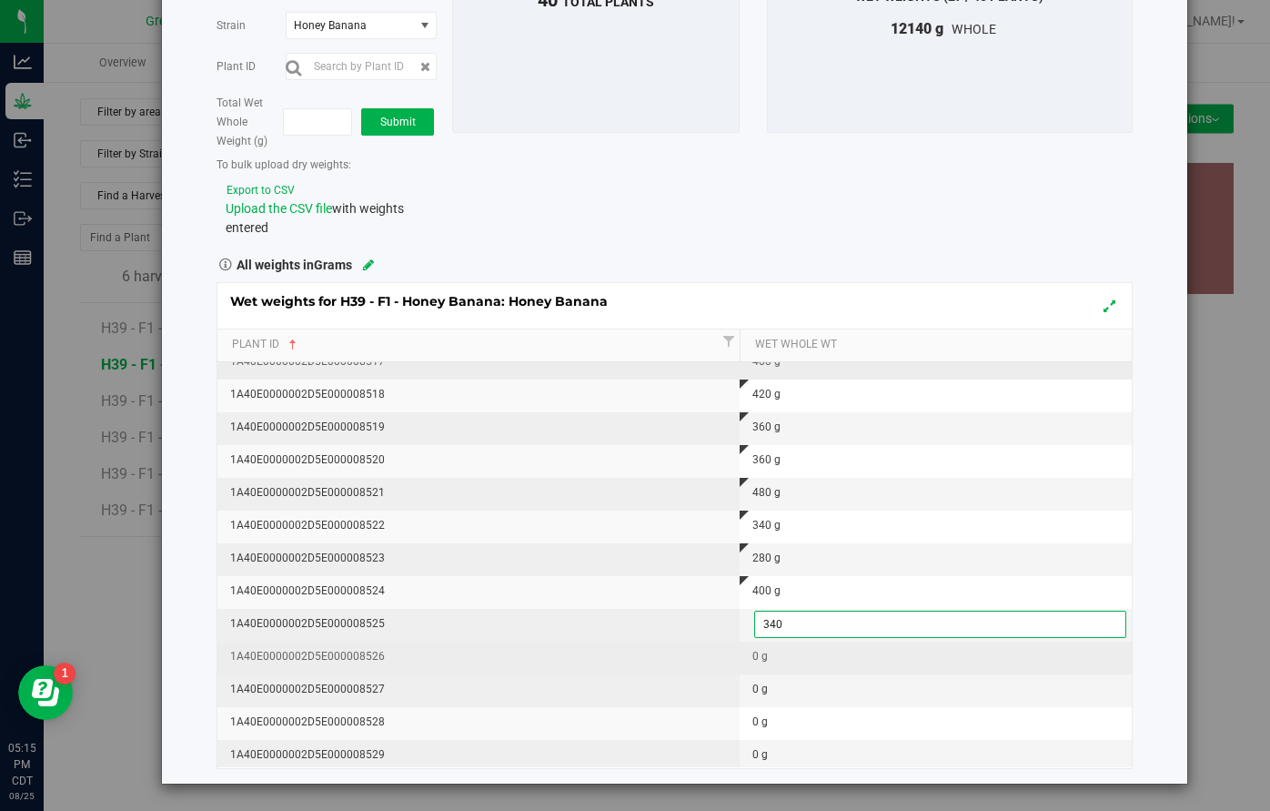
click at [752, 669] on div "Wet weights for H39 - F1 - Honey Banana: Honey Banana Plant Id Wet Whole Wt 1A4…" at bounding box center [675, 525] width 916 height 487
click at [755, 662] on div "0 g" at bounding box center [941, 656] width 378 height 17
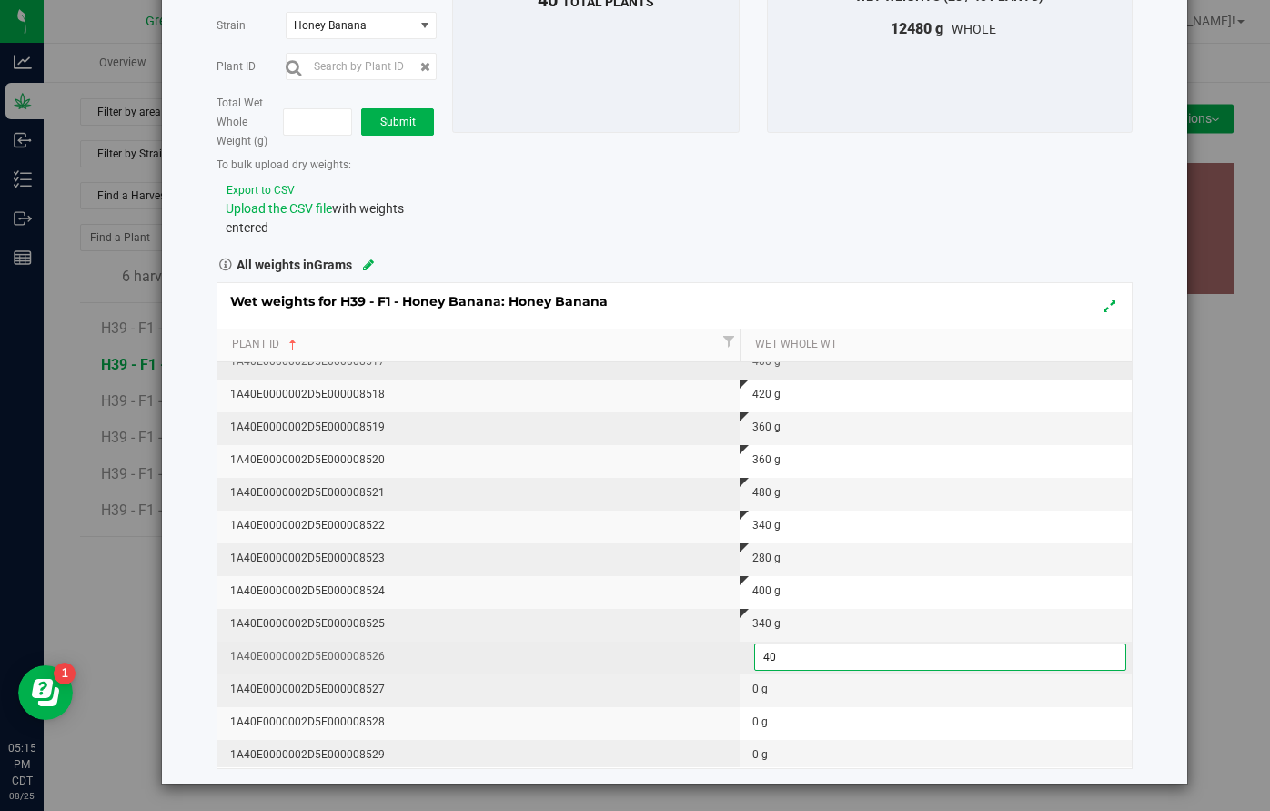
type input "400"
click at [758, 693] on div "Wet weights for H39 - F1 - Honey Banana: Honey Banana Plant Id Wet Whole Wt 1A4…" at bounding box center [675, 525] width 916 height 487
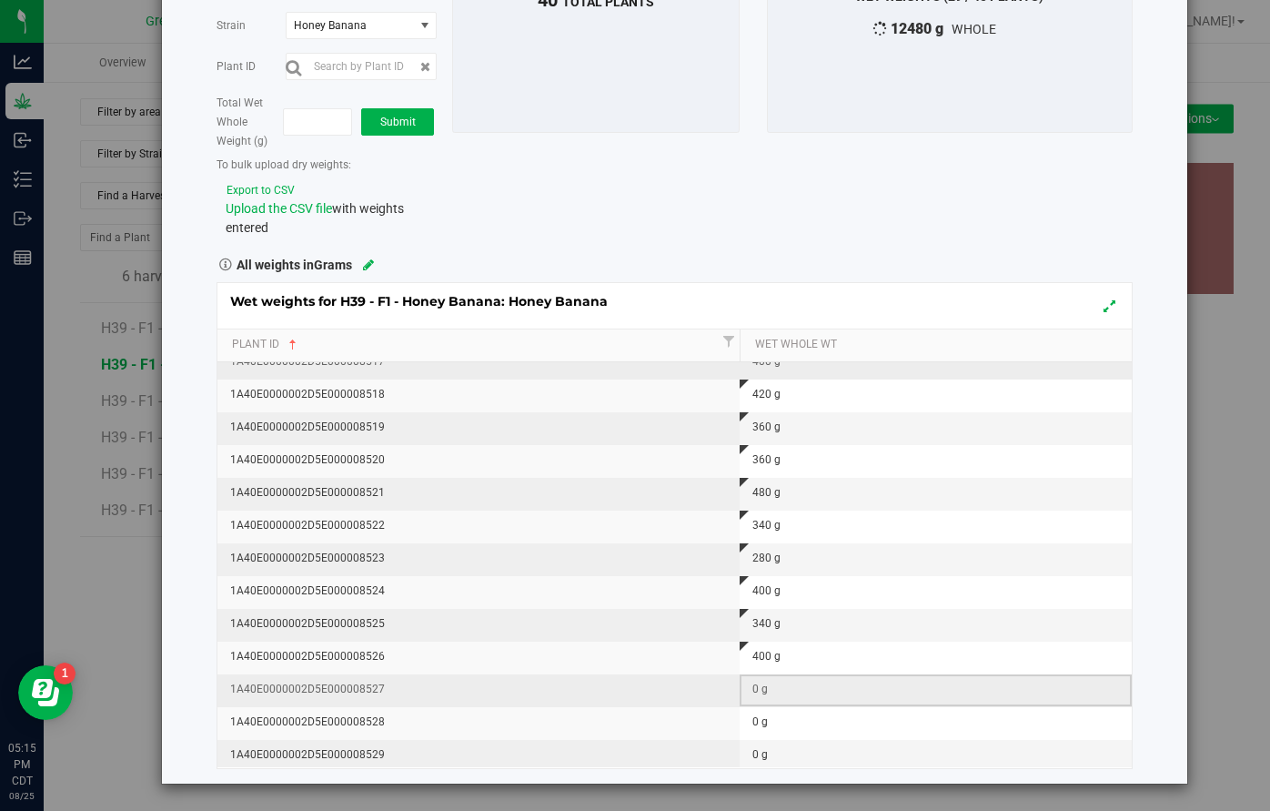
click at [758, 693] on div "0 g" at bounding box center [941, 689] width 378 height 17
type input "460"
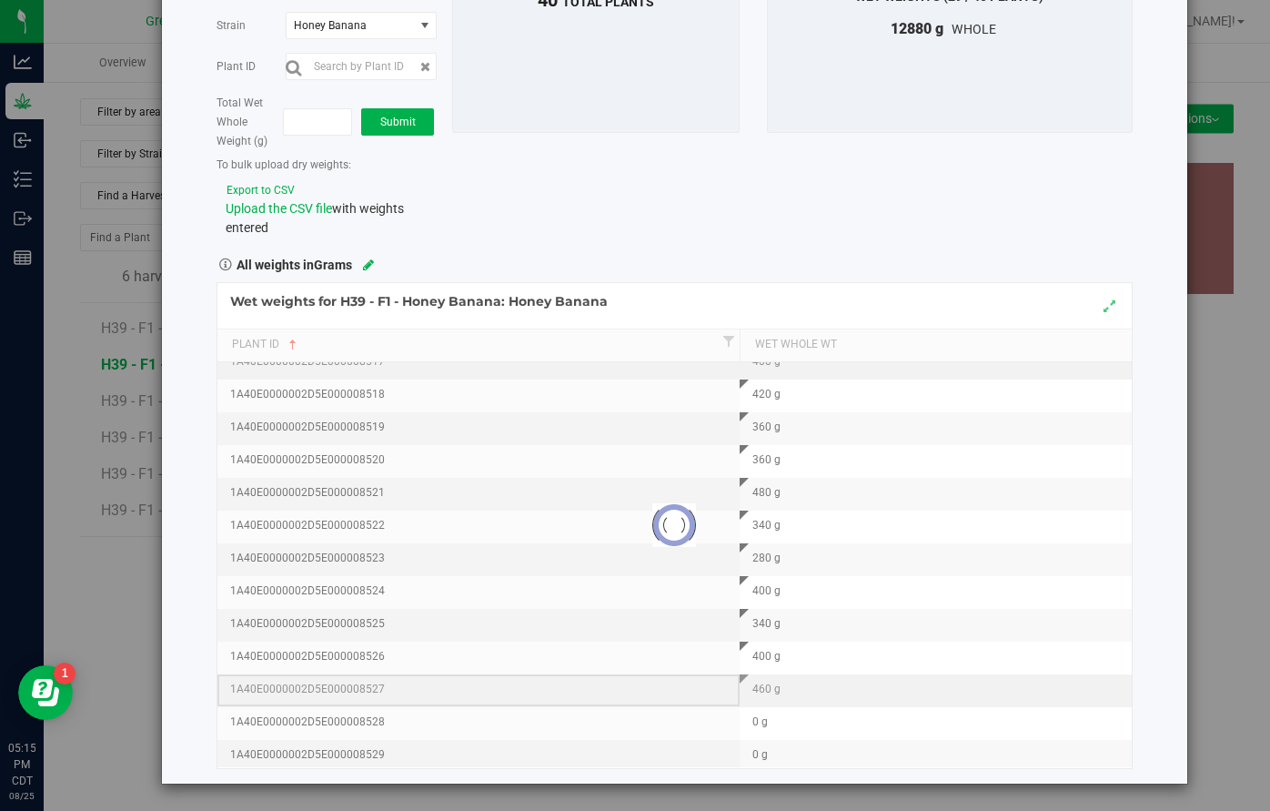
click at [716, 699] on div "Loading... Wet weights for H39 - F1 - Honey Banana: Honey Banana Plant Id Wet W…" at bounding box center [675, 525] width 916 height 487
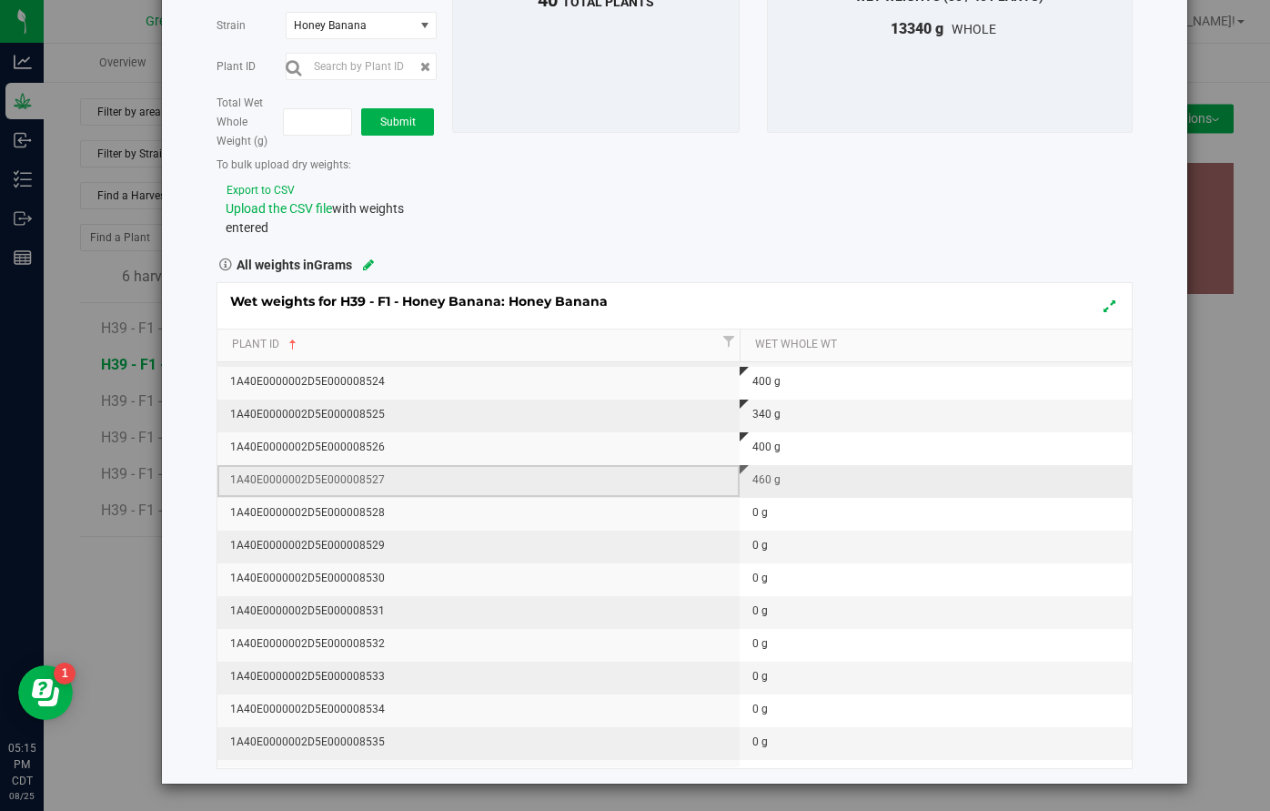
scroll to position [875, 0]
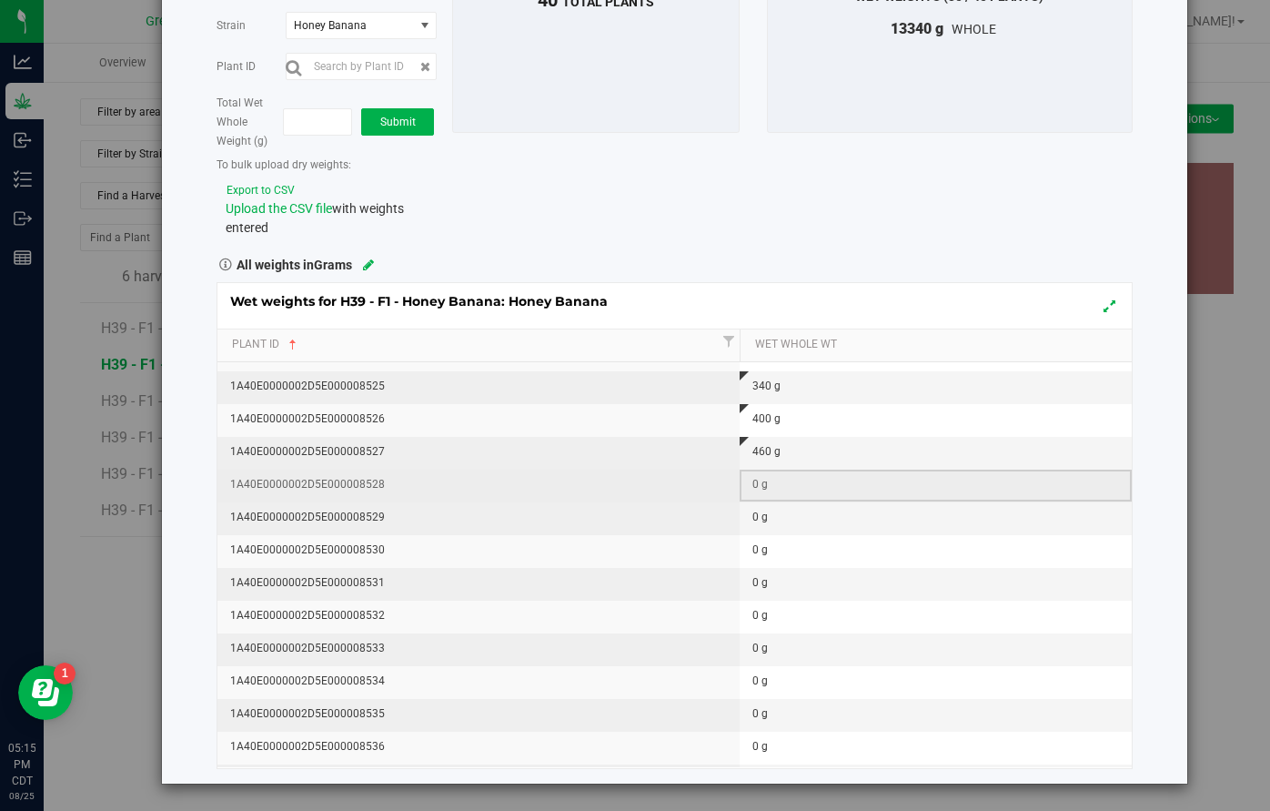
click at [757, 489] on div "0 g" at bounding box center [941, 484] width 378 height 17
type input "380"
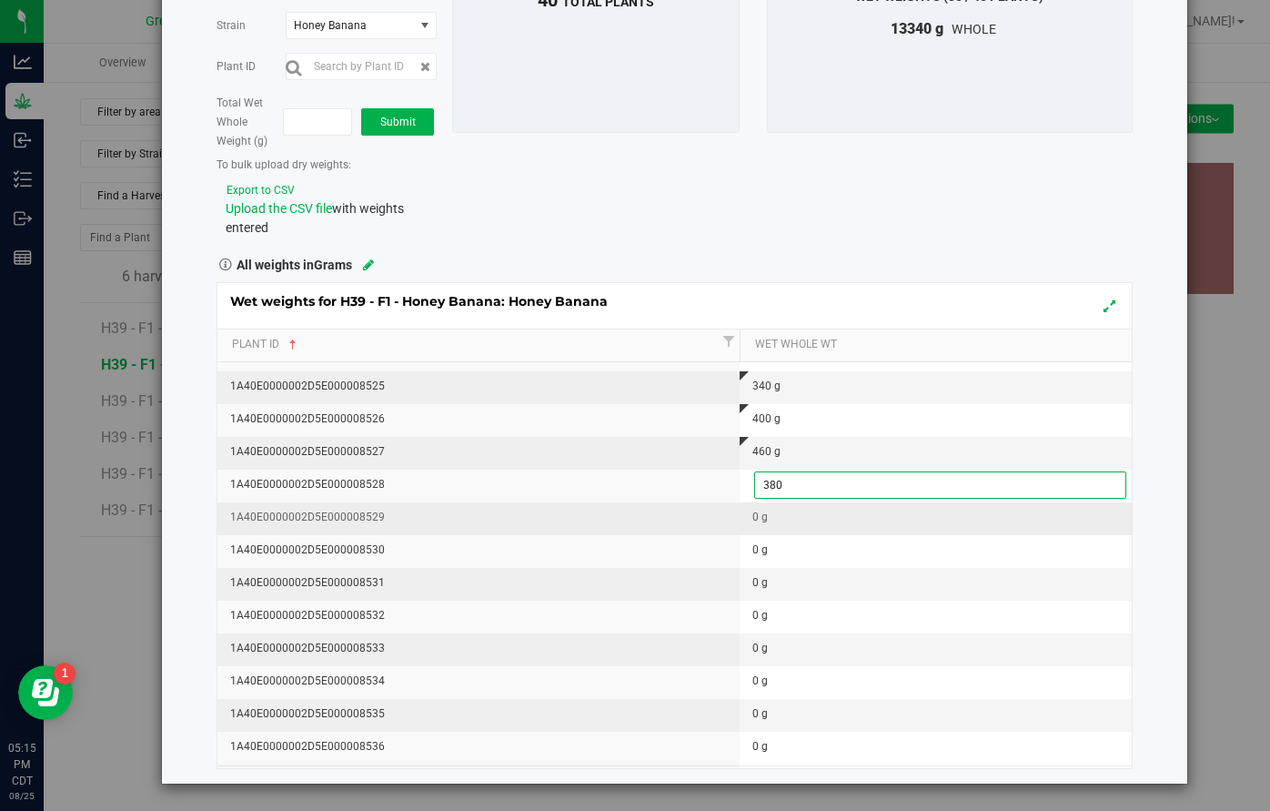
click at [744, 514] on div "Wet weights for H39 - F1 - Honey Banana: Honey Banana Plant Id Wet Whole Wt 1A4…" at bounding box center [675, 525] width 916 height 487
click at [756, 517] on div "0 g" at bounding box center [941, 517] width 378 height 17
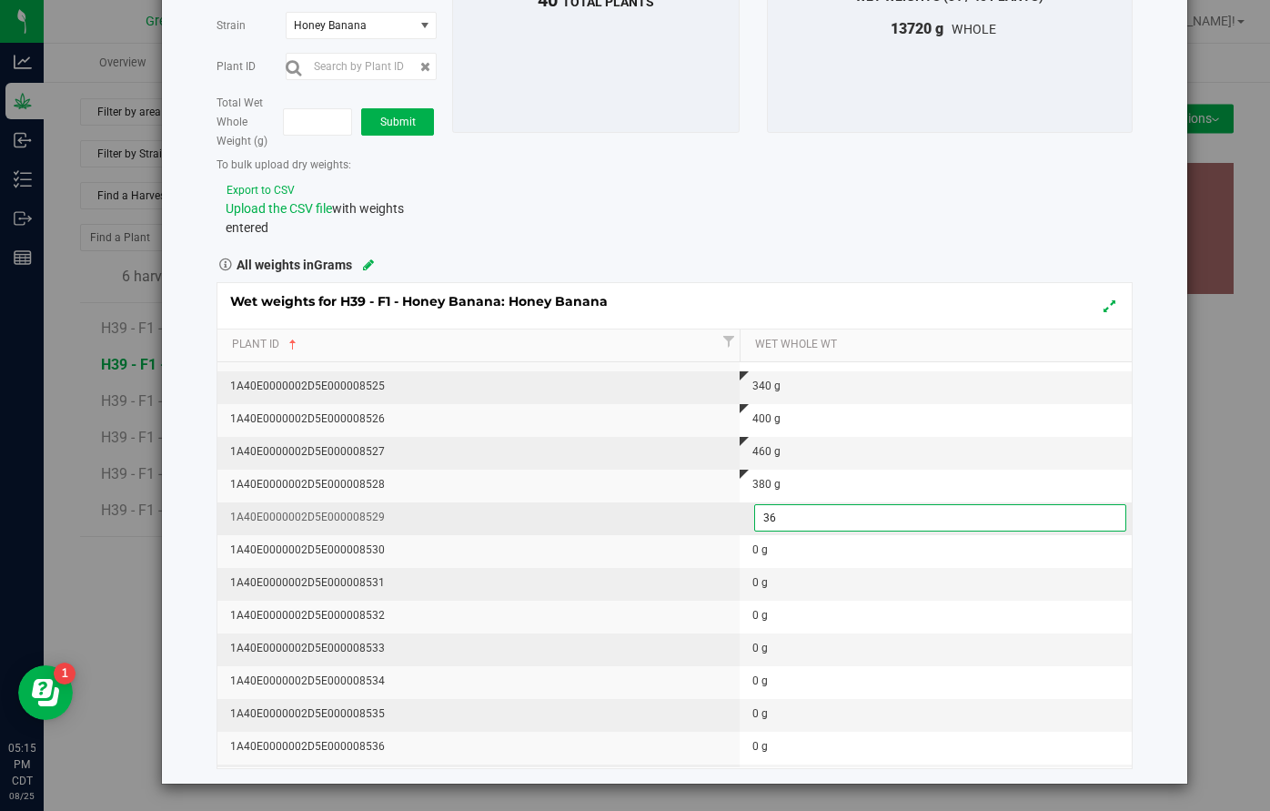
type input "360"
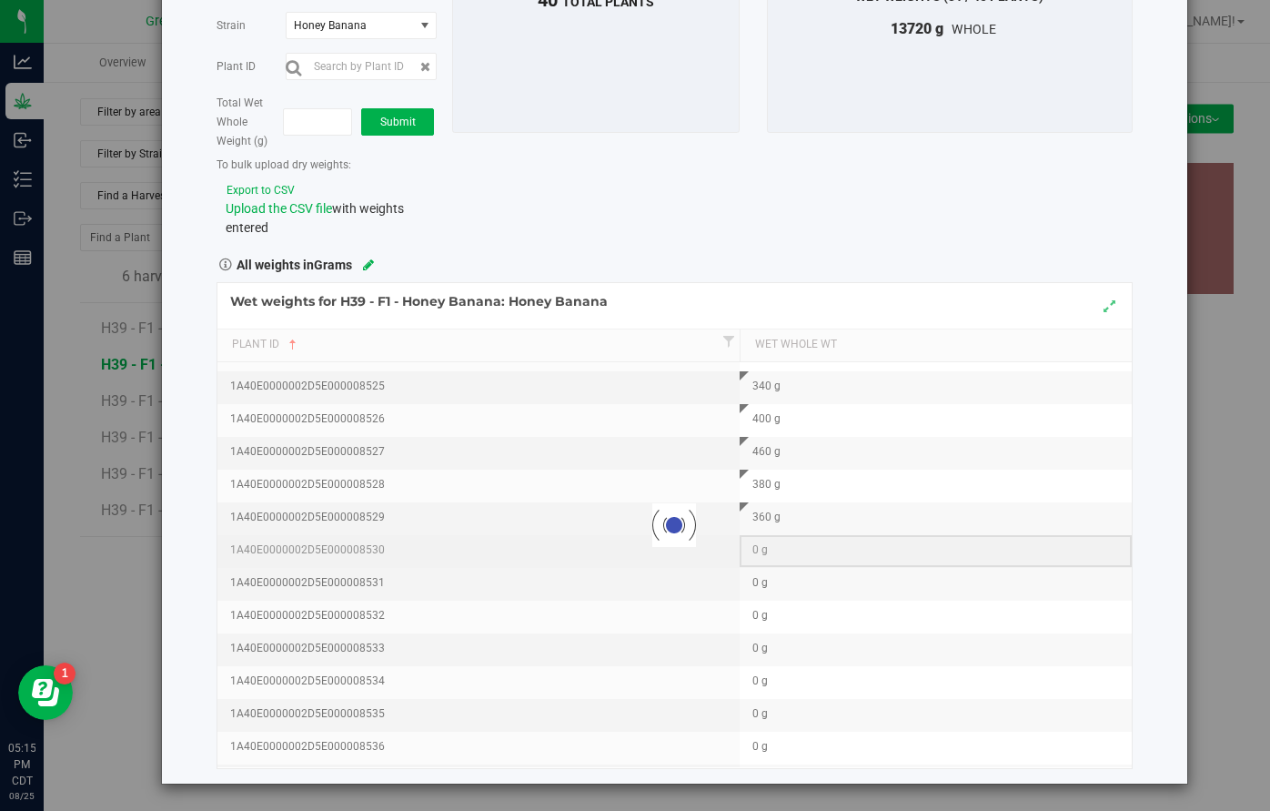
click at [762, 551] on div "Loading... Wet weights for H39 - F1 - Honey Banana: Honey Banana Plant Id Wet W…" at bounding box center [675, 525] width 916 height 487
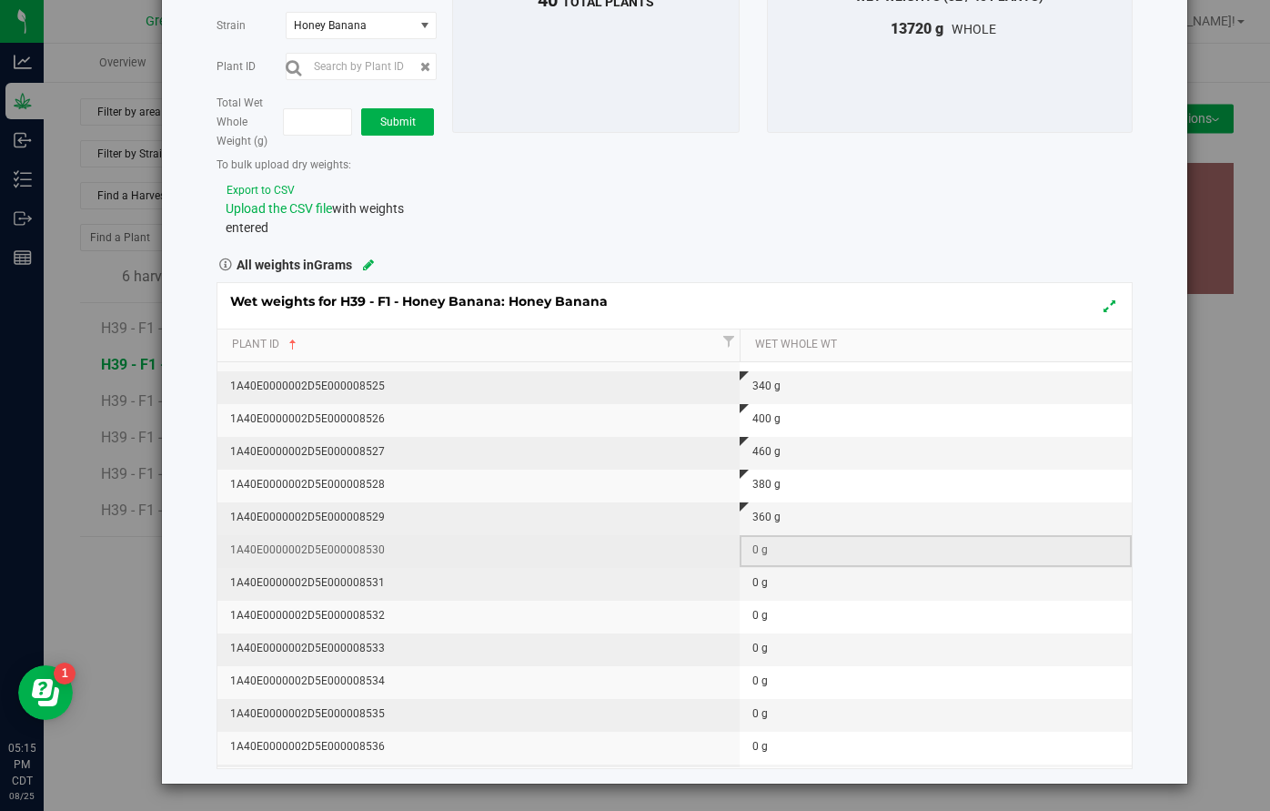
click at [761, 550] on div "0 g" at bounding box center [941, 549] width 378 height 17
type input "540"
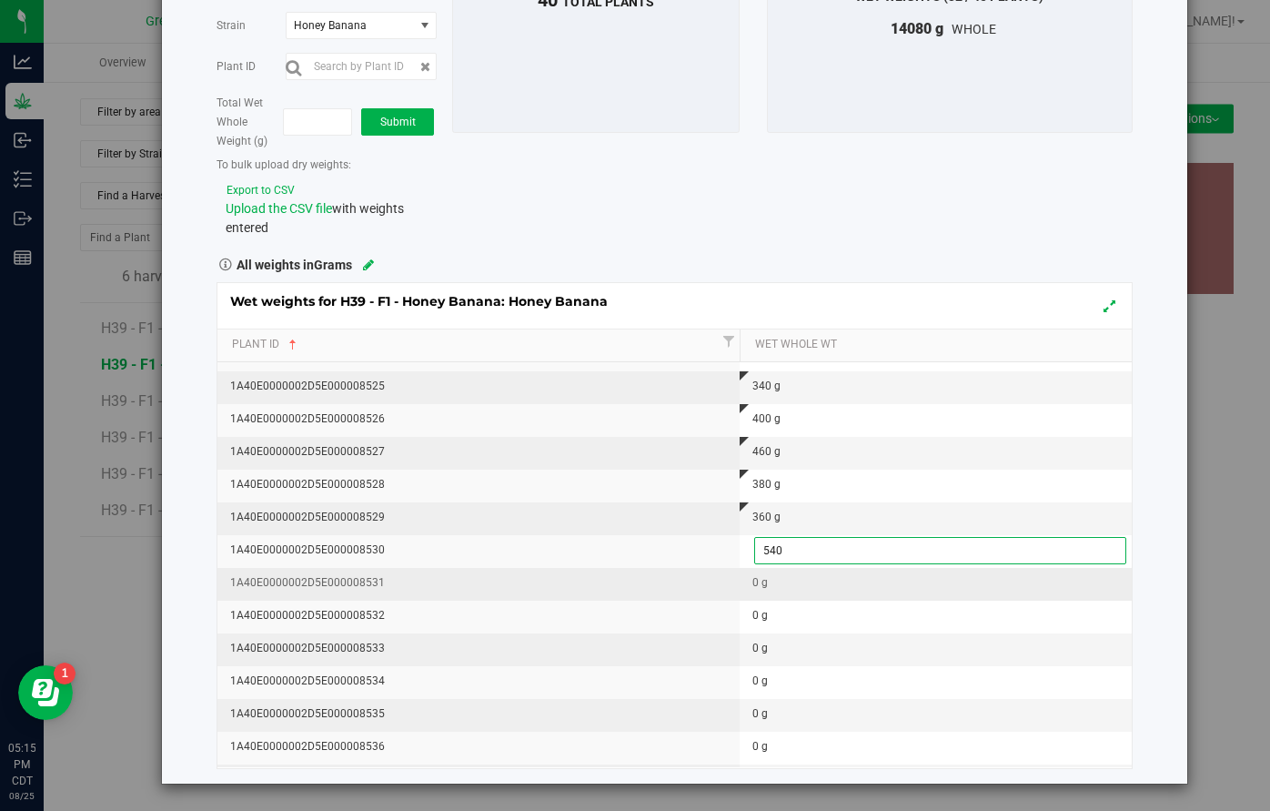
click at [762, 588] on div "Wet weights for H39 - F1 - Honey Banana: Honey Banana Plant Id Wet Whole Wt 1A4…" at bounding box center [675, 525] width 916 height 487
click at [756, 586] on div "0 g" at bounding box center [941, 582] width 378 height 17
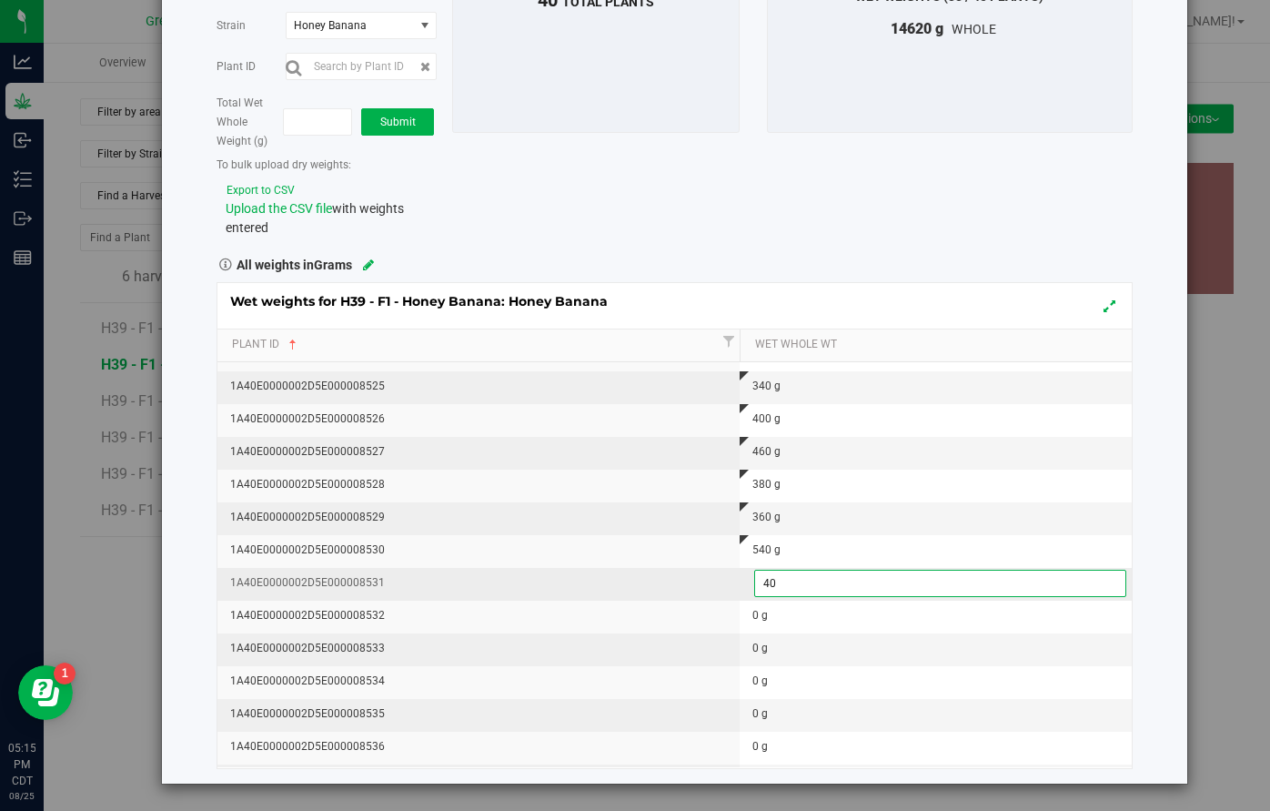
type input "400"
click at [742, 636] on div "Wet weights for H39 - F1 - Honey Banana: Honey Banana Plant Id Wet Whole Wt 1A4…" at bounding box center [675, 525] width 916 height 487
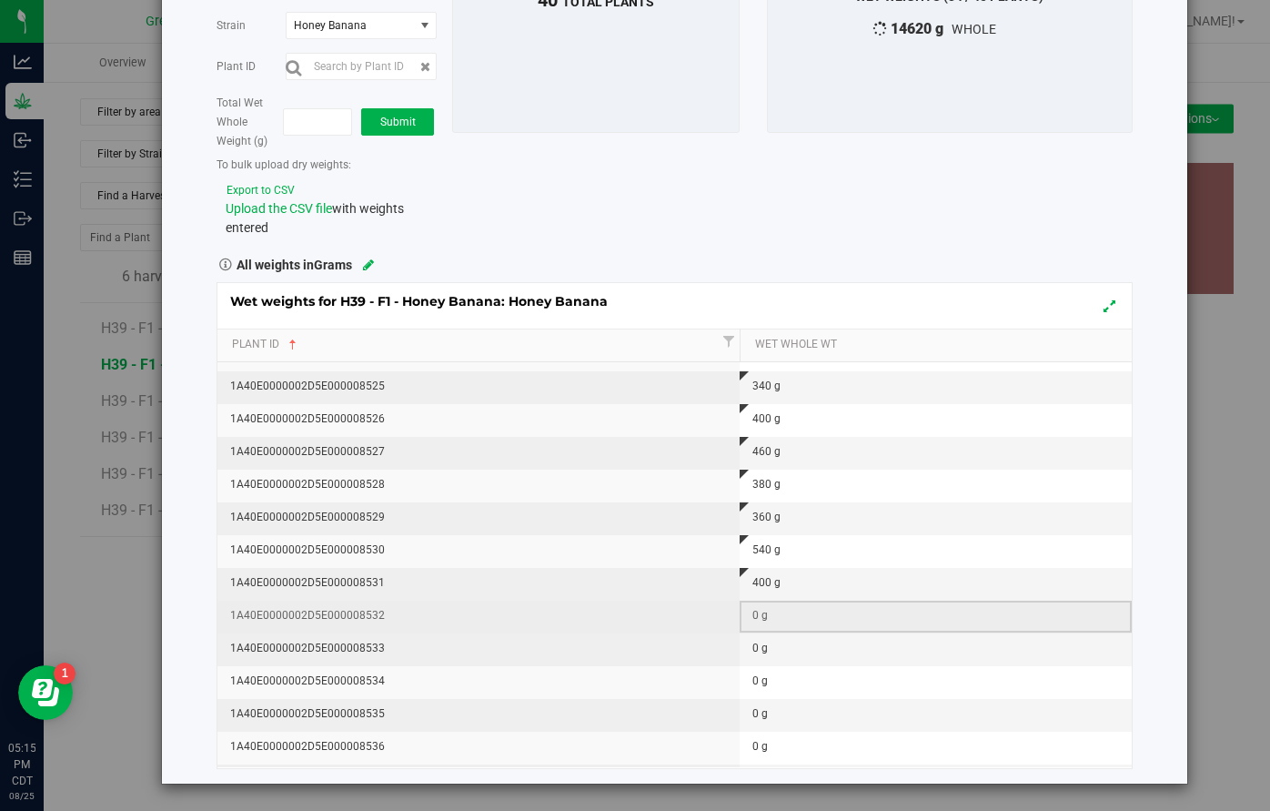
click at [755, 616] on div "0 g" at bounding box center [941, 615] width 378 height 17
type input "360"
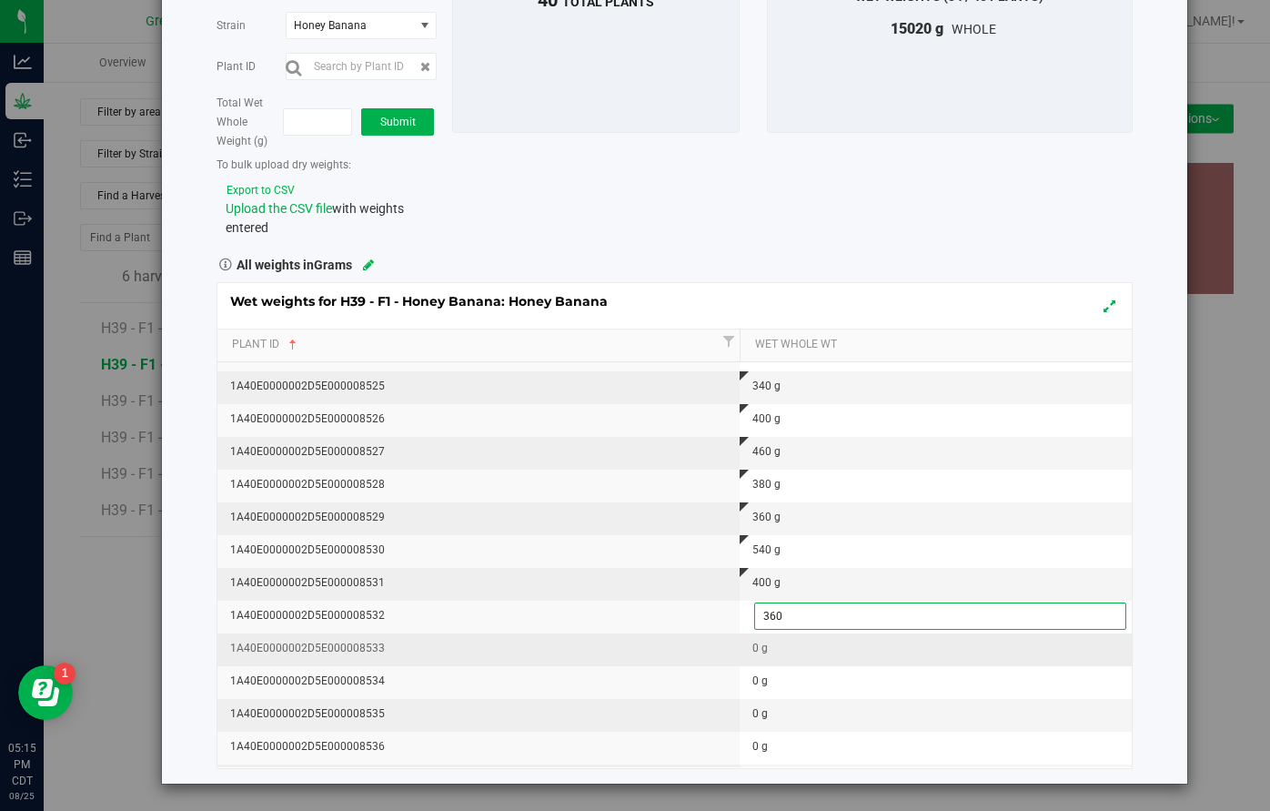
click at [745, 641] on div "Wet weights for H39 - F1 - Honey Banana: Honey Banana Plant Id Wet Whole Wt 1A4…" at bounding box center [675, 525] width 916 height 487
click at [753, 642] on div "0 g" at bounding box center [941, 648] width 378 height 17
type input "340"
type input "340.0000 g"
click at [750, 662] on div "Wet weights for H39 - F1 - Honey Banana: Honey Banana Plant Id Wet Whole Wt 1A4…" at bounding box center [675, 525] width 916 height 487
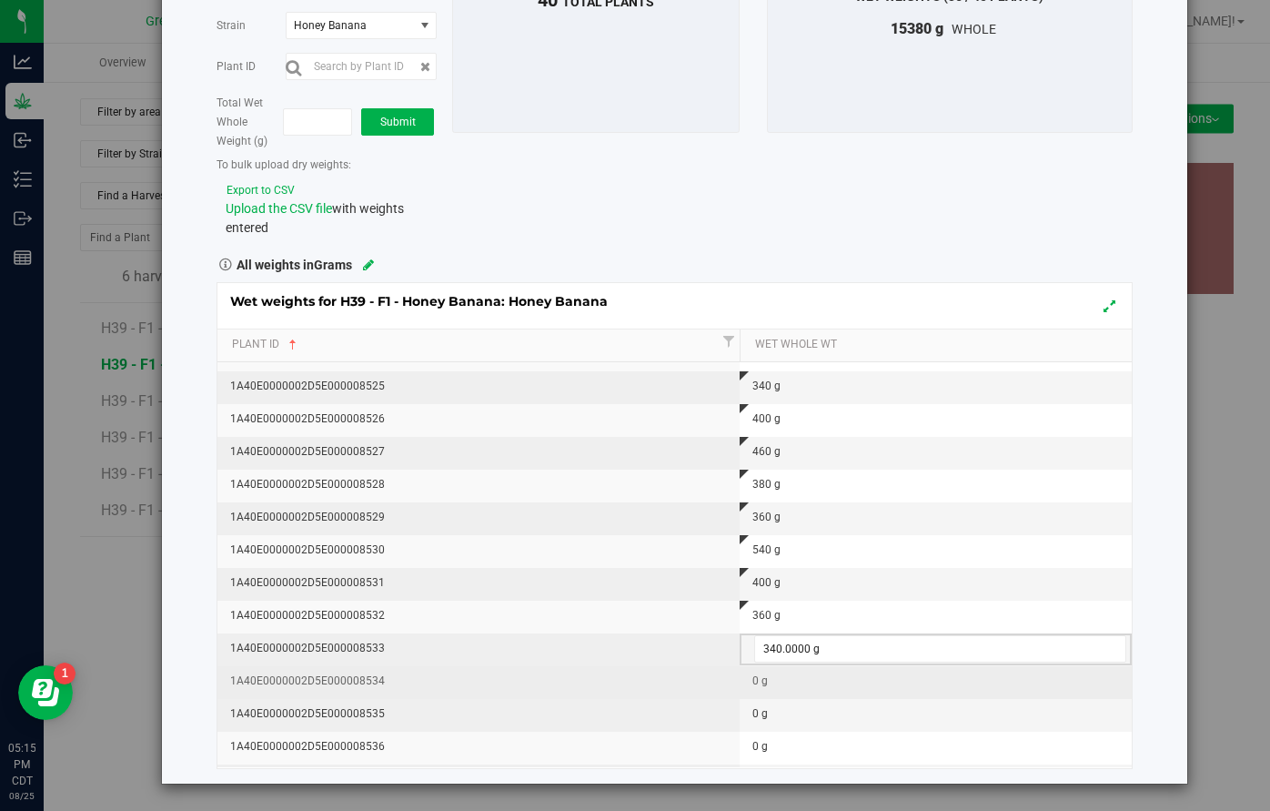
click at [756, 675] on div "0 g" at bounding box center [941, 680] width 378 height 17
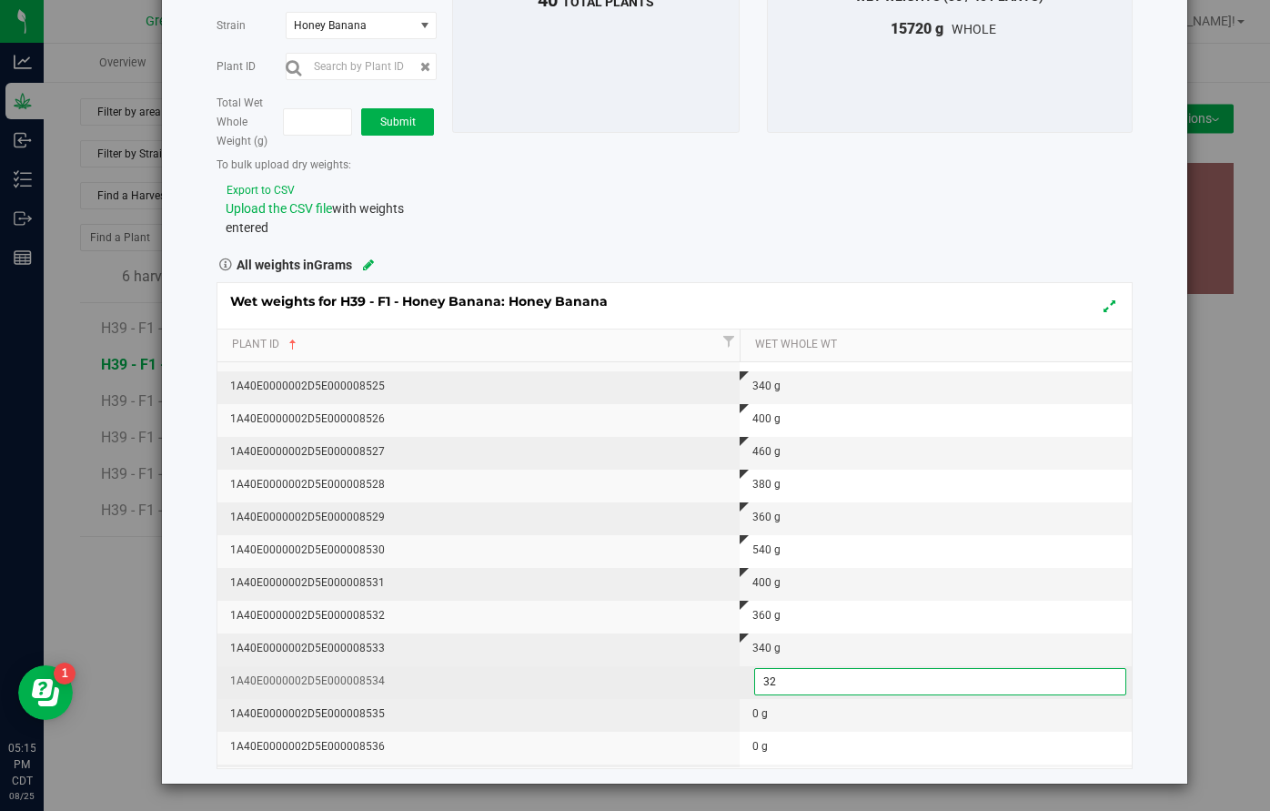
type input "320"
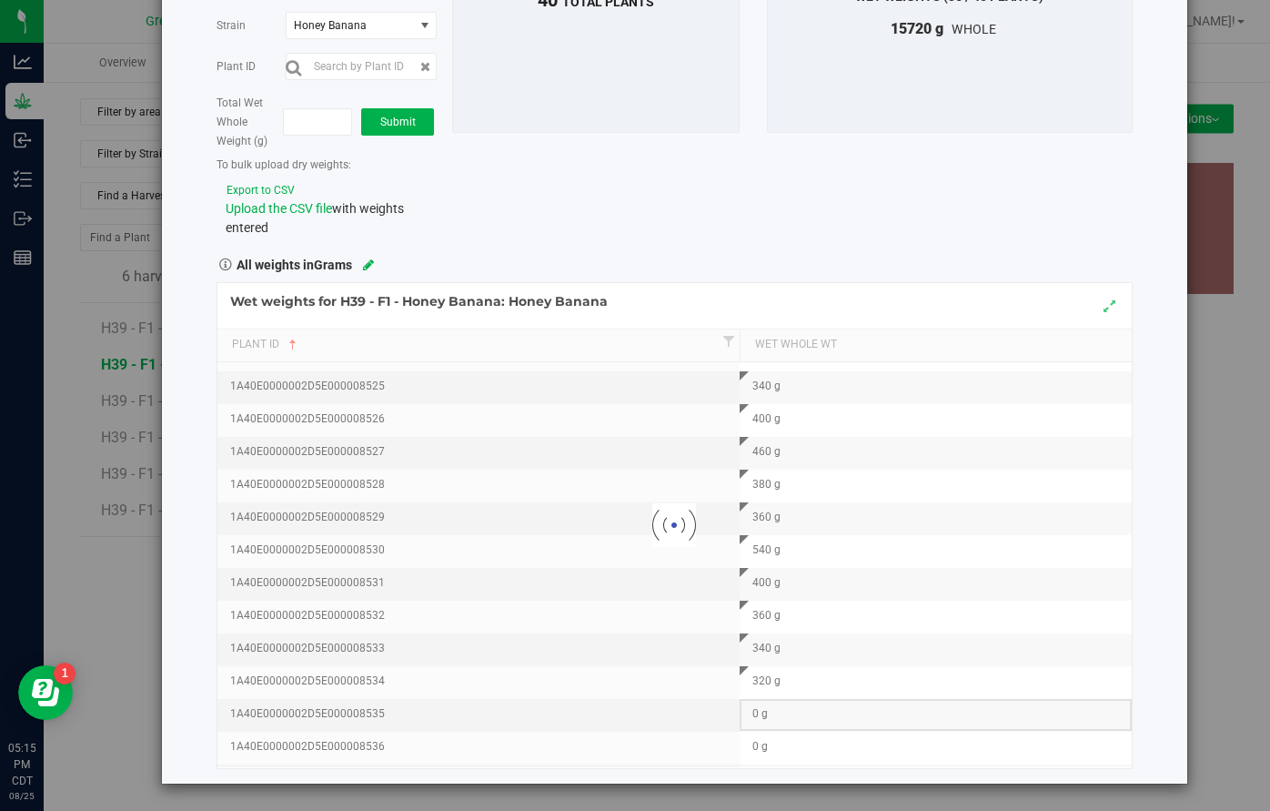
click at [751, 709] on div "Loading... Wet weights for H39 - F1 - Honey Banana: Honey Banana Plant Id Wet W…" at bounding box center [675, 525] width 916 height 487
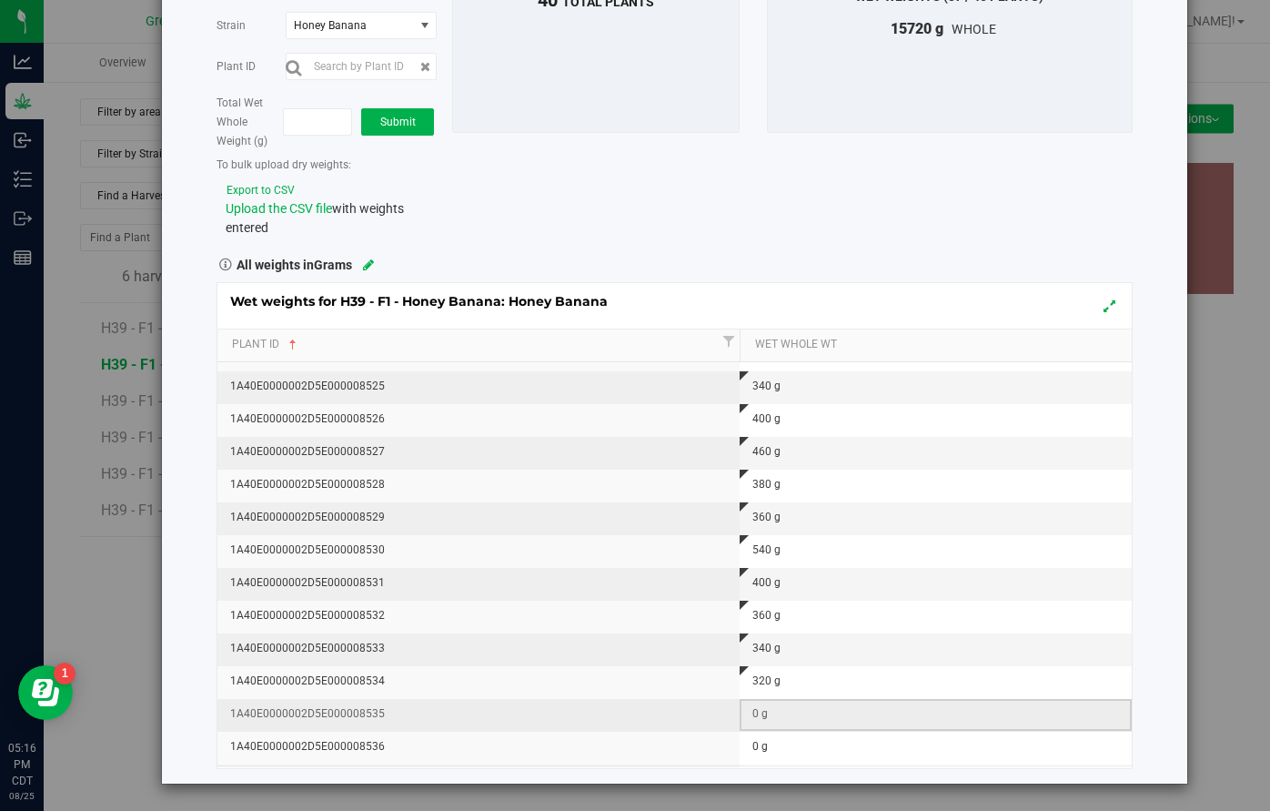
click at [753, 713] on div "0 g" at bounding box center [941, 713] width 378 height 17
type input "300"
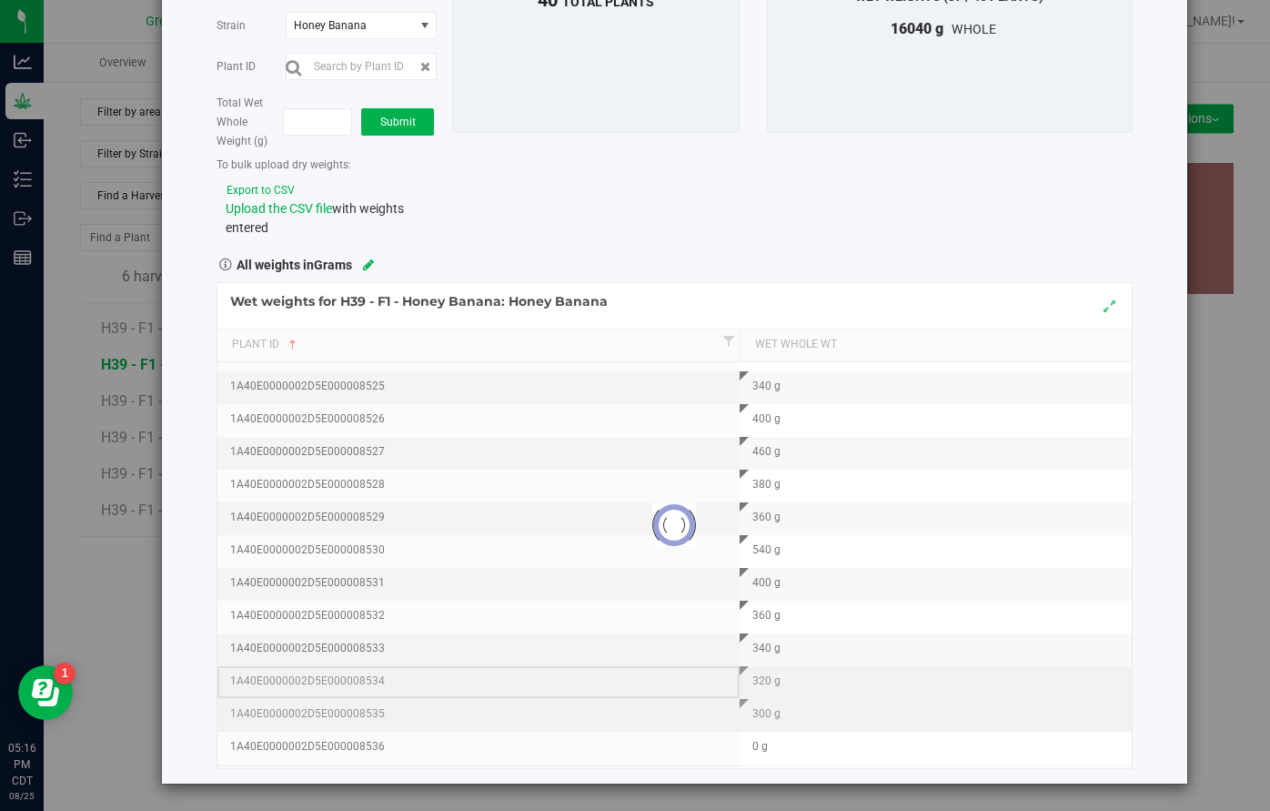
click at [687, 682] on div "Loading... Wet weights for H39 - F1 - Honey Banana: Honey Banana Plant Id Wet W…" at bounding box center [675, 525] width 916 height 487
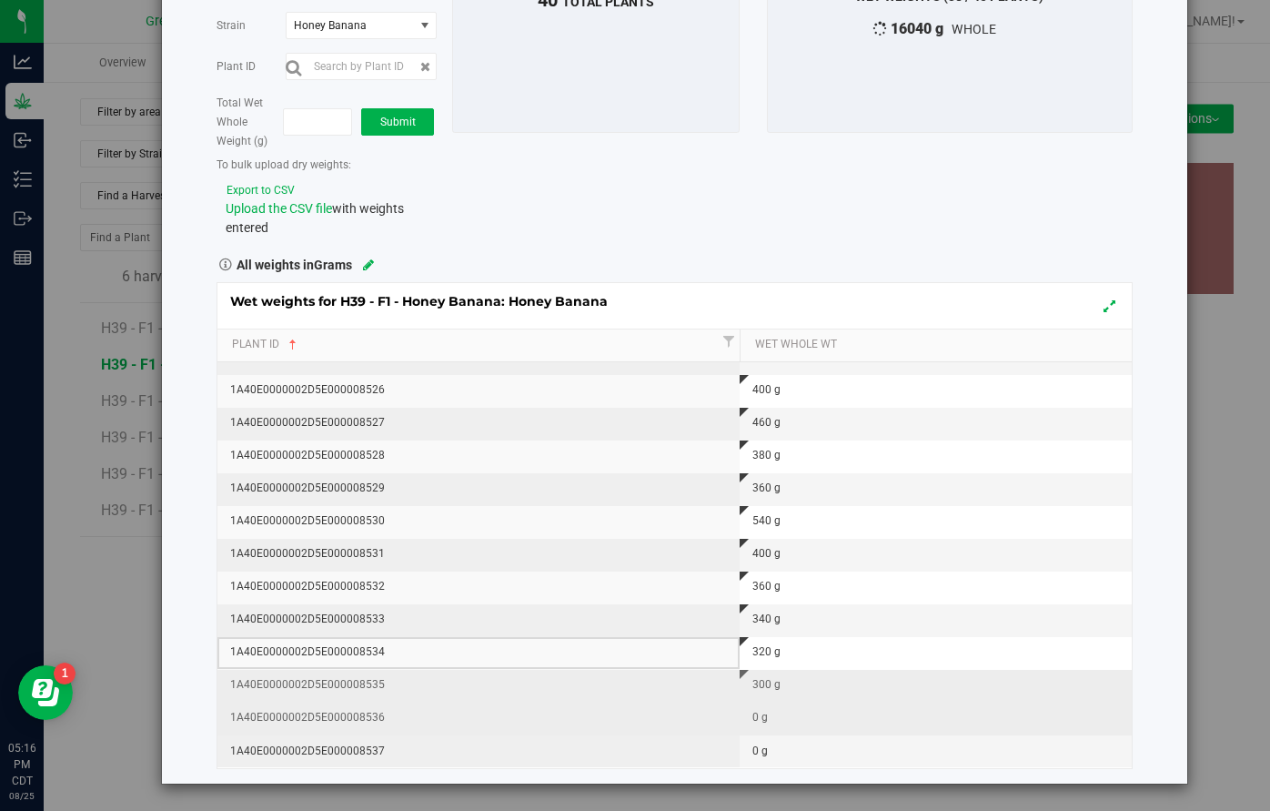
scroll to position [904, 0]
click at [752, 724] on td "0 g" at bounding box center [936, 718] width 392 height 33
type input "180"
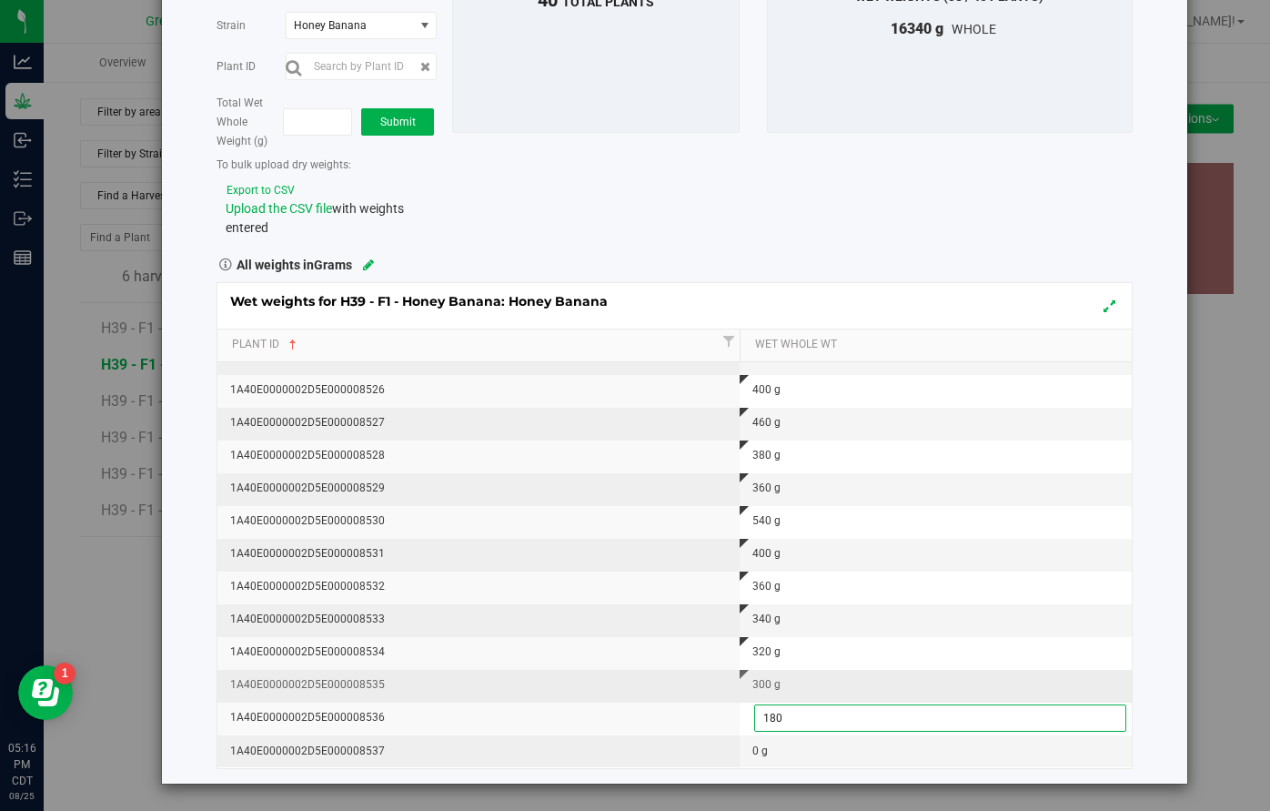
click at [634, 691] on div "Wet weights for H39 - F1 - Honey Banana: Honey Banana Plant Id Wet Whole Wt 1A4…" at bounding box center [675, 525] width 916 height 487
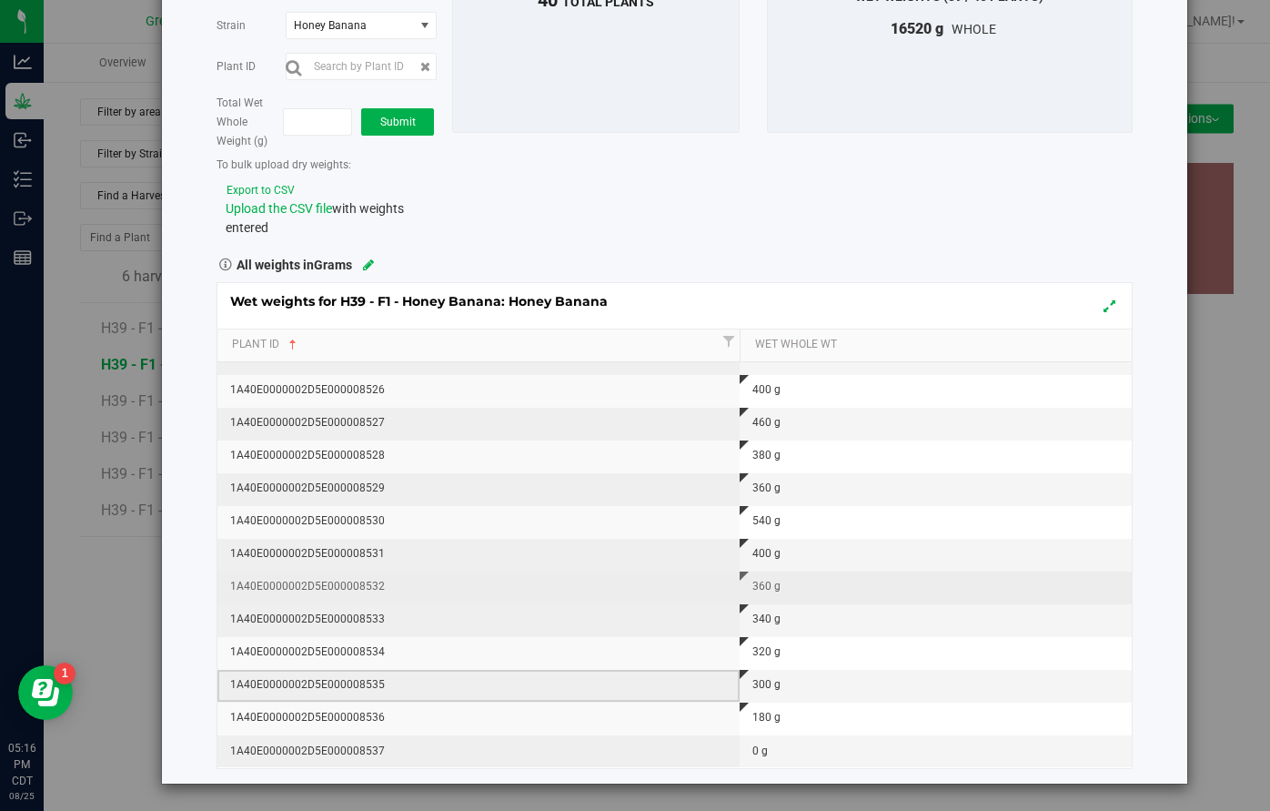
scroll to position [0, 0]
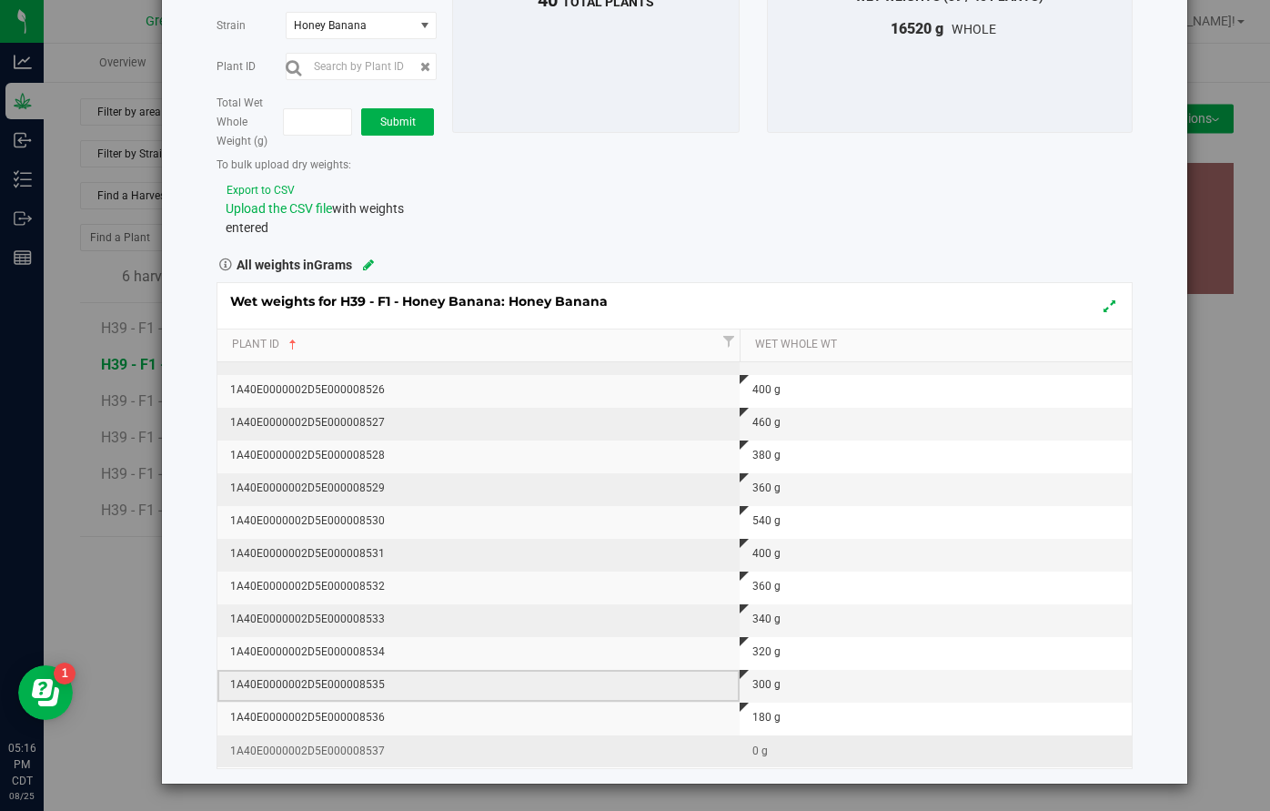
click at [761, 750] on div "0 g" at bounding box center [941, 750] width 378 height 17
type input "540"
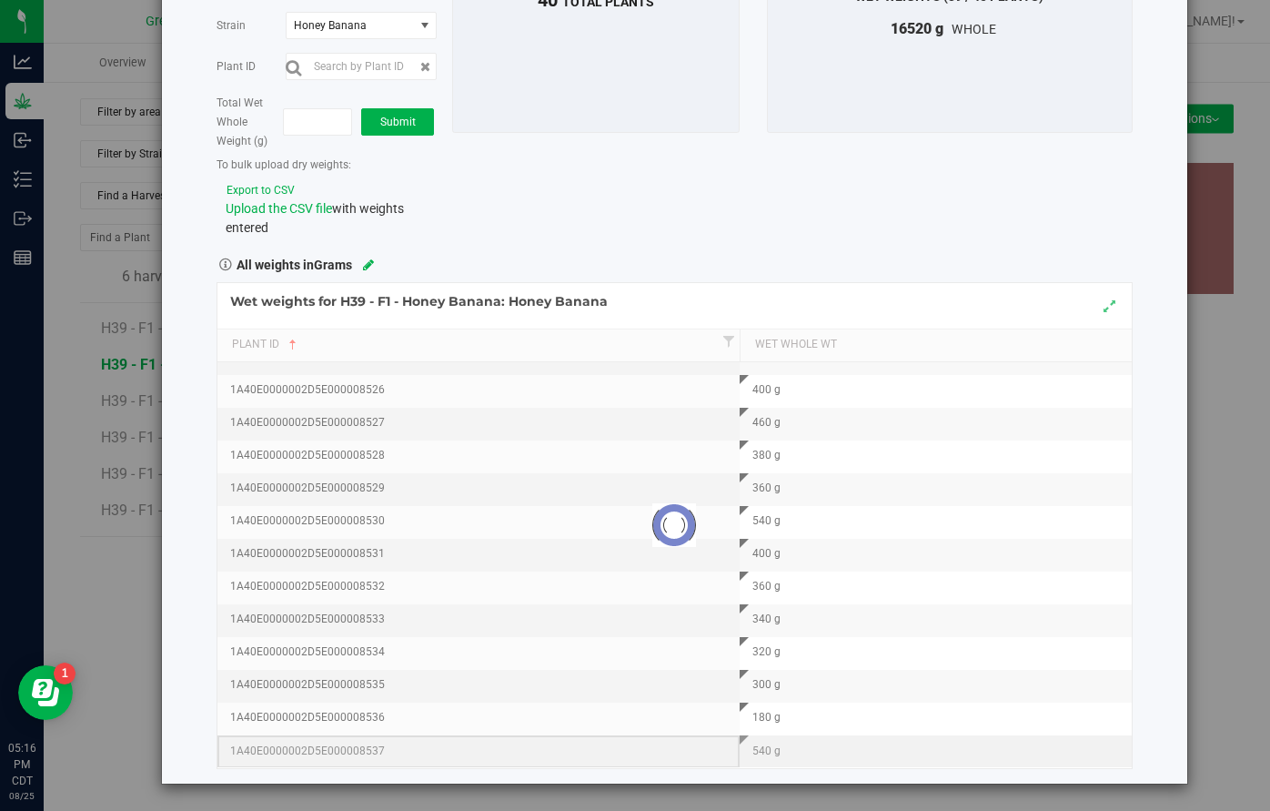
click at [673, 739] on div "Loading... Wet weights for H39 - F1 - Honey Banana: Honey Banana Plant Id Wet W…" at bounding box center [675, 525] width 916 height 487
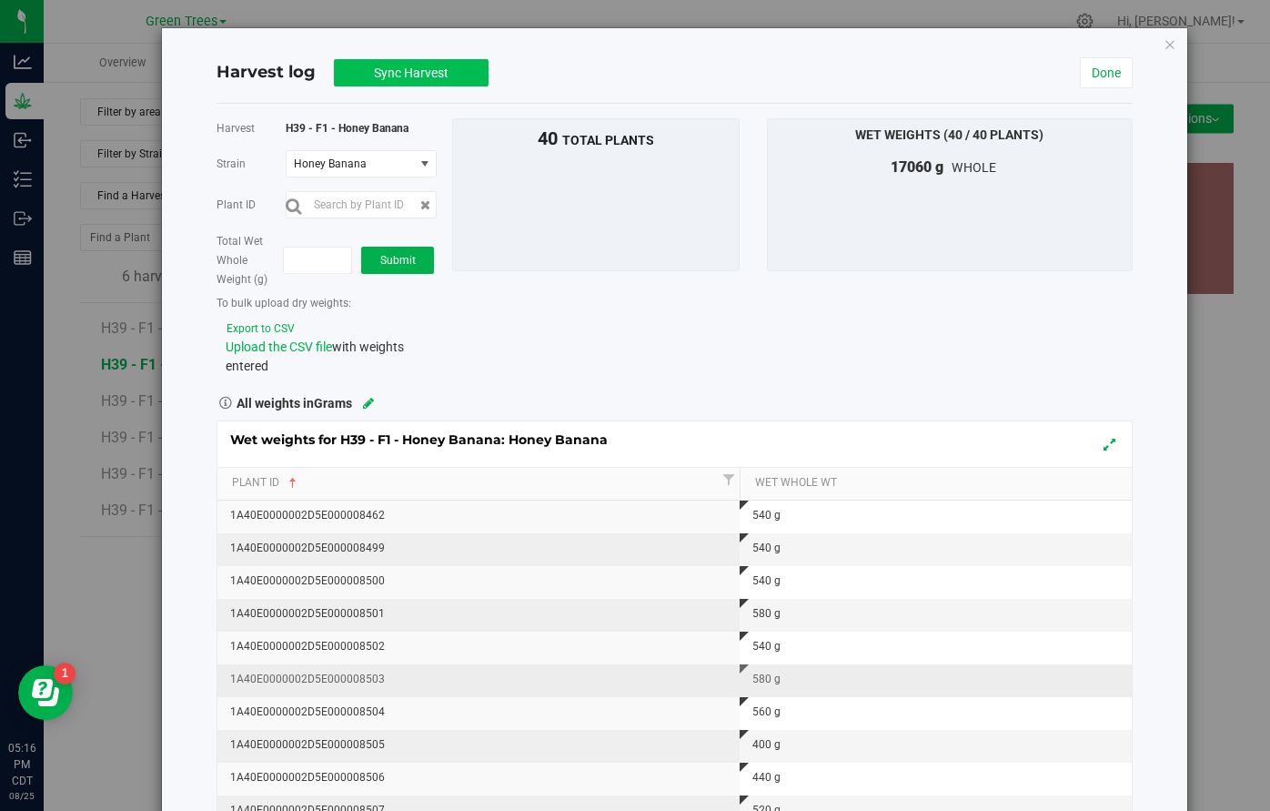
click at [408, 59] on button "Sync Harvest" at bounding box center [411, 72] width 155 height 27
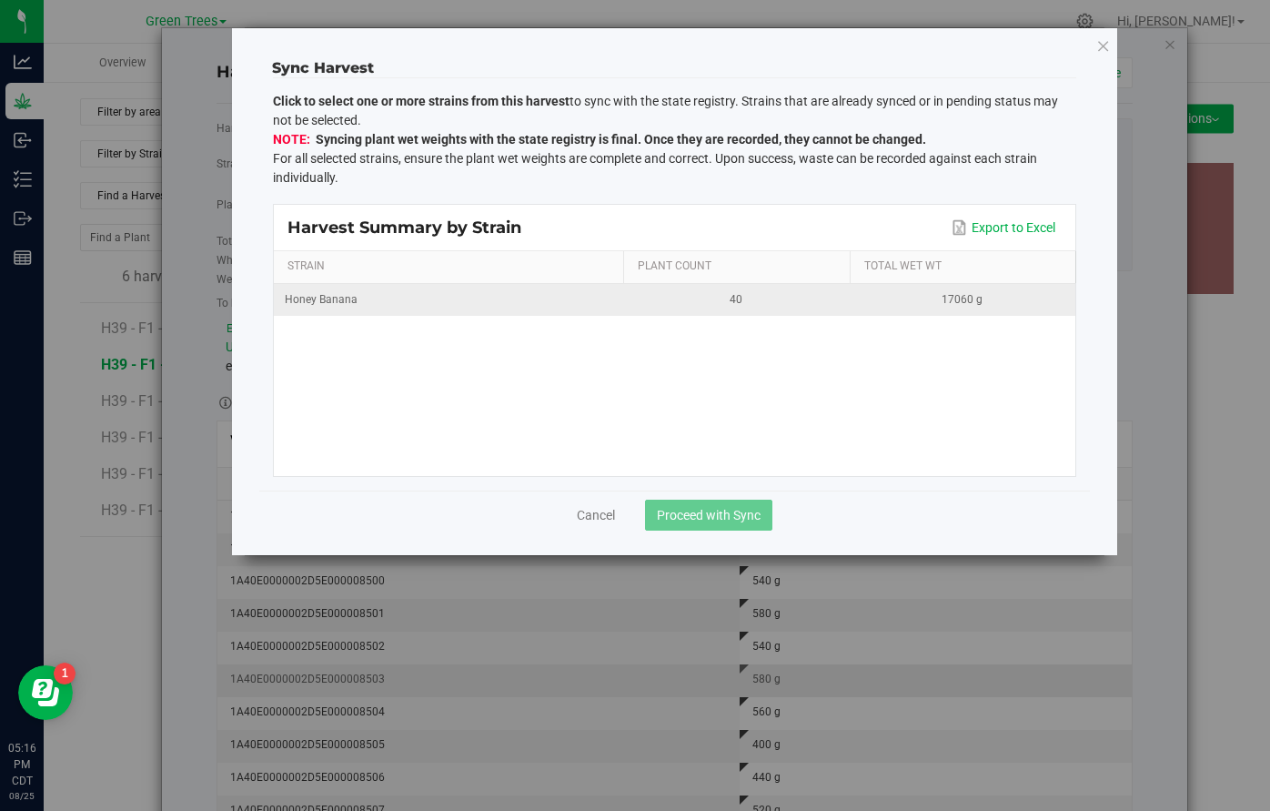
click at [388, 292] on div "Honey Banana" at bounding box center [449, 299] width 328 height 17
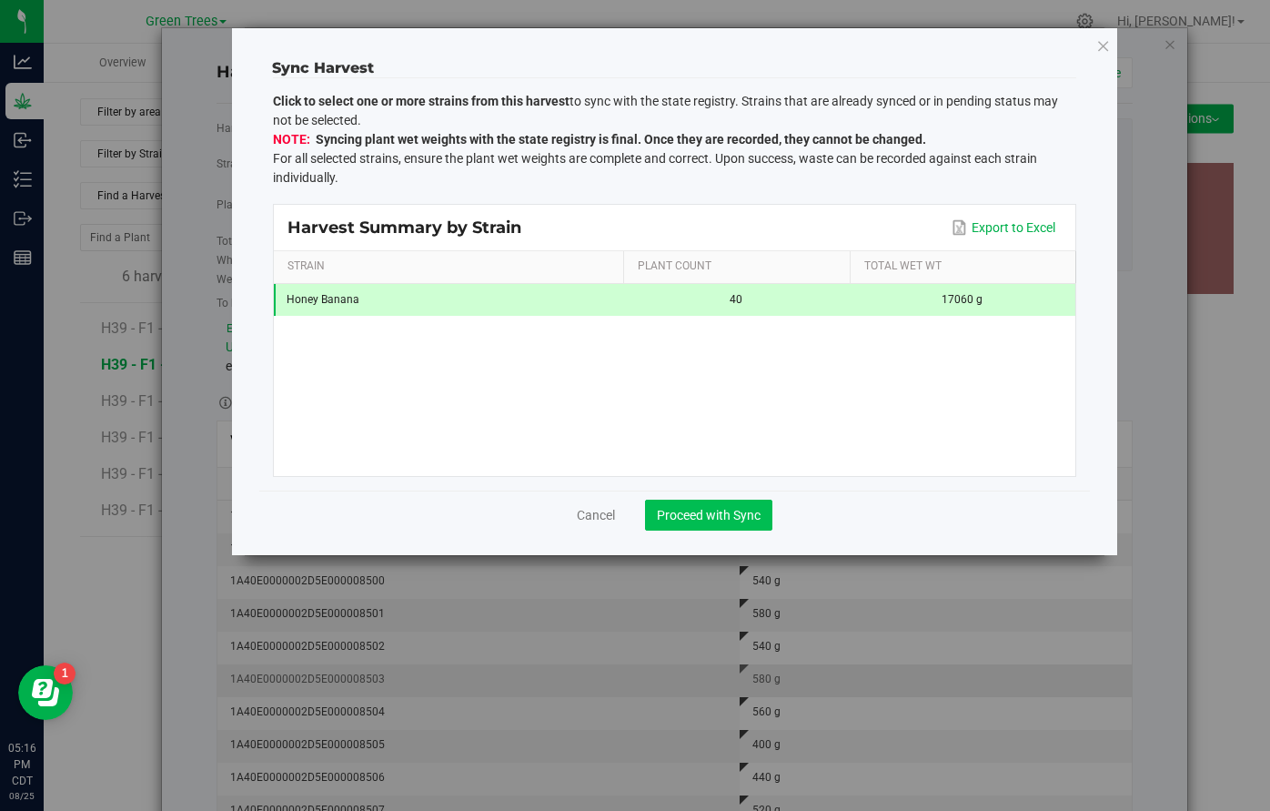
click at [681, 513] on span "Proceed with Sync" at bounding box center [709, 515] width 104 height 15
